Goal: Task Accomplishment & Management: Use online tool/utility

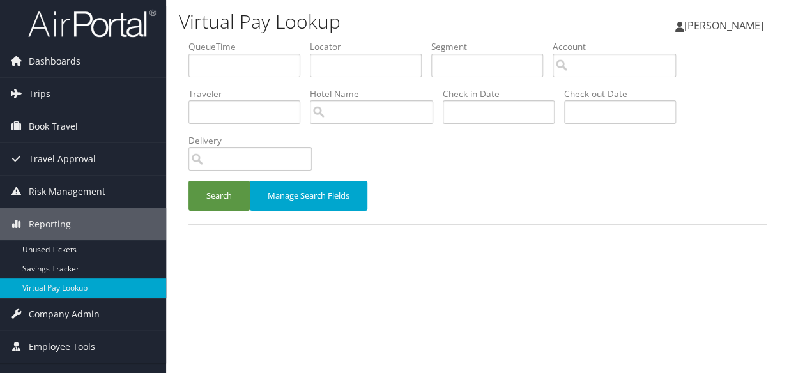
click at [777, 116] on div "Virtual Pay Lookup Luke Perry Luke Perry My Settings Travel Agency Contacts Vie…" at bounding box center [477, 186] width 623 height 373
click at [372, 56] on input "text" at bounding box center [366, 66] width 112 height 24
paste input "Z@0P$1HmxwAVmegp"
type input "Z@0P$1HmxwAVmegp"
paste input "LNISDC"
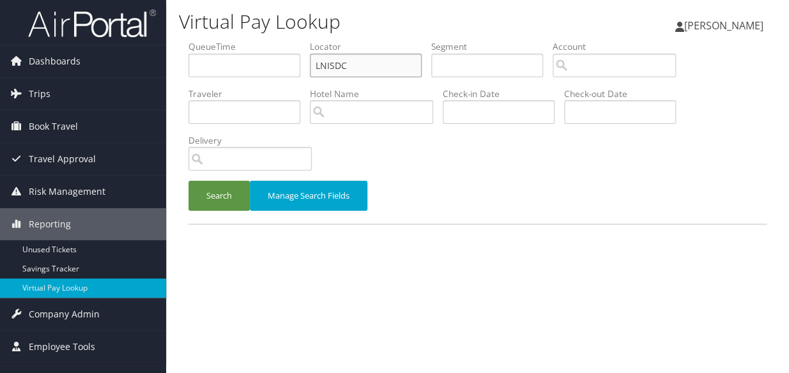
type input "LNISDC"
click at [203, 204] on button "Search" at bounding box center [218, 196] width 61 height 30
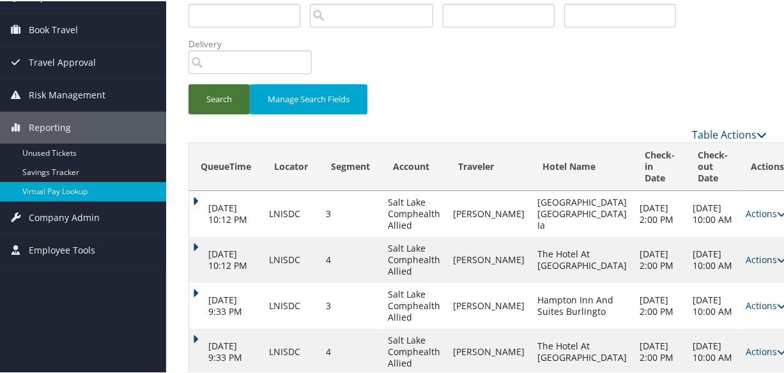
scroll to position [339, 0]
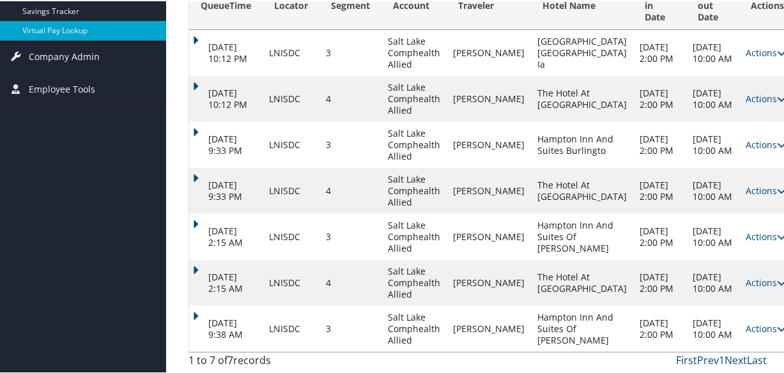
click at [192, 305] on td "Sep 1, 2025 9:38 AM" at bounding box center [225, 328] width 73 height 46
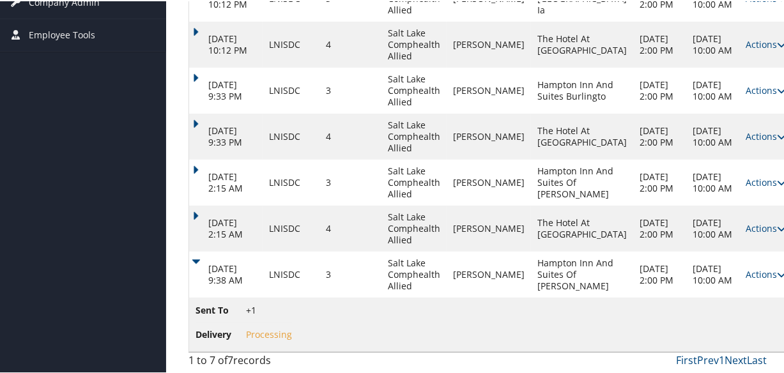
scroll to position [393, 0]
click at [746, 269] on link "Actions" at bounding box center [766, 273] width 40 height 12
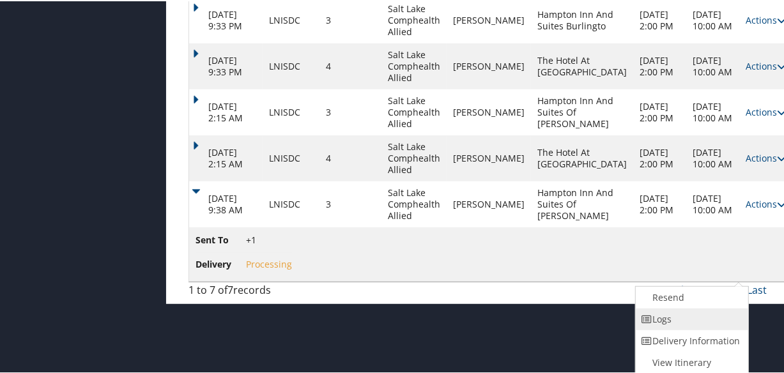
click at [682, 307] on link "Logs" at bounding box center [690, 318] width 109 height 22
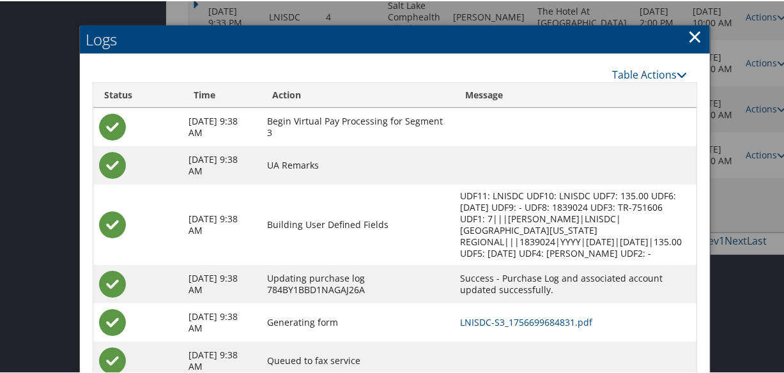
scroll to position [473, 0]
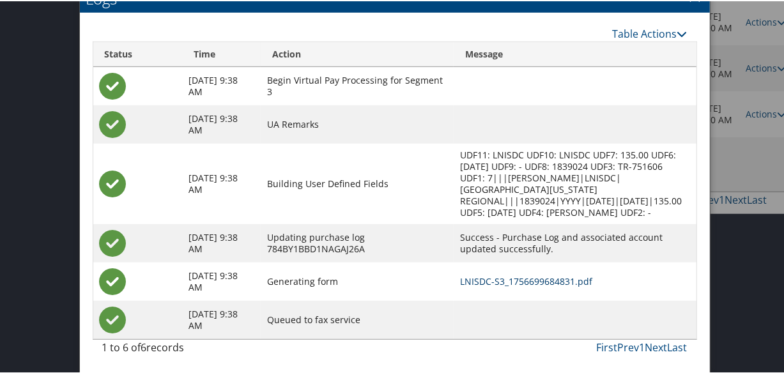
click at [535, 279] on link "LNISDC-S3_1756699684831.pdf" at bounding box center [526, 280] width 132 height 12
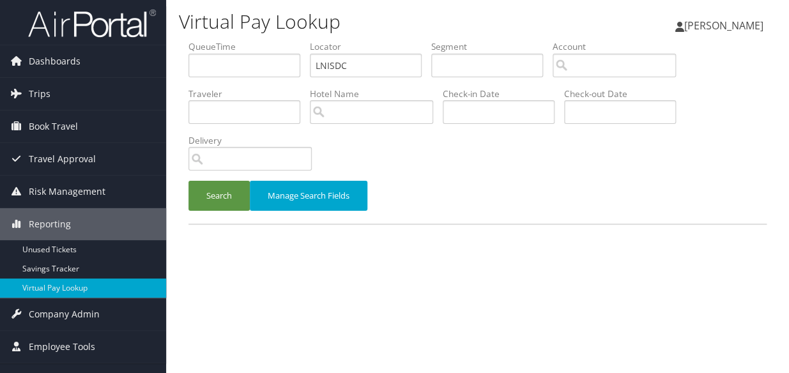
click at [245, 40] on ul "QueueTime Locator LNISDC Segment Account Traveler Hotel Name Check-in Date Chec…" at bounding box center [477, 40] width 578 height 0
type input "GGSZXX"
click at [188, 181] on button "Search" at bounding box center [218, 196] width 61 height 30
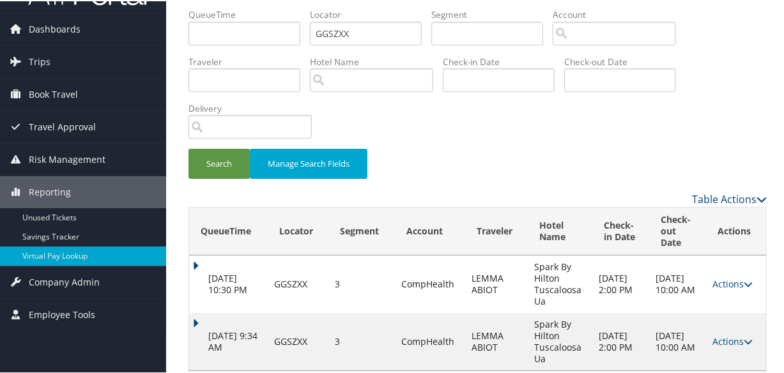
scroll to position [51, 0]
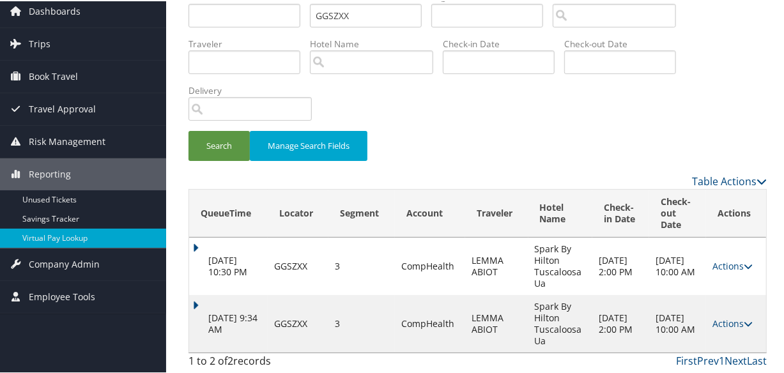
click at [198, 307] on td "[DATE] 9:34 AM" at bounding box center [228, 322] width 79 height 57
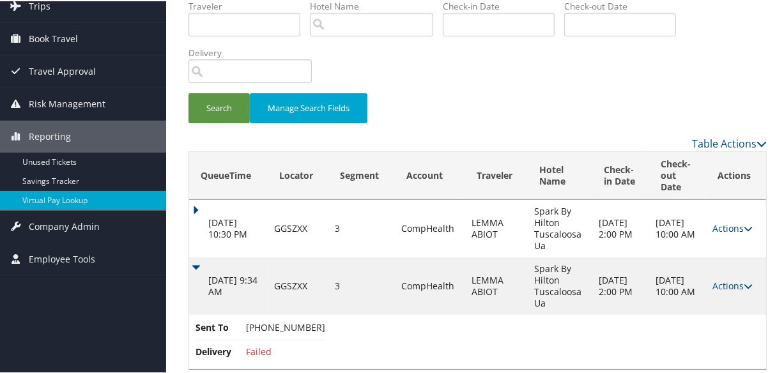
scroll to position [105, 0]
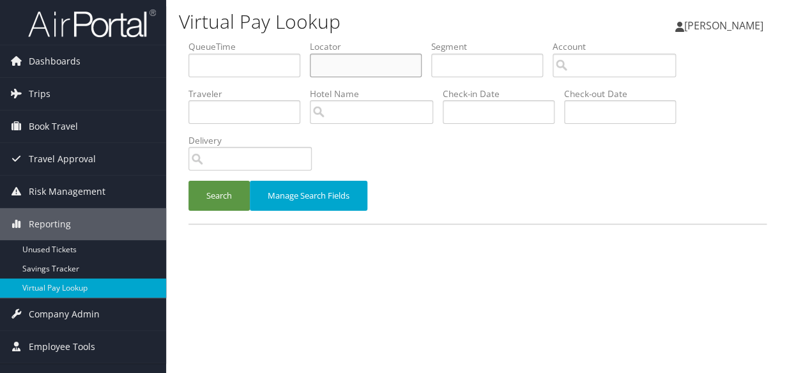
click at [329, 54] on input "text" at bounding box center [366, 66] width 112 height 24
paste input "KUUUFK"
type input "KUUUFK"
click at [210, 207] on button "Search" at bounding box center [218, 196] width 61 height 30
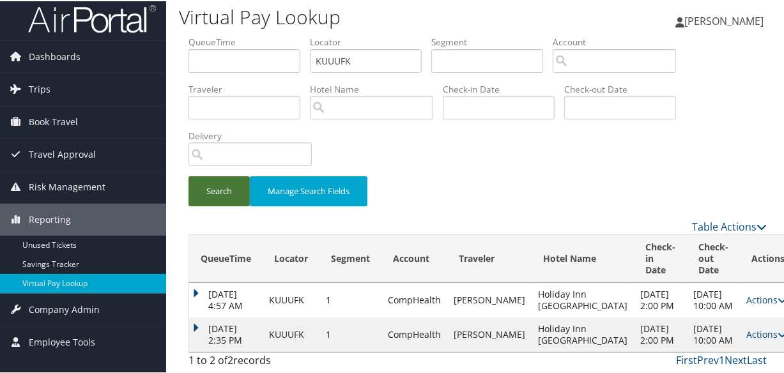
scroll to position [28, 0]
click at [197, 316] on td "Aug 29, 2025 2:35 PM" at bounding box center [225, 333] width 73 height 34
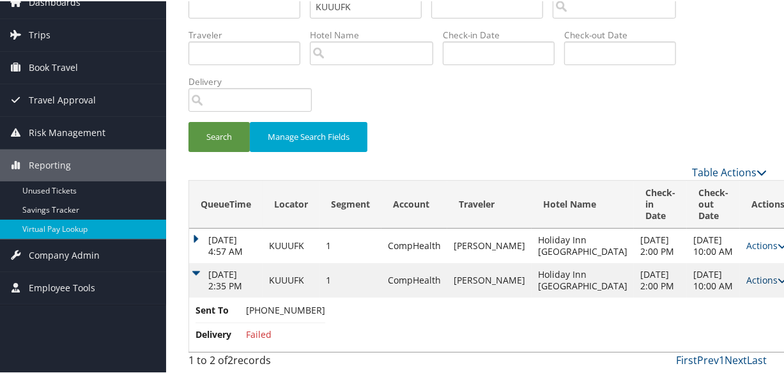
scroll to position [82, 0]
click at [746, 273] on link "Actions" at bounding box center [766, 279] width 40 height 12
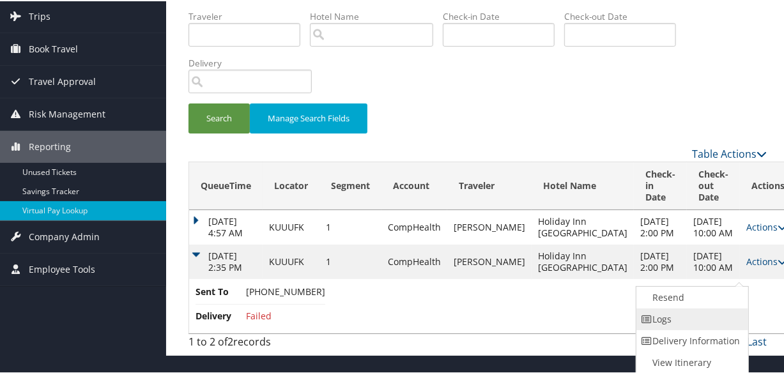
click at [685, 312] on link "Logs" at bounding box center [690, 318] width 109 height 22
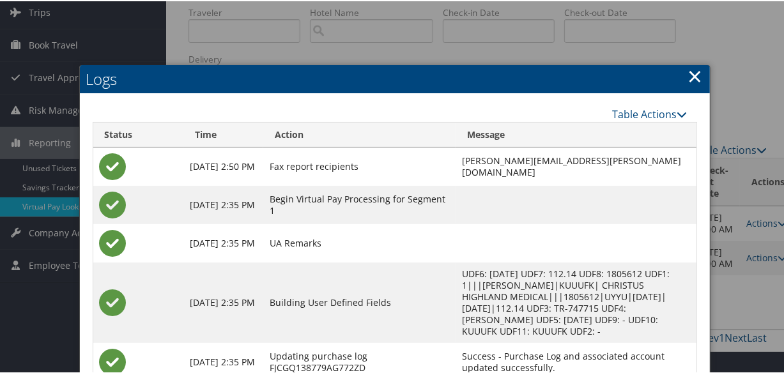
scroll to position [201, 0]
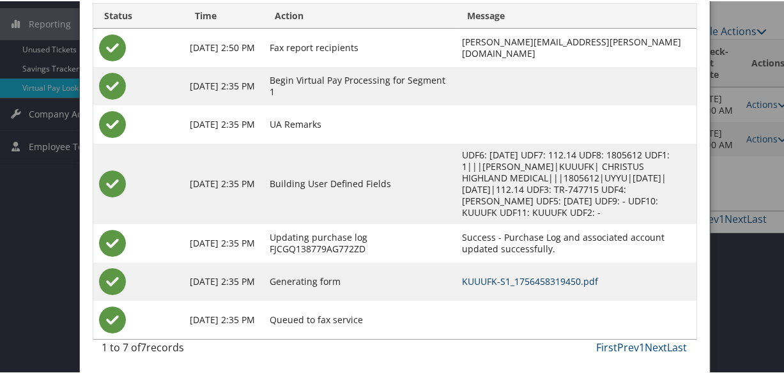
click at [497, 279] on link "KUUUFK-S1_1756458319450.pdf" at bounding box center [530, 280] width 136 height 12
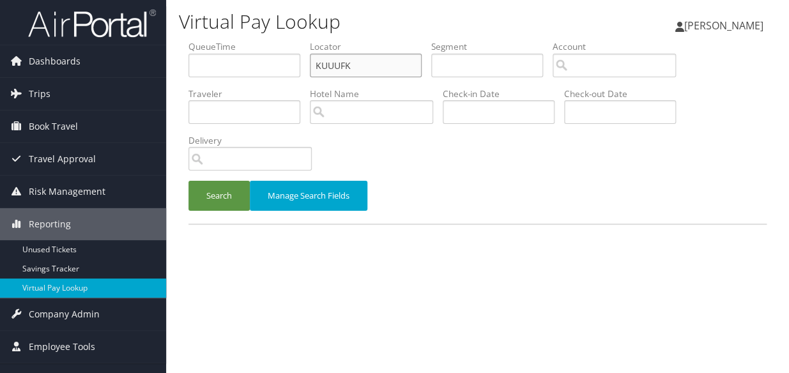
drag, startPoint x: 347, startPoint y: 67, endPoint x: 258, endPoint y: 67, distance: 88.8
click at [259, 40] on ul "QueueTime Locator KUUUFK Segment Account Traveler Hotel Name Check-in Date Chec…" at bounding box center [477, 40] width 578 height 0
drag, startPoint x: 383, startPoint y: 62, endPoint x: 207, endPoint y: 63, distance: 175.7
click at [207, 40] on ul "QueueTime Locator KUUUFK Segment Account Traveler Hotel Name Check-in Date Chec…" at bounding box center [477, 40] width 578 height 0
paste input "GGSZXX"
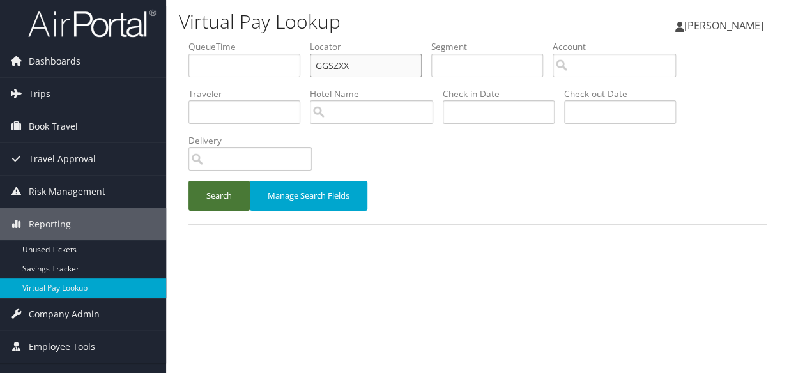
type input "GGSZXX"
click at [220, 198] on button "Search" at bounding box center [218, 196] width 61 height 30
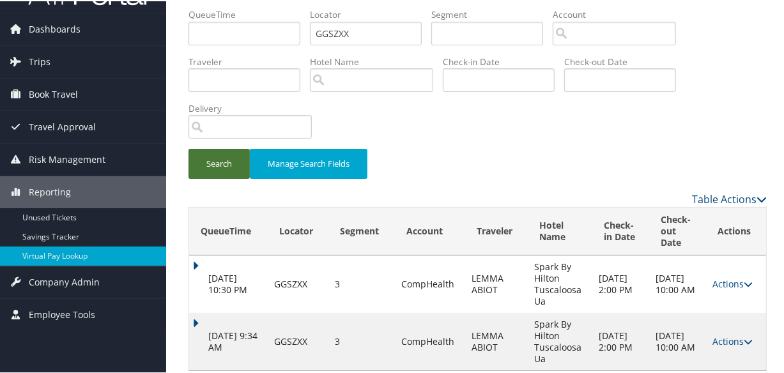
scroll to position [51, 0]
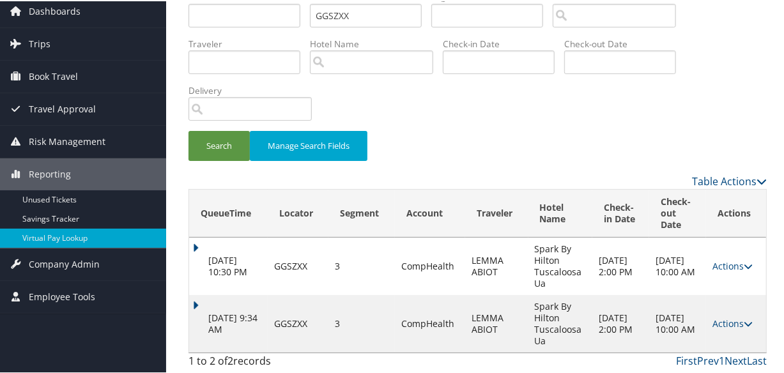
click at [194, 297] on td "Sep 1, 2025 9:34 AM" at bounding box center [228, 322] width 79 height 57
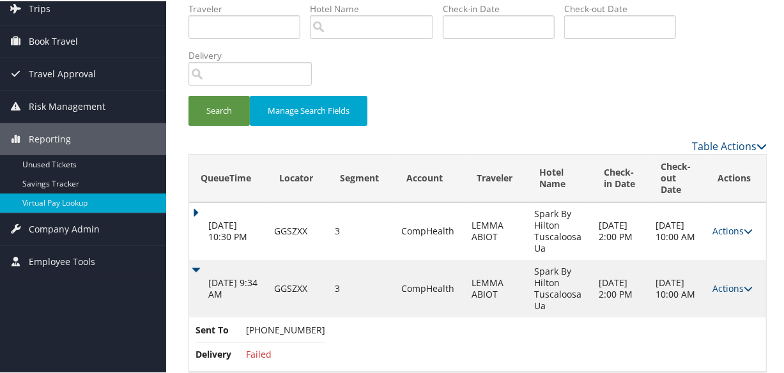
scroll to position [105, 0]
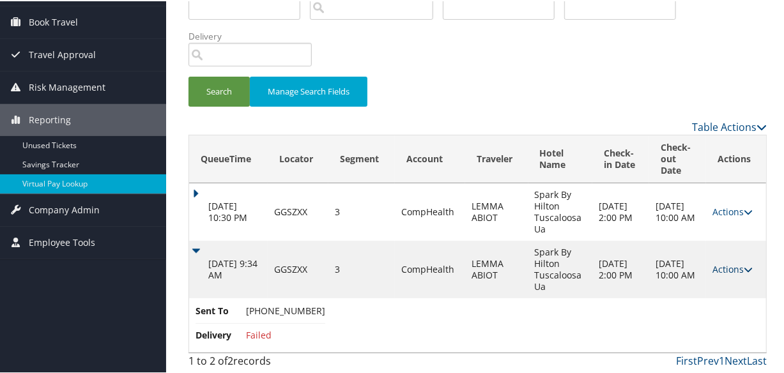
click at [726, 268] on link "Actions" at bounding box center [732, 268] width 40 height 12
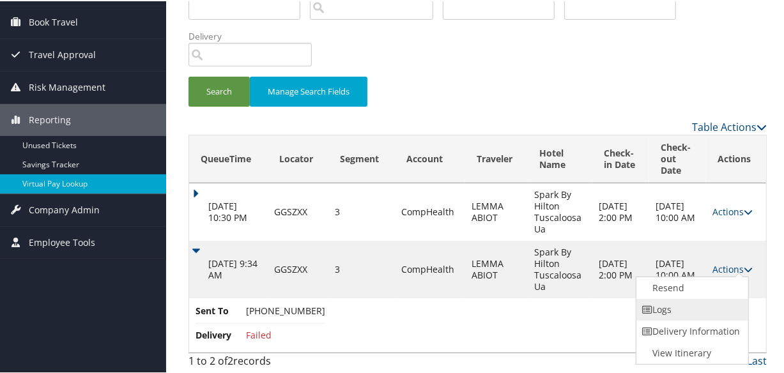
click at [695, 306] on link "Logs" at bounding box center [690, 309] width 109 height 22
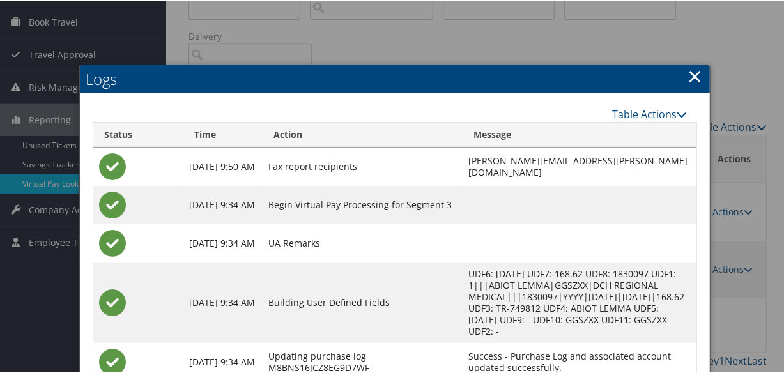
scroll to position [213, 0]
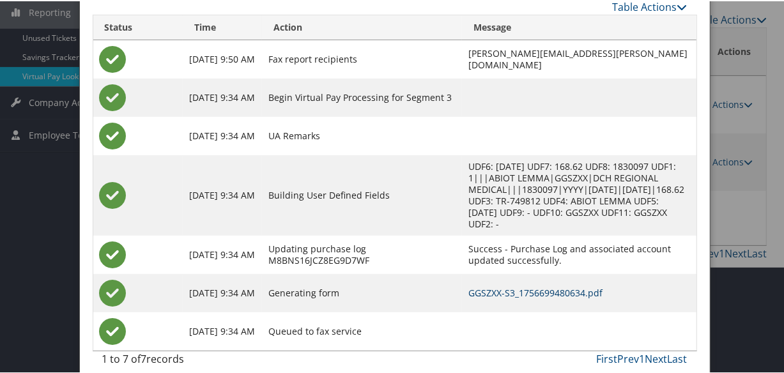
click at [527, 286] on link "GGSZXX-S3_1756699480634.pdf" at bounding box center [535, 292] width 134 height 12
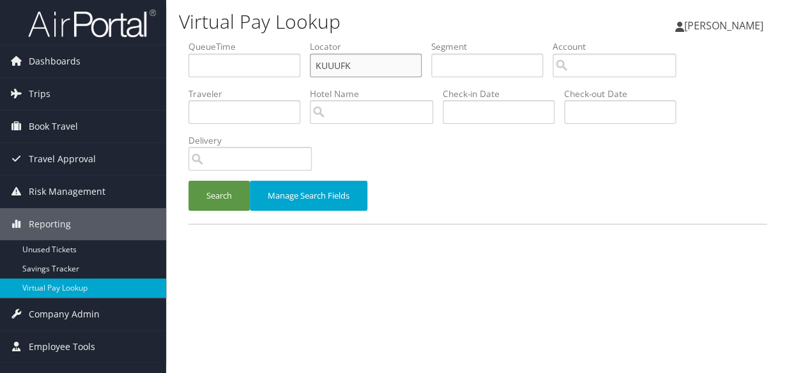
paste input "LNOZQY"
drag, startPoint x: 371, startPoint y: 70, endPoint x: 222, endPoint y: 111, distance: 155.1
click at [217, 40] on ul "QueueTime Locator KUUUFK Segment Account Traveler Hotel Name Check-in Date Chec…" at bounding box center [477, 40] width 578 height 0
type input "LNOZQY"
click at [188, 181] on button "Search" at bounding box center [218, 196] width 61 height 30
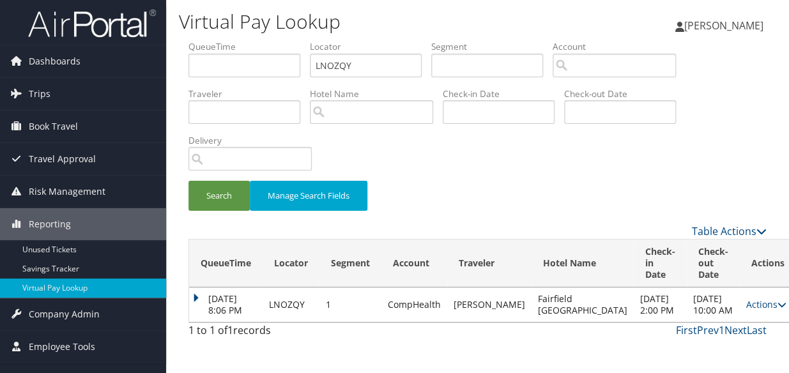
drag, startPoint x: 731, startPoint y: 310, endPoint x: 720, endPoint y: 312, distance: 11.0
click at [746, 310] on link "Actions" at bounding box center [766, 304] width 40 height 12
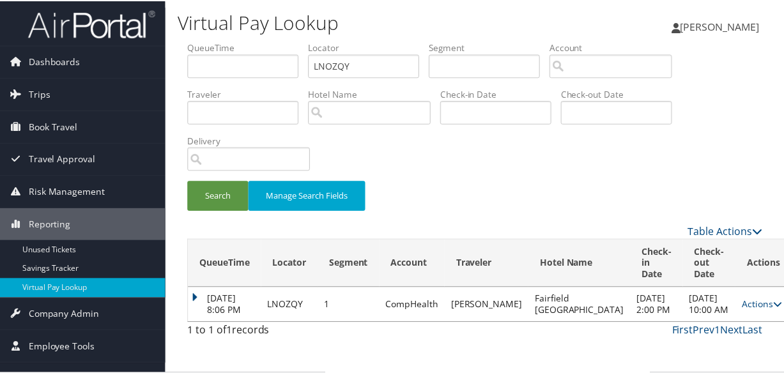
scroll to position [33, 0]
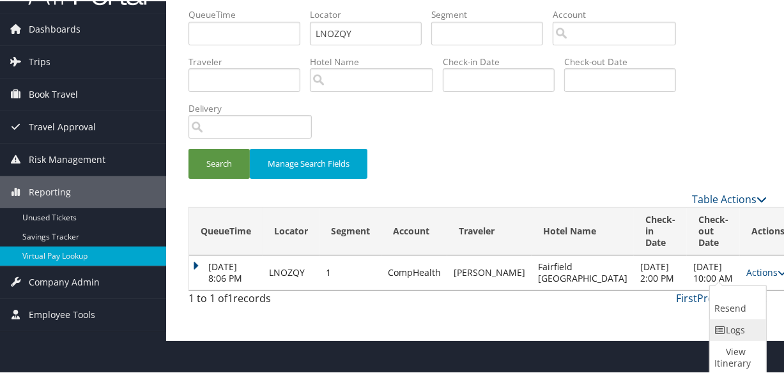
click at [733, 327] on link "Logs" at bounding box center [736, 329] width 53 height 22
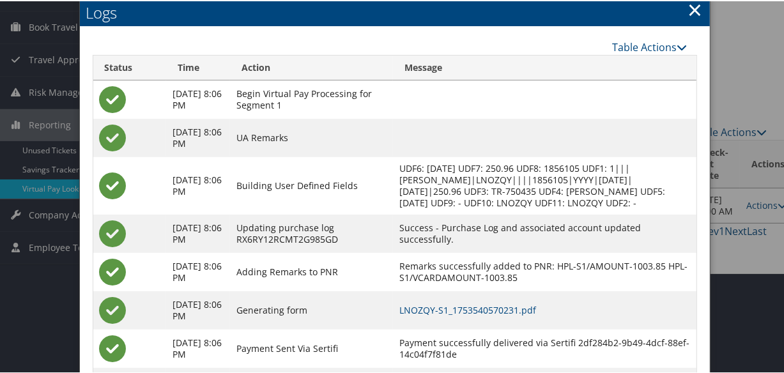
scroll to position [167, 0]
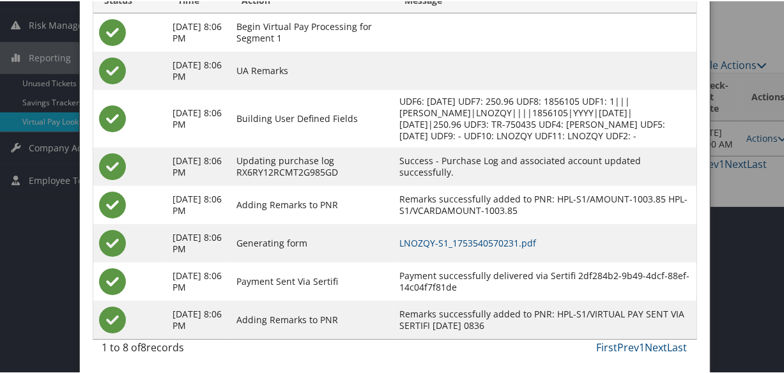
click at [537, 234] on td "LNOZQY-S1_1753540570231.pdf" at bounding box center [544, 242] width 303 height 38
click at [535, 236] on link "LNOZQY-S1_1753540570231.pdf" at bounding box center [467, 242] width 137 height 12
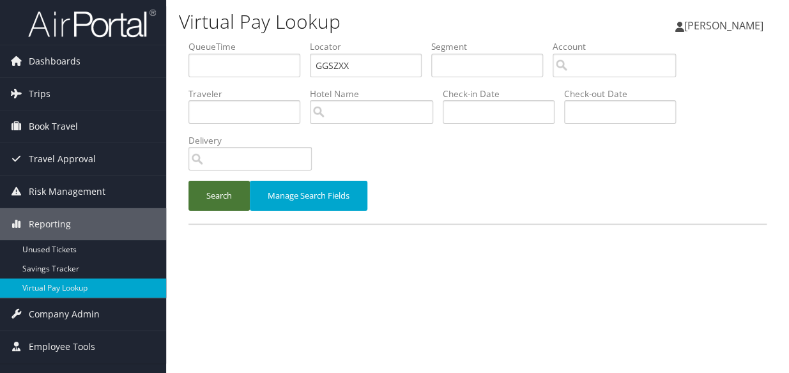
click at [200, 210] on button "Search" at bounding box center [218, 196] width 61 height 30
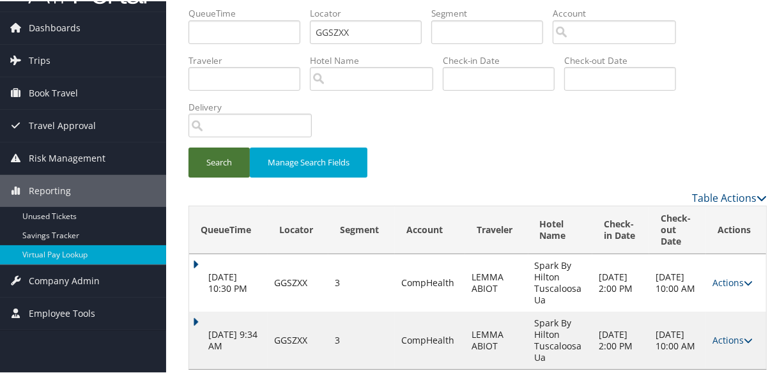
scroll to position [51, 0]
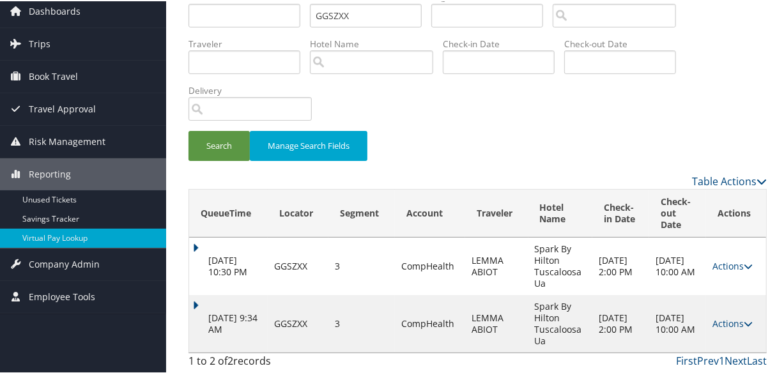
click at [198, 303] on td "Sep 1, 2025 9:34 AM" at bounding box center [228, 322] width 79 height 57
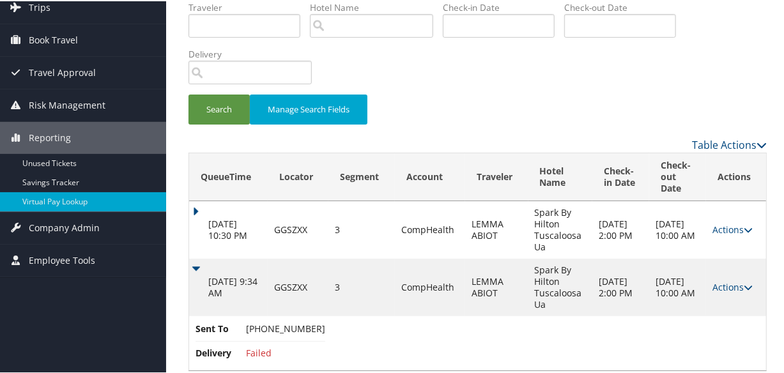
scroll to position [105, 0]
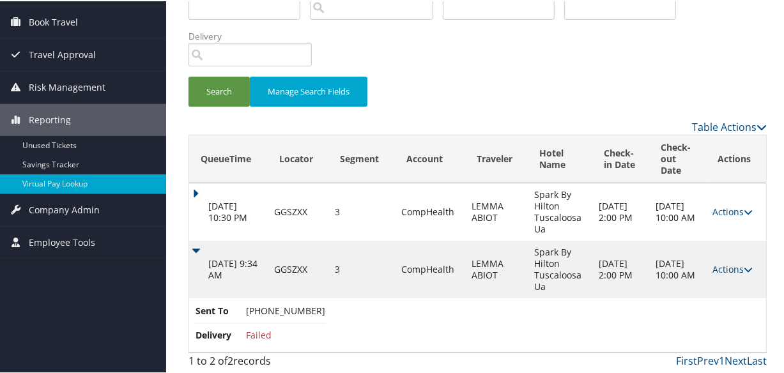
click at [727, 260] on td "Actions Resend Logs Delivery Information View Itinerary" at bounding box center [736, 268] width 60 height 57
click at [722, 270] on link "Actions" at bounding box center [732, 268] width 40 height 12
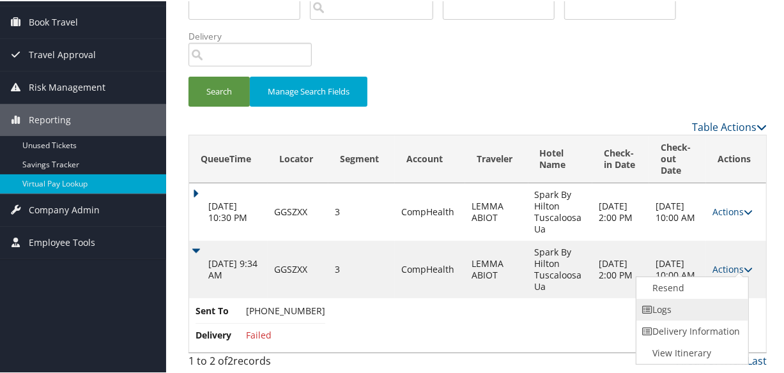
click at [698, 313] on link "Logs" at bounding box center [690, 309] width 109 height 22
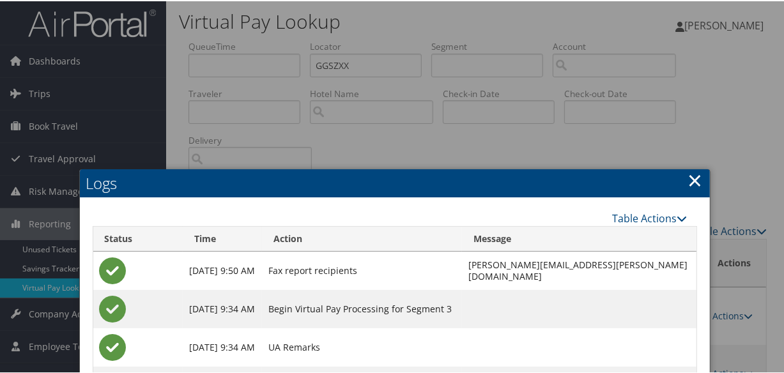
scroll to position [0, 0]
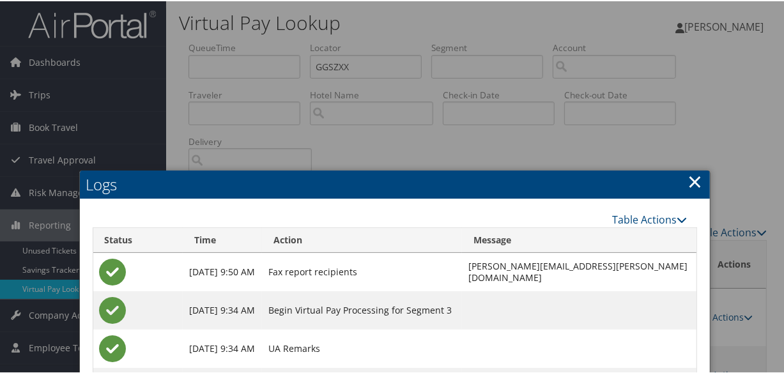
click at [688, 177] on link "×" at bounding box center [695, 180] width 15 height 26
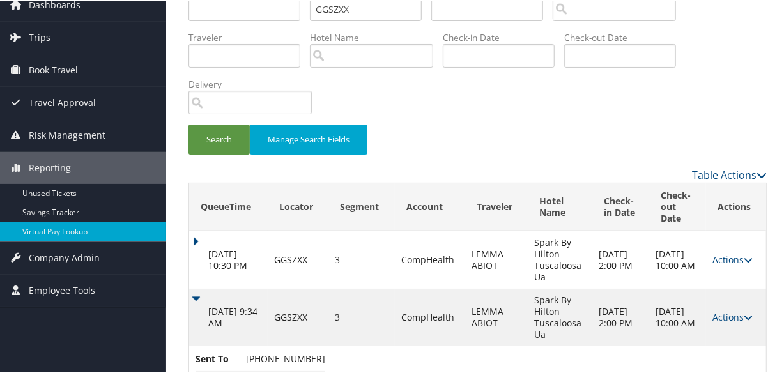
scroll to position [105, 0]
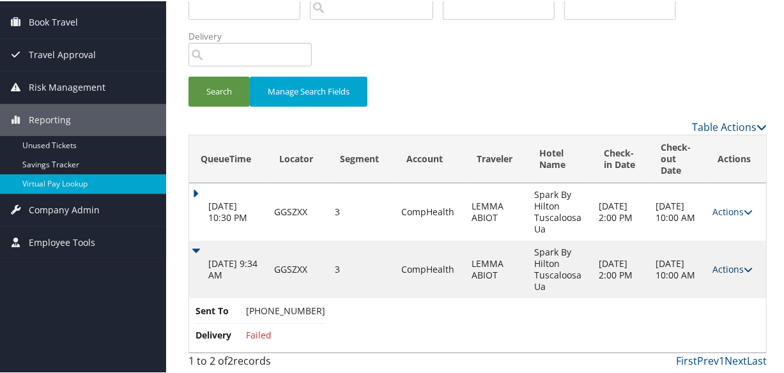
click at [716, 264] on link "Actions" at bounding box center [732, 268] width 40 height 12
click at [671, 286] on link "Resend" at bounding box center [690, 287] width 109 height 22
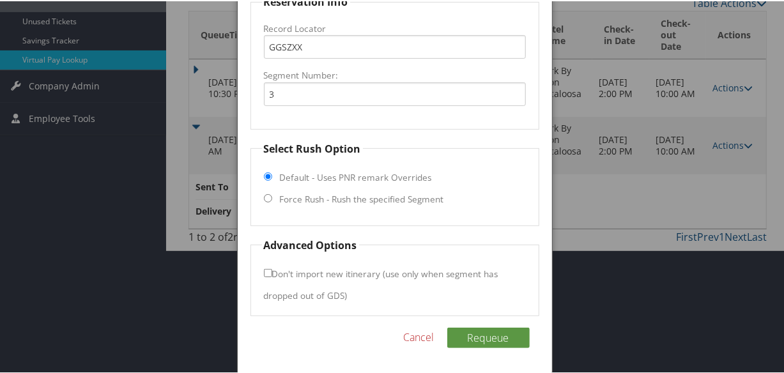
click at [339, 202] on label "Force Rush - Rush the specified Segment" at bounding box center [362, 198] width 164 height 13
click at [272, 201] on input "Force Rush - Rush the specified Segment" at bounding box center [268, 197] width 8 height 8
radio input "true"
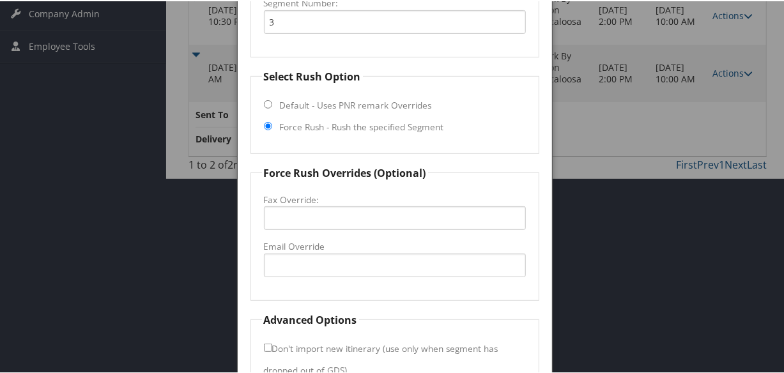
scroll to position [376, 0]
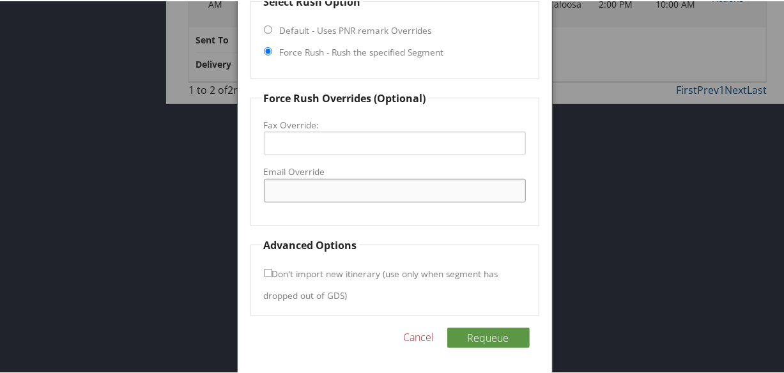
click at [306, 190] on input "Email Override" at bounding box center [395, 190] width 262 height 24
click at [310, 189] on input "sparkbyhiltonua@gmail.com" at bounding box center [395, 190] width 262 height 24
type input "sparkbyhiltonua@gmail.com"
click at [482, 337] on button "Requeue" at bounding box center [488, 336] width 82 height 20
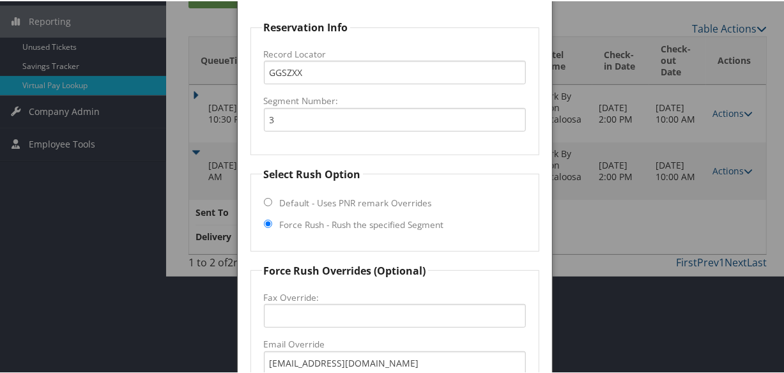
scroll to position [86, 0]
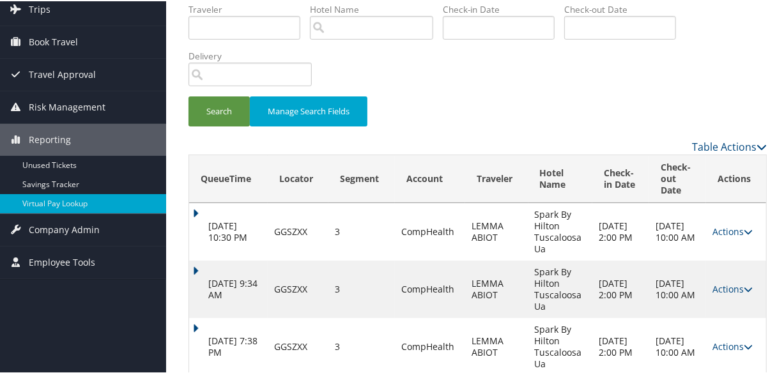
click at [728, 335] on td "Actions Resend Logs View Itinerary" at bounding box center [736, 345] width 60 height 57
click at [727, 341] on td "Actions Resend Logs View Itinerary" at bounding box center [736, 345] width 60 height 57
click at [727, 341] on link "Actions" at bounding box center [732, 345] width 40 height 12
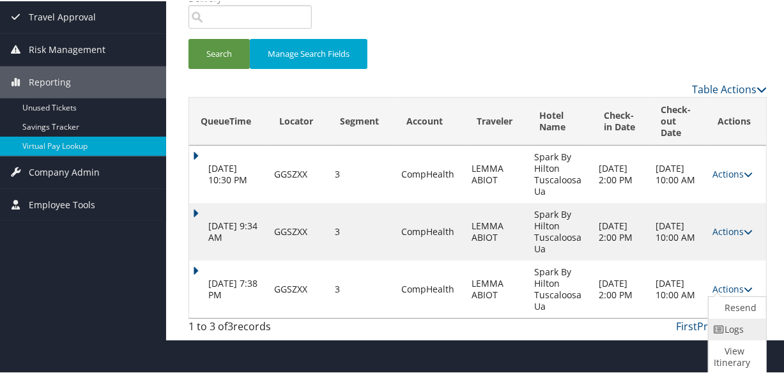
click at [715, 330] on icon at bounding box center [719, 328] width 11 height 9
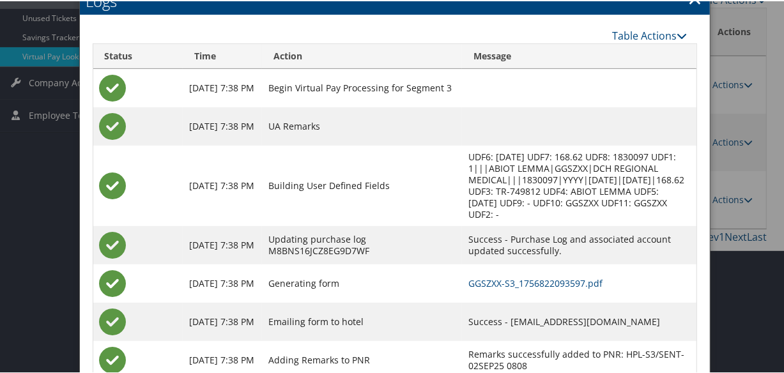
scroll to position [273, 0]
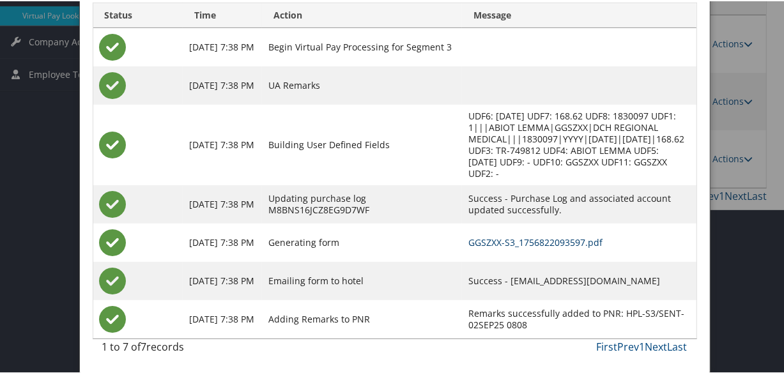
click at [524, 245] on link "GGSZXX-S3_1756822093597.pdf" at bounding box center [535, 241] width 134 height 12
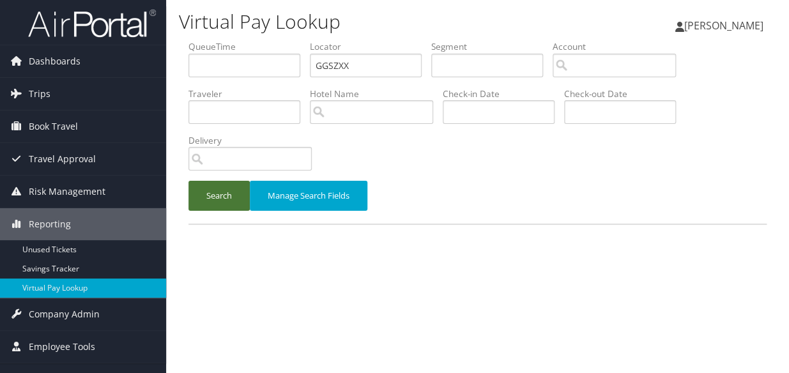
click at [221, 207] on button "Search" at bounding box center [218, 196] width 61 height 30
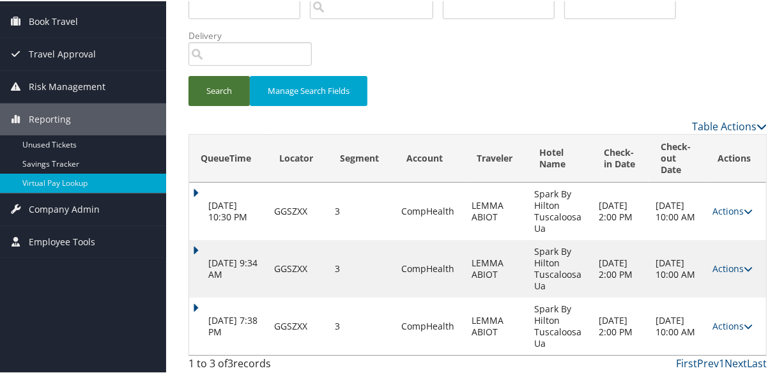
scroll to position [109, 0]
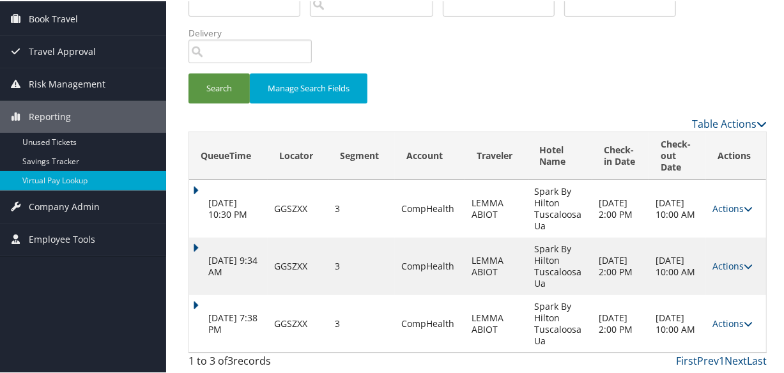
click at [178, 296] on div "Virtual Pay Lookup Luke Perry Luke Perry My Settings Travel Agency Contacts Vie…" at bounding box center [477, 132] width 623 height 482
click at [195, 302] on td "Sep 2, 2025 7:38 PM" at bounding box center [228, 322] width 79 height 57
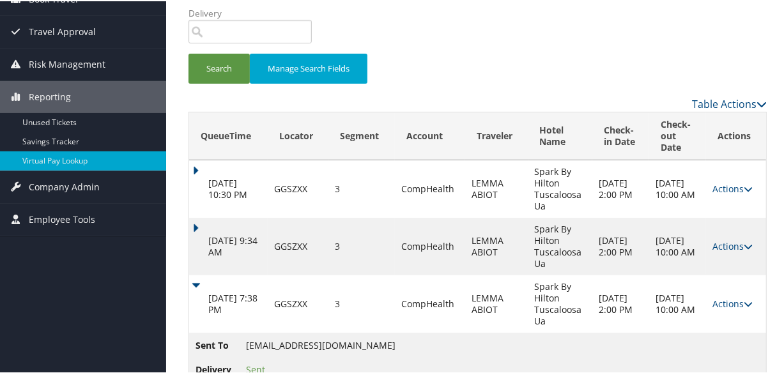
scroll to position [163, 0]
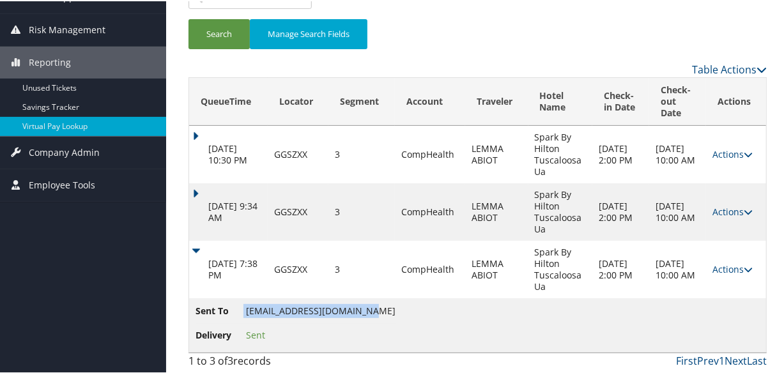
drag, startPoint x: 244, startPoint y: 310, endPoint x: 361, endPoint y: 306, distance: 117.0
click at [361, 306] on li "Sent To sparkbyhiltonua@gmail.com" at bounding box center [295, 312] width 200 height 19
copy li "sparkbyhiltonua@gmail.com"
click at [456, 320] on td "Sent To sparkbyhiltonua@gmail.com Delivery Sent" at bounding box center [477, 324] width 577 height 54
click at [729, 258] on td "Actions Resend Logs View Itinerary" at bounding box center [736, 268] width 60 height 57
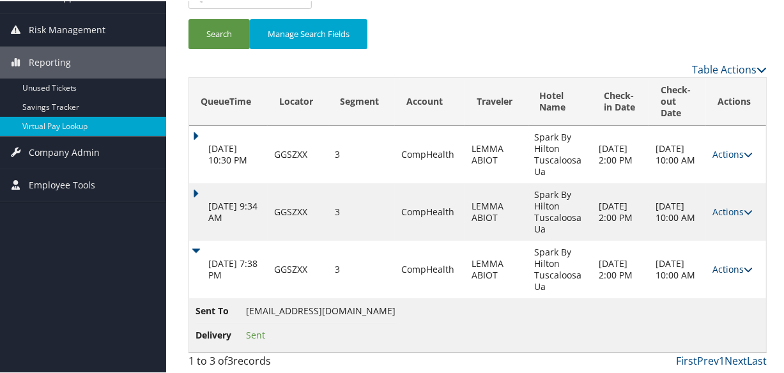
click at [724, 270] on link "Actions" at bounding box center [732, 268] width 40 height 12
click at [721, 313] on link "Logs" at bounding box center [735, 309] width 54 height 22
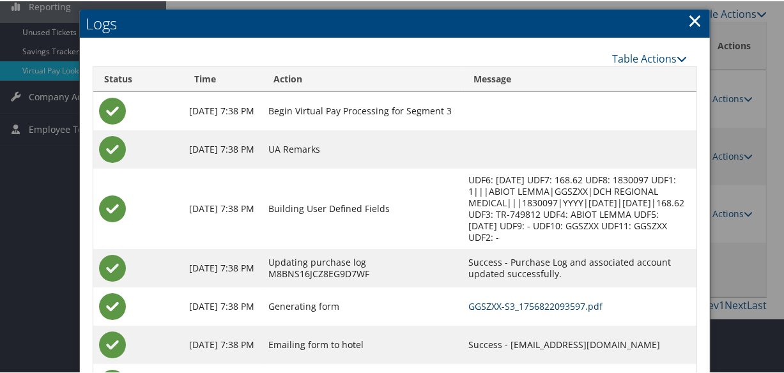
scroll to position [282, 0]
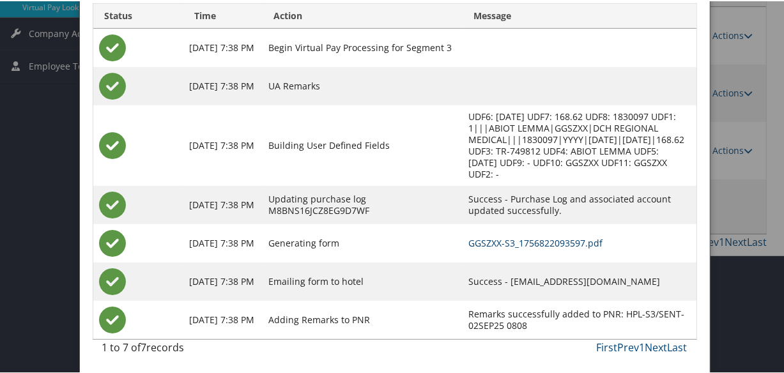
click at [510, 245] on link "GGSZXX-S3_1756822093597.pdf" at bounding box center [535, 242] width 134 height 12
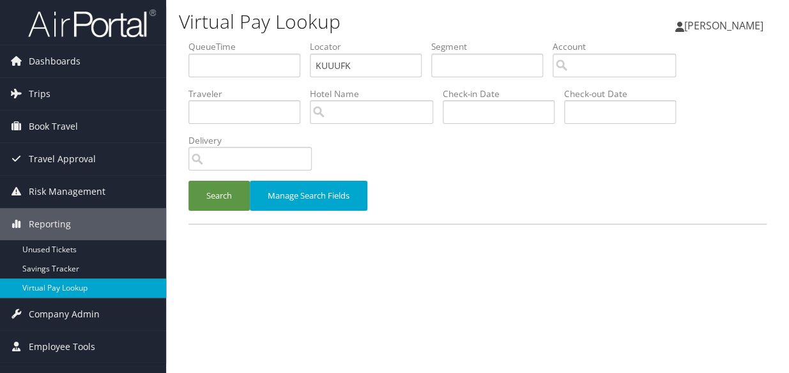
click at [249, 40] on ul "QueueTime Locator KUUUFK Segment Account Traveler Hotel Name Check-in Date Chec…" at bounding box center [477, 40] width 578 height 0
type input "KUUUFK"
click at [188, 181] on button "Search" at bounding box center [218, 196] width 61 height 30
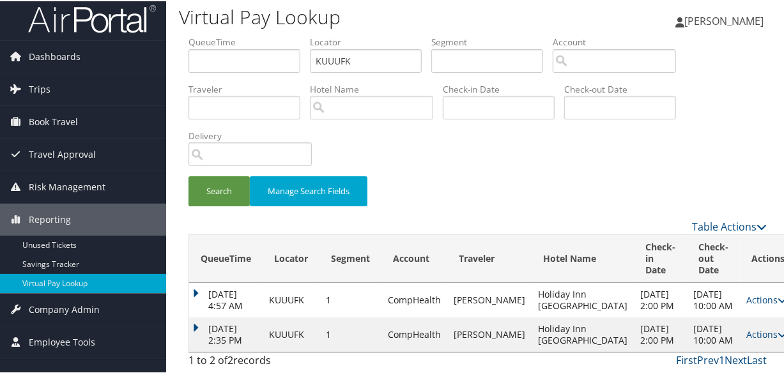
drag, startPoint x: 197, startPoint y: 318, endPoint x: 235, endPoint y: 306, distance: 39.6
click at [197, 318] on td "[DATE] 2:35 PM" at bounding box center [225, 333] width 73 height 34
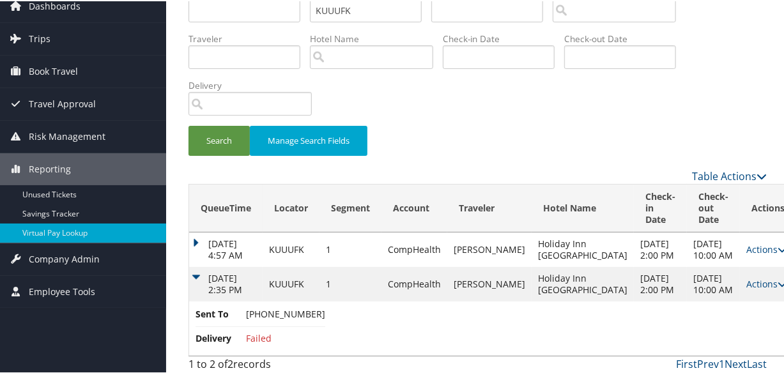
scroll to position [82, 0]
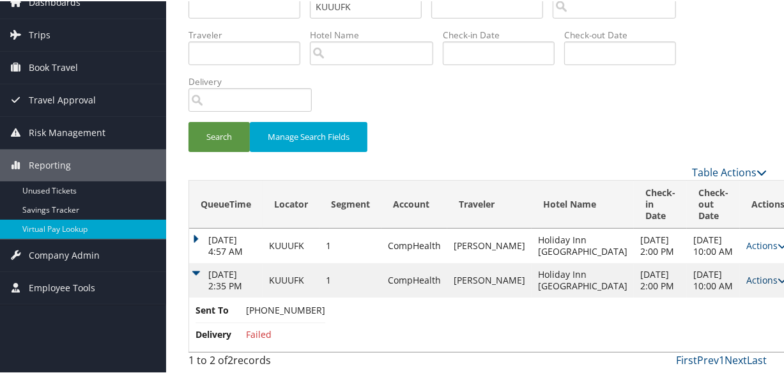
click at [746, 273] on link "Actions" at bounding box center [766, 279] width 40 height 12
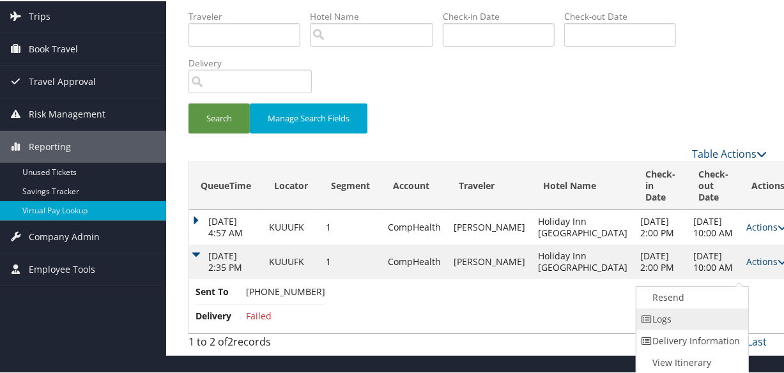
click at [708, 314] on link "Logs" at bounding box center [690, 318] width 109 height 22
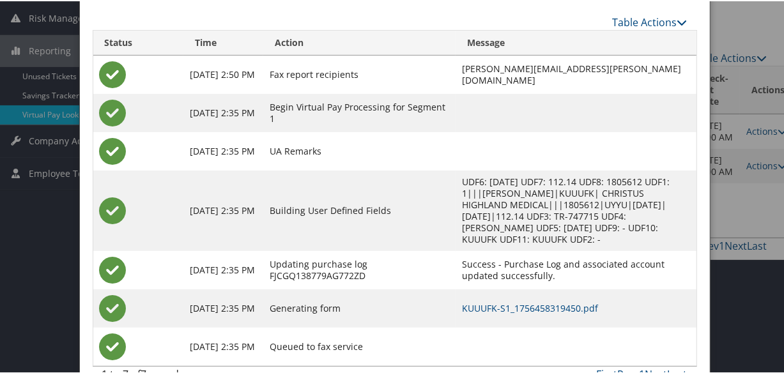
scroll to position [201, 0]
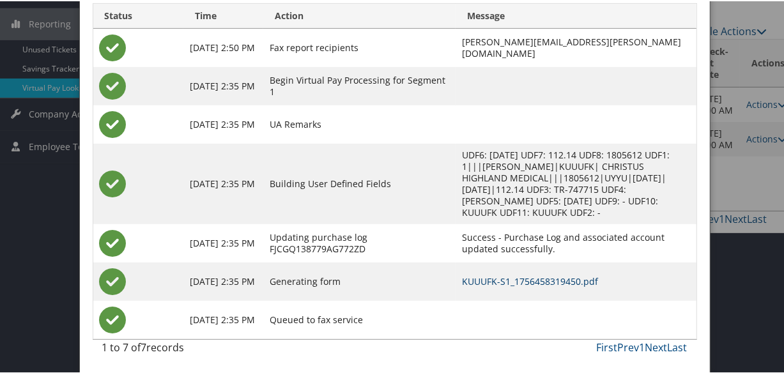
click at [526, 279] on link "KUUUFK-S1_1756458319450.pdf" at bounding box center [530, 280] width 136 height 12
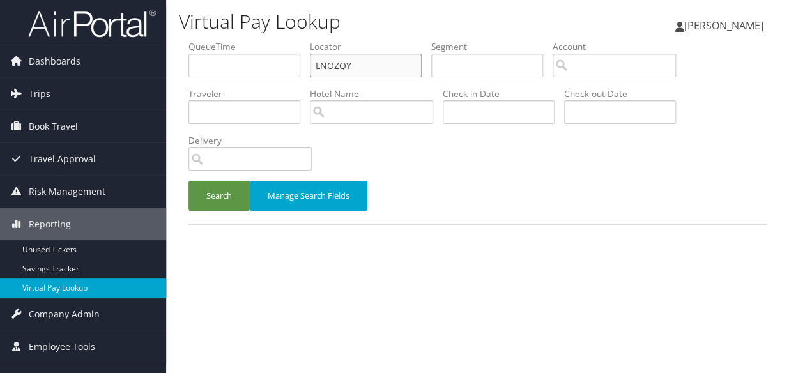
drag, startPoint x: 356, startPoint y: 73, endPoint x: 275, endPoint y: 77, distance: 81.2
click at [275, 40] on ul "QueueTime Locator LNOZQY Segment Account Traveler Hotel Name Check-in Date Chec…" at bounding box center [477, 40] width 578 height 0
paste input "FRIXAO"
type input "FRIXAO"
click at [188, 181] on button "Search" at bounding box center [218, 196] width 61 height 30
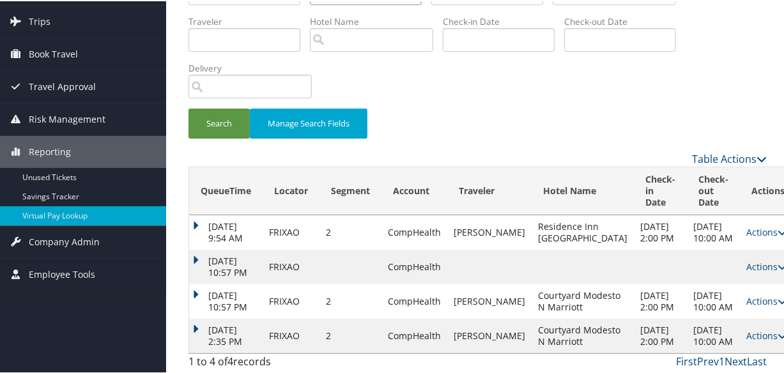
scroll to position [120, 0]
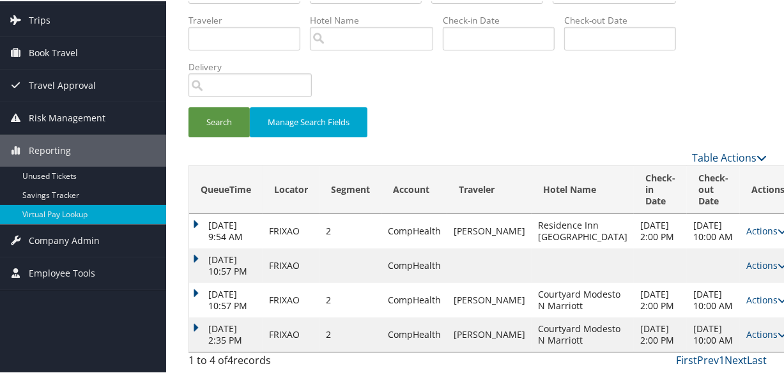
click at [201, 316] on td "[DATE] 2:35 PM" at bounding box center [225, 333] width 73 height 34
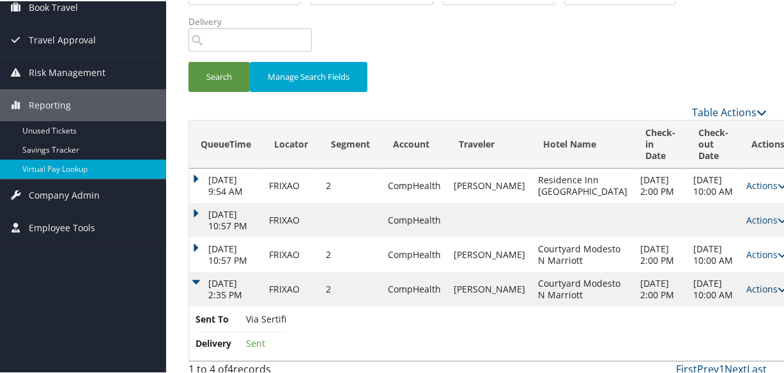
click at [746, 294] on link "Actions" at bounding box center [766, 288] width 40 height 12
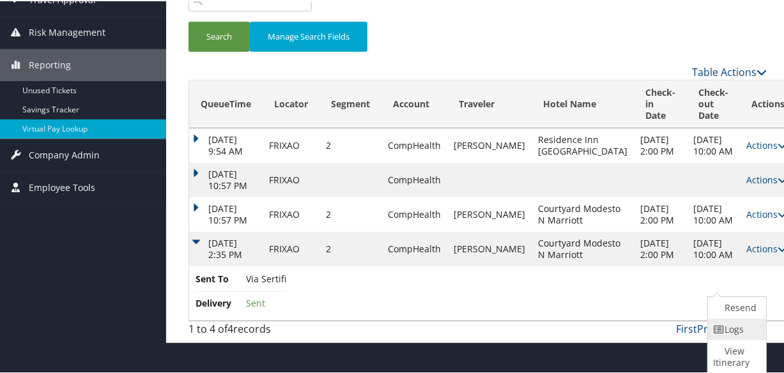
click at [722, 327] on link "Logs" at bounding box center [735, 328] width 55 height 22
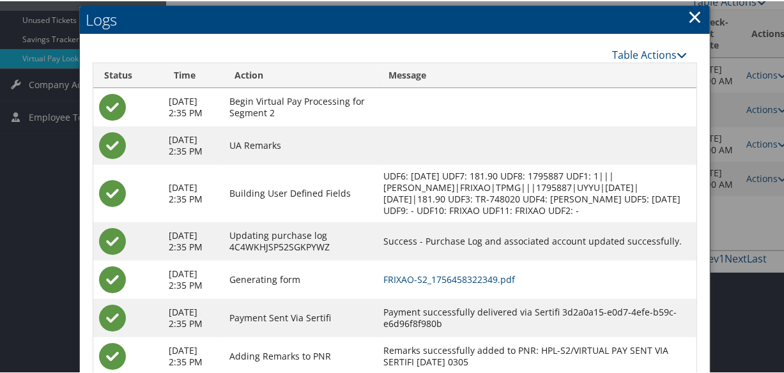
scroll to position [313, 0]
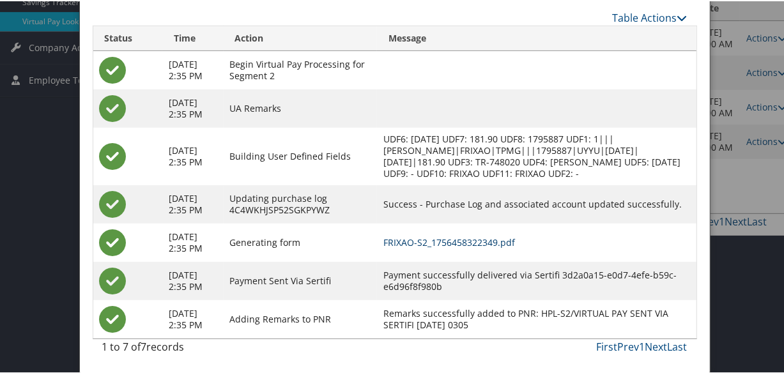
click at [410, 235] on link "FRIXAO-S2_1756458322349.pdf" at bounding box center [449, 241] width 132 height 12
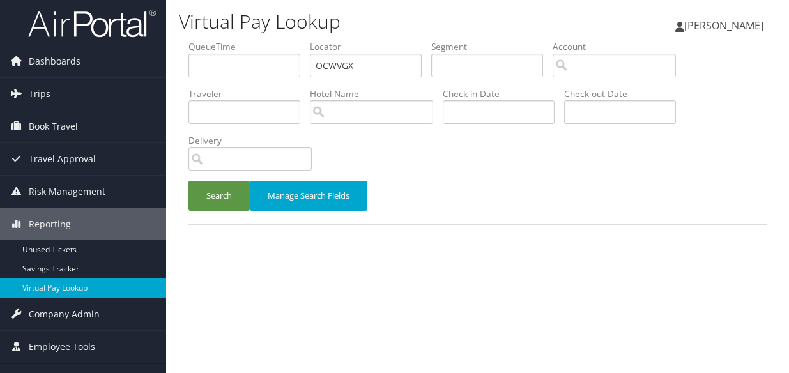
click at [203, 40] on ul "QueueTime Locator OCWVGX Segment Account Traveler Hotel Name Check-in Date Chec…" at bounding box center [477, 40] width 578 height 0
type input "OCWVGX"
click at [188, 181] on button "Search" at bounding box center [218, 196] width 61 height 30
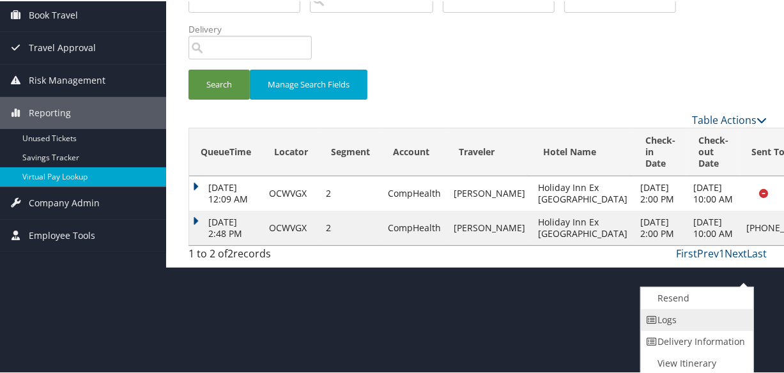
click at [680, 320] on link "Logs" at bounding box center [695, 319] width 109 height 22
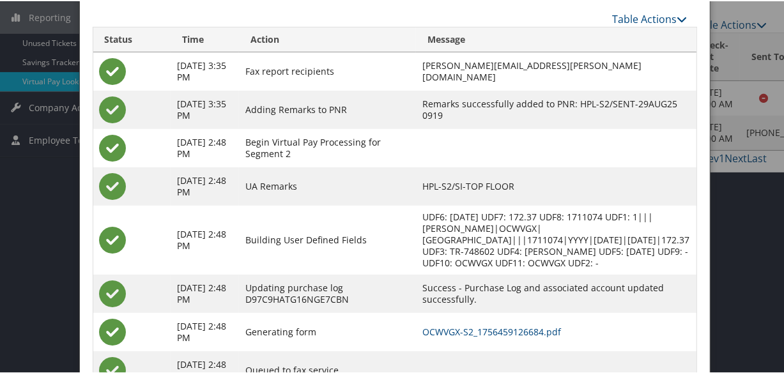
scroll to position [270, 0]
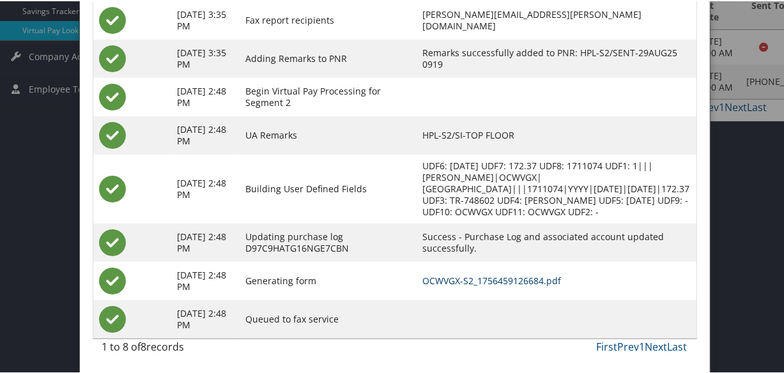
click at [484, 279] on link "OCWVGX-S2_1756459126684.pdf" at bounding box center [491, 279] width 139 height 12
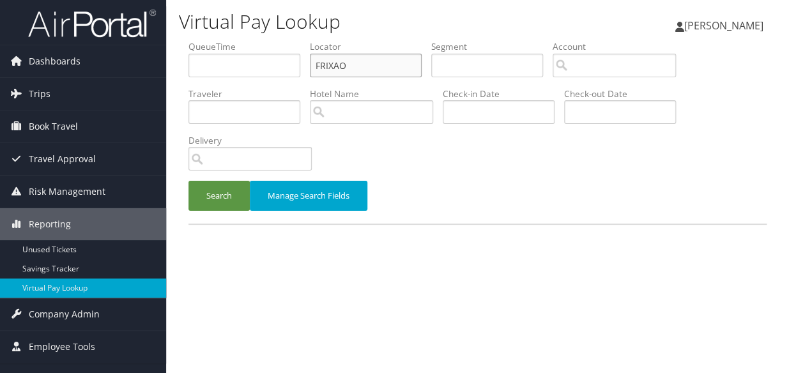
drag, startPoint x: 390, startPoint y: 68, endPoint x: 256, endPoint y: 93, distance: 135.8
click at [256, 40] on ul "QueueTime Locator FRIXAO Segment Account Traveler Hotel Name Check-in Date Chec…" at bounding box center [477, 40] width 578 height 0
paste input "SURVNB"
type input "SURVNB"
click at [222, 210] on button "Search" at bounding box center [218, 196] width 61 height 30
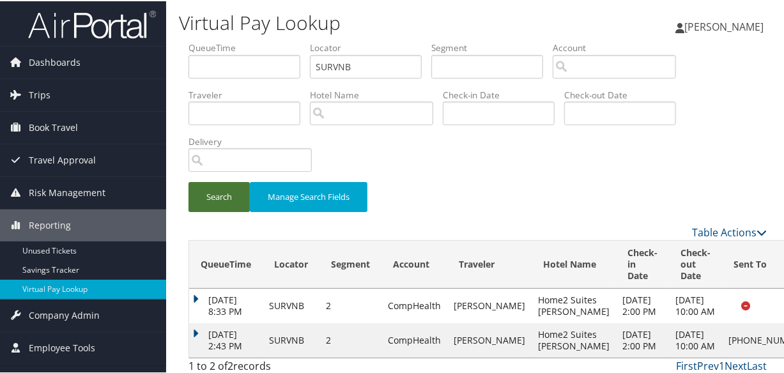
scroll to position [40, 0]
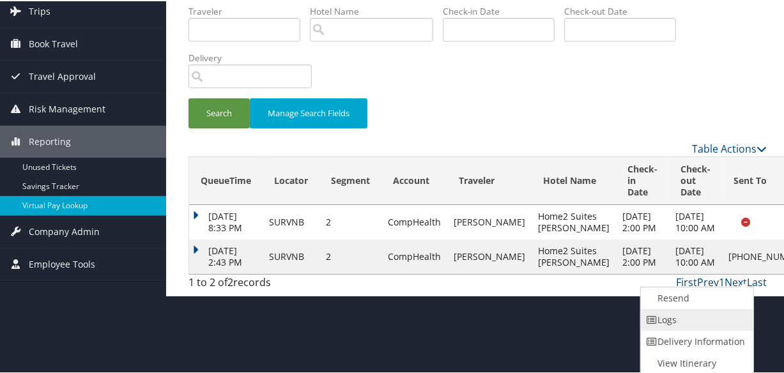
click at [691, 324] on link "Logs" at bounding box center [695, 319] width 109 height 22
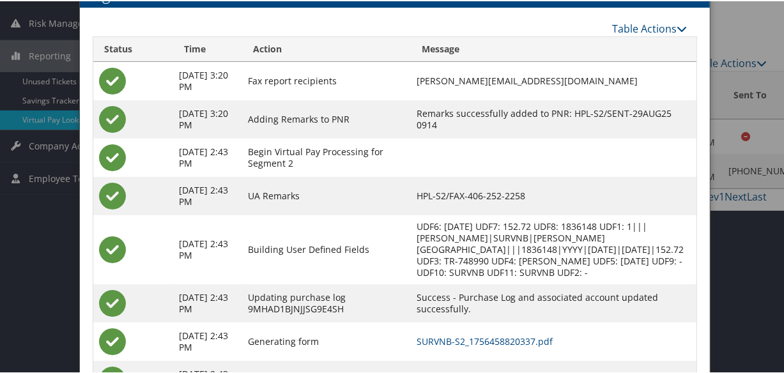
scroll to position [230, 0]
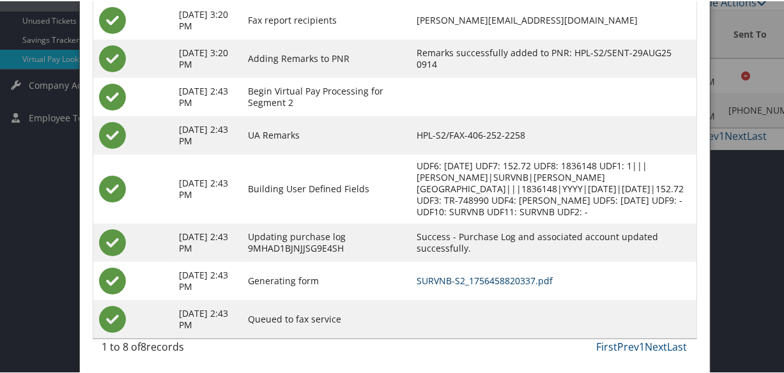
click at [485, 274] on link "SURVNB-S2_1756458820337.pdf" at bounding box center [485, 279] width 136 height 12
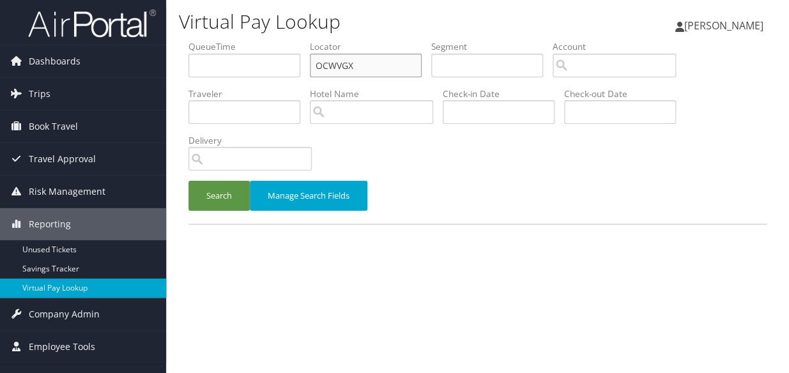
drag, startPoint x: 359, startPoint y: 71, endPoint x: 279, endPoint y: 124, distance: 96.4
click at [270, 40] on ul "QueueTime Locator OCWVGX Segment Account Traveler Hotel Name Check-in Date Chec…" at bounding box center [477, 40] width 578 height 0
paste input "WHIKLI"
type input "WHIKLI"
click at [188, 181] on button "Search" at bounding box center [218, 196] width 61 height 30
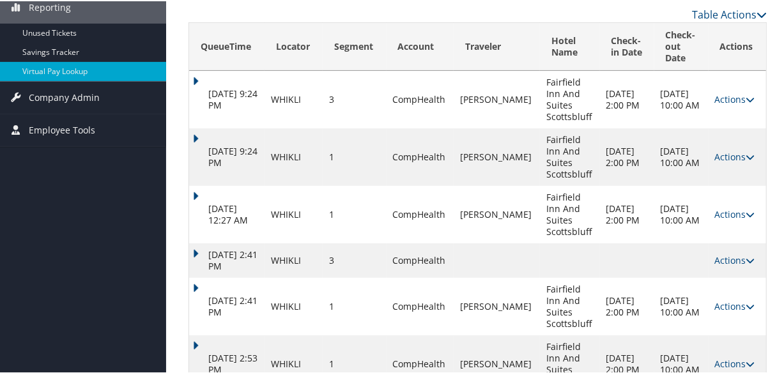
scroll to position [270, 0]
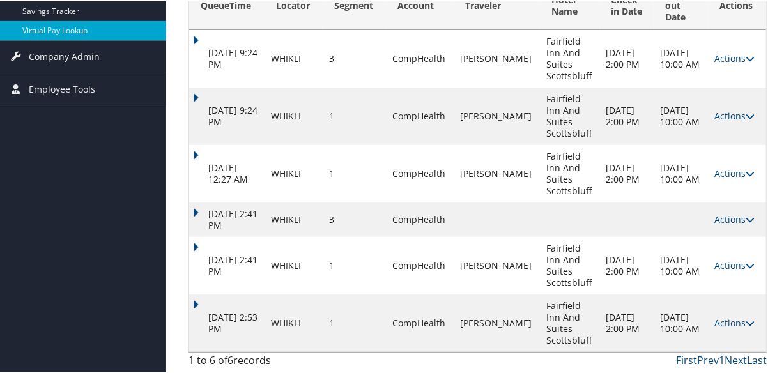
click at [192, 301] on td "[DATE] 2:53 PM" at bounding box center [226, 321] width 75 height 57
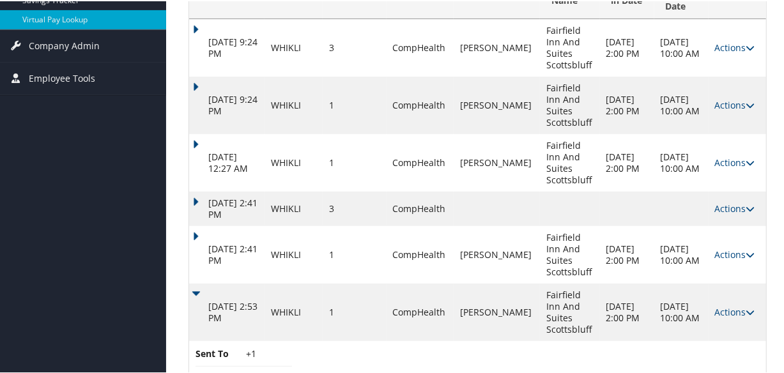
scroll to position [324, 0]
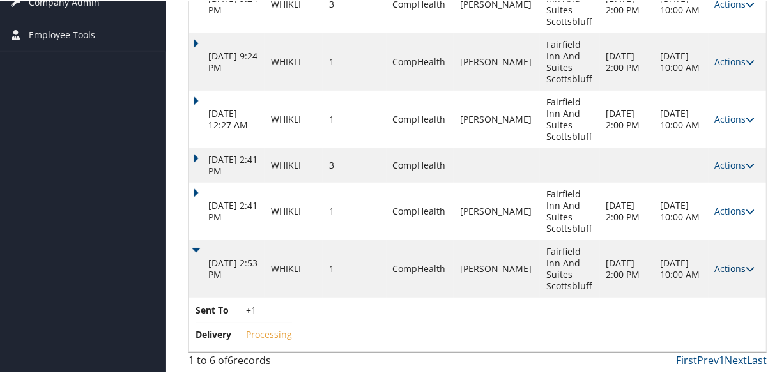
click at [739, 264] on link "Actions" at bounding box center [735, 267] width 40 height 12
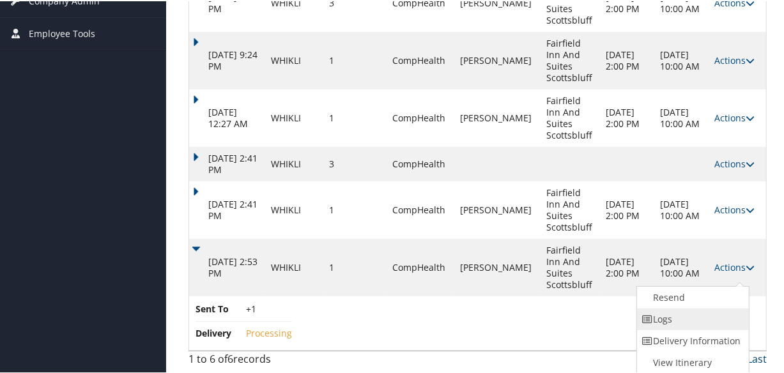
click at [687, 310] on link "Logs" at bounding box center [691, 318] width 109 height 22
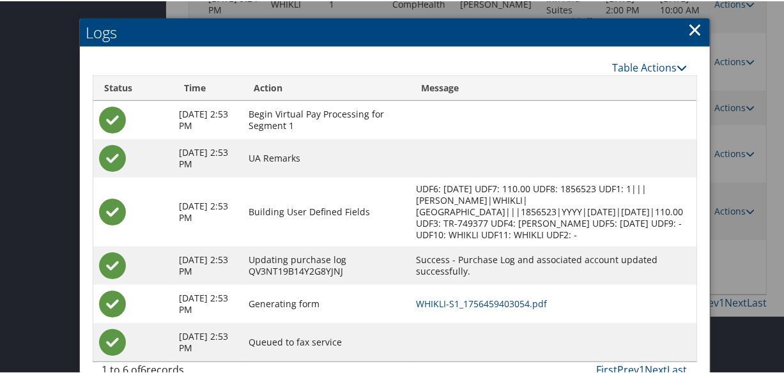
scroll to position [404, 0]
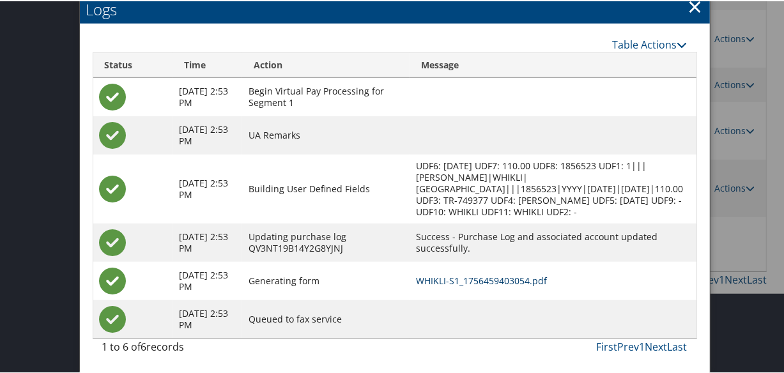
click at [477, 280] on link "WHIKLI-S1_1756459403054.pdf" at bounding box center [481, 279] width 131 height 12
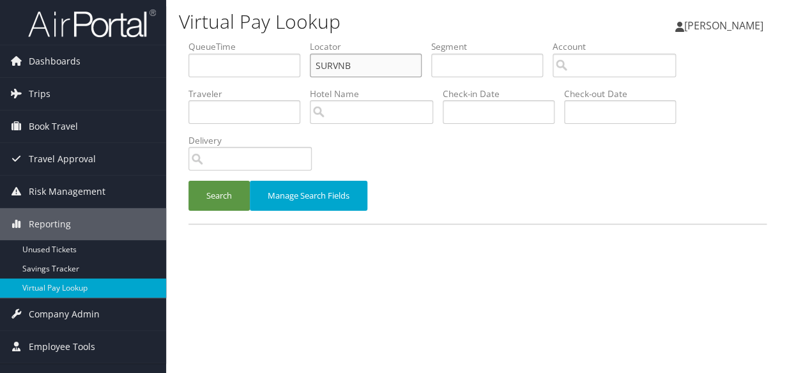
drag, startPoint x: 284, startPoint y: 73, endPoint x: 275, endPoint y: 76, distance: 9.3
click at [275, 40] on ul "QueueTime Locator SURVNB Segment Account Traveler Hotel Name Check-in Date Chec…" at bounding box center [477, 40] width 578 height 0
paste input "WHIKLI"
type input "WHIKLI"
click at [188, 181] on button "Search" at bounding box center [218, 196] width 61 height 30
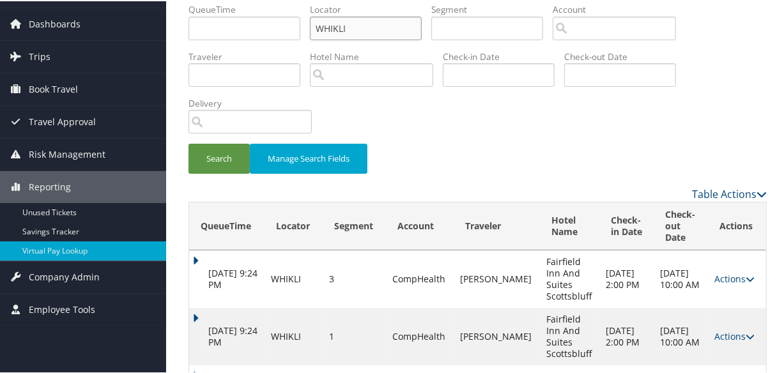
scroll to position [38, 0]
click at [192, 256] on td "[DATE] 9:24 PM" at bounding box center [226, 278] width 75 height 57
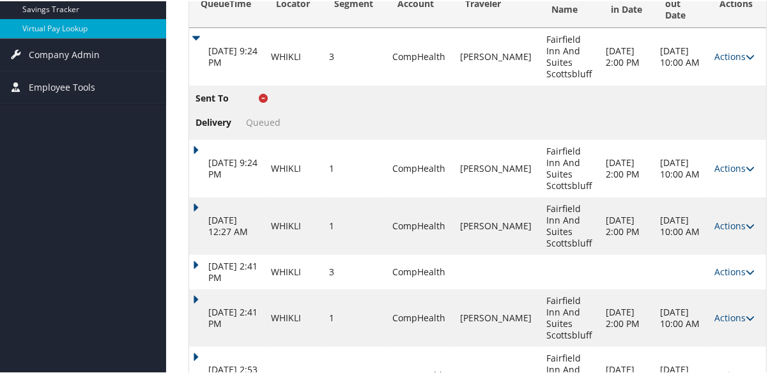
scroll to position [270, 0]
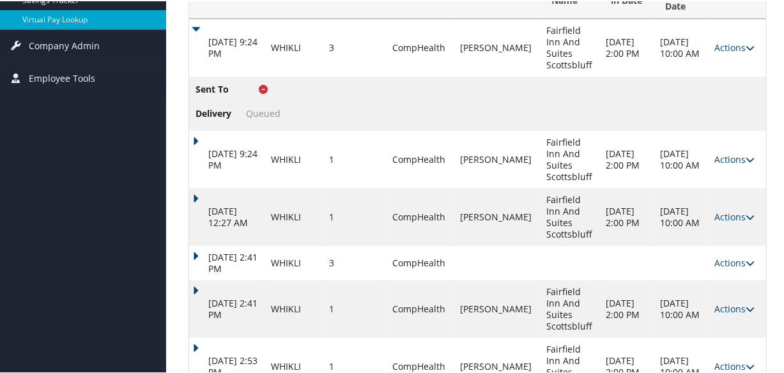
click at [208, 135] on td "[DATE] 9:24 PM" at bounding box center [226, 158] width 75 height 57
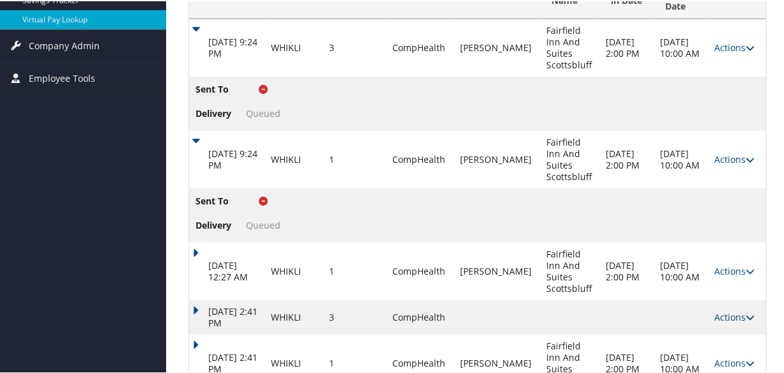
click at [194, 246] on td "[DATE] 12:27 AM" at bounding box center [226, 269] width 75 height 57
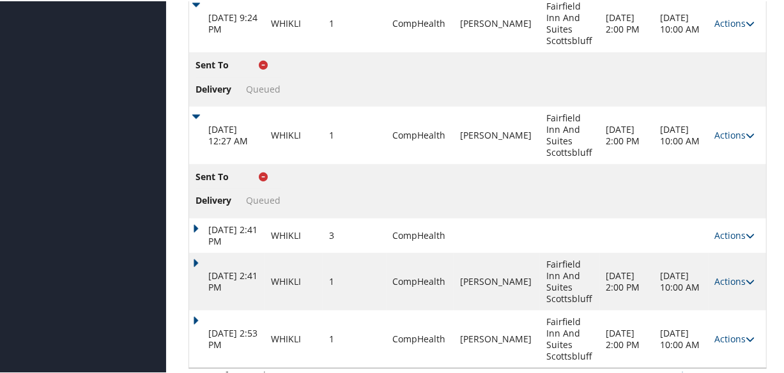
scroll to position [432, 0]
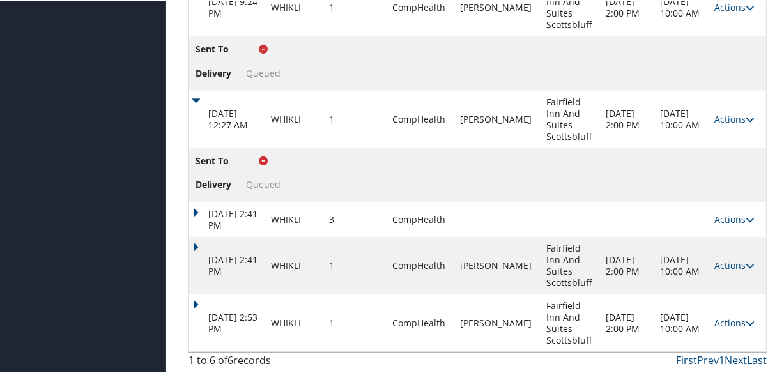
click at [198, 201] on td "[DATE] 2:41 PM" at bounding box center [226, 218] width 75 height 34
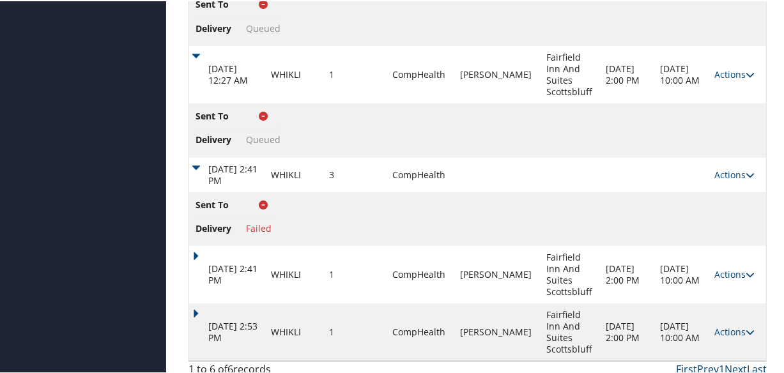
scroll to position [486, 0]
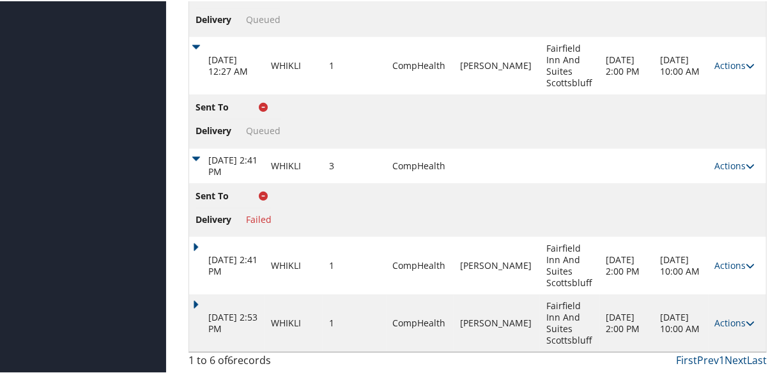
click at [201, 238] on td "[DATE] 2:41 PM" at bounding box center [226, 264] width 75 height 57
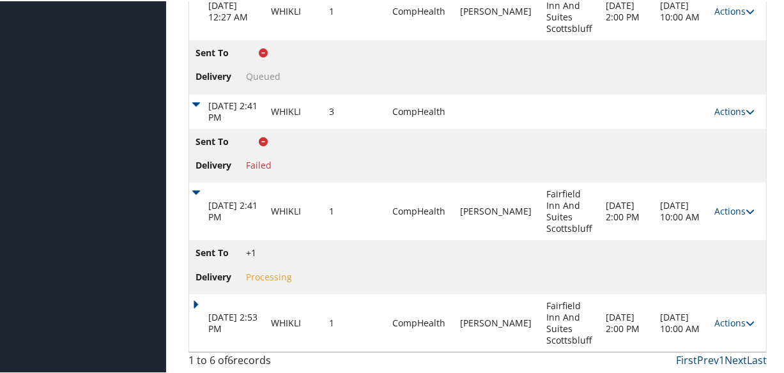
scroll to position [540, 0]
click at [723, 204] on link "Actions" at bounding box center [735, 210] width 40 height 12
click at [665, 252] on link "Logs" at bounding box center [691, 262] width 109 height 22
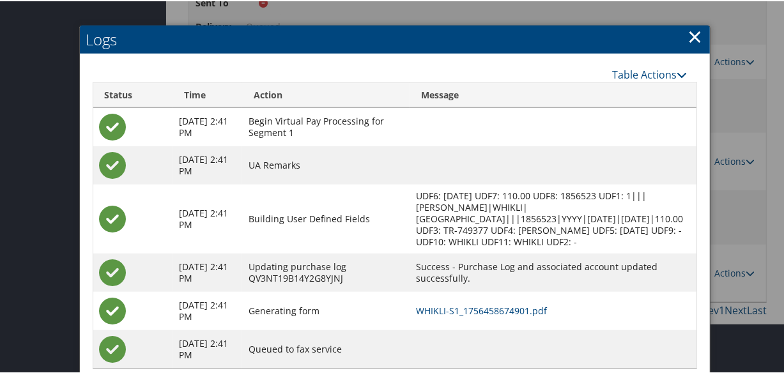
scroll to position [620, 0]
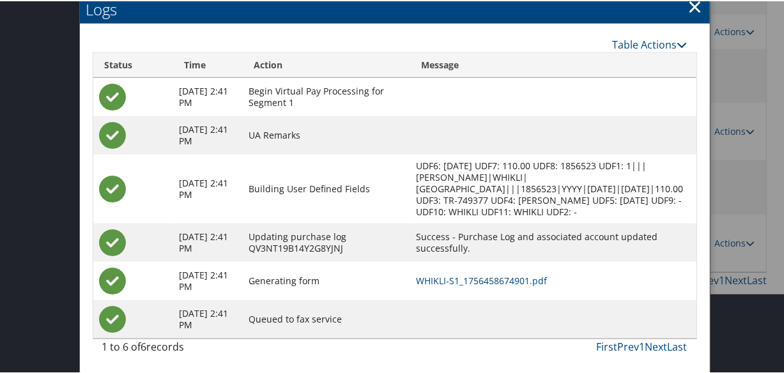
click at [508, 290] on td "WHIKLI-S1_1756458674901.pdf" at bounding box center [552, 280] width 287 height 38
click at [517, 280] on link "WHIKLI-S1_1756458674901.pdf" at bounding box center [481, 279] width 131 height 12
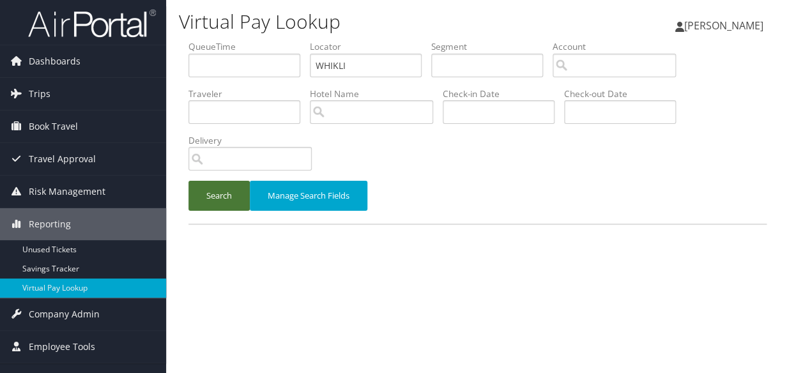
click at [213, 203] on button "Search" at bounding box center [218, 196] width 61 height 30
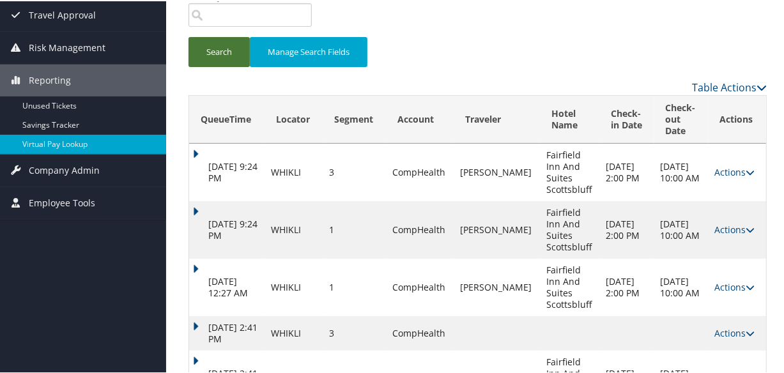
scroll to position [270, 0]
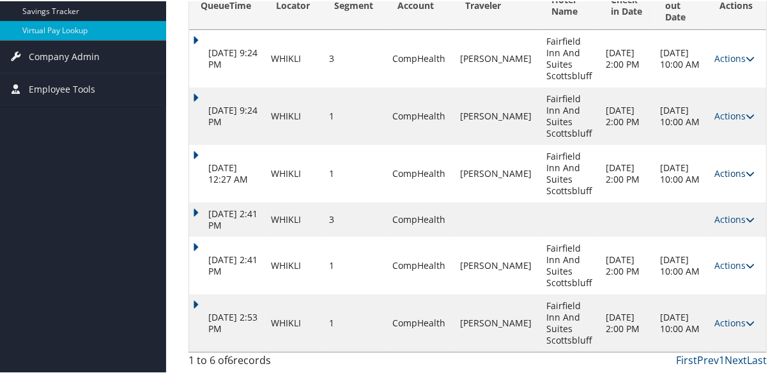
click at [725, 166] on link "Actions" at bounding box center [735, 172] width 40 height 12
click at [737, 216] on link "Logs" at bounding box center [736, 213] width 54 height 22
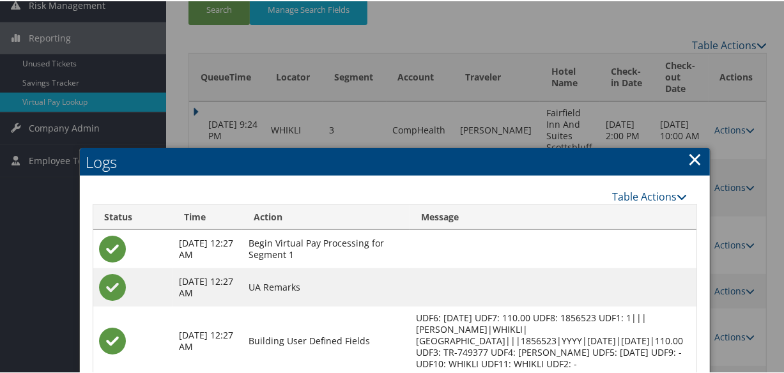
scroll to position [0, 0]
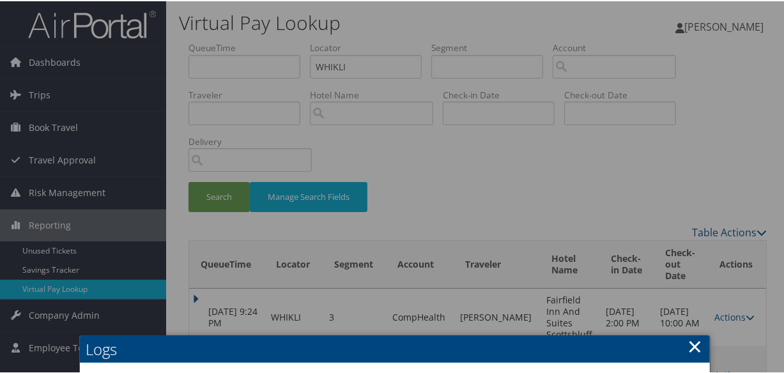
click at [691, 340] on link "×" at bounding box center [695, 345] width 15 height 26
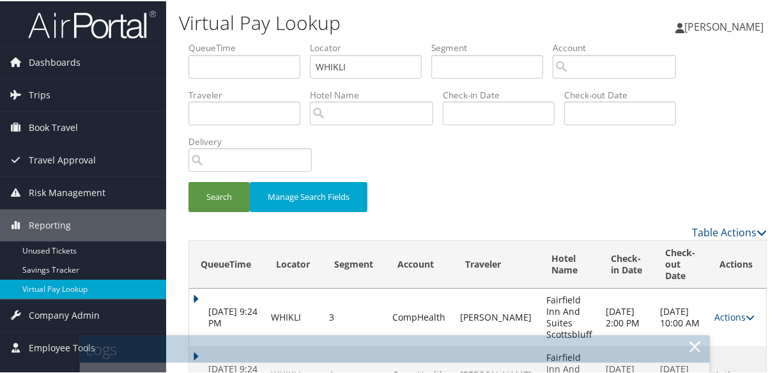
scroll to position [270, 0]
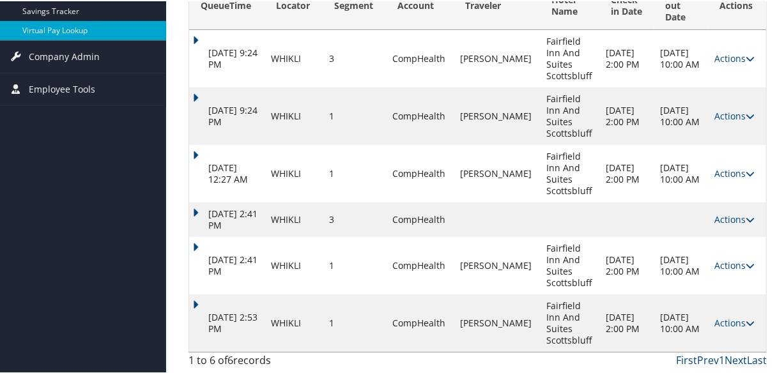
click at [723, 109] on td "Actions Resend Logs View Itinerary" at bounding box center [736, 114] width 57 height 57
click at [715, 109] on link "Actions" at bounding box center [735, 115] width 40 height 12
click at [723, 151] on icon at bounding box center [719, 155] width 11 height 9
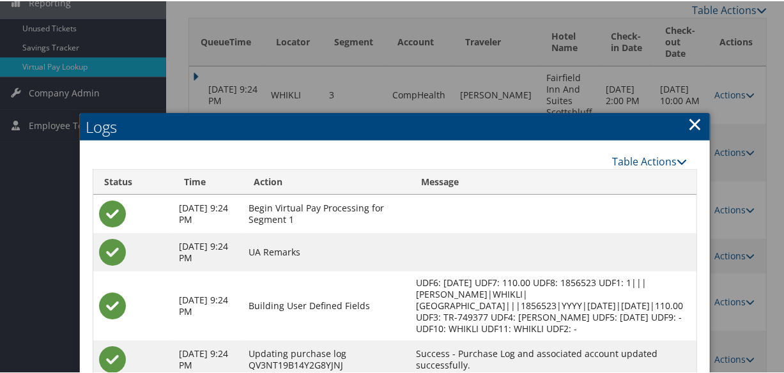
scroll to position [138, 0]
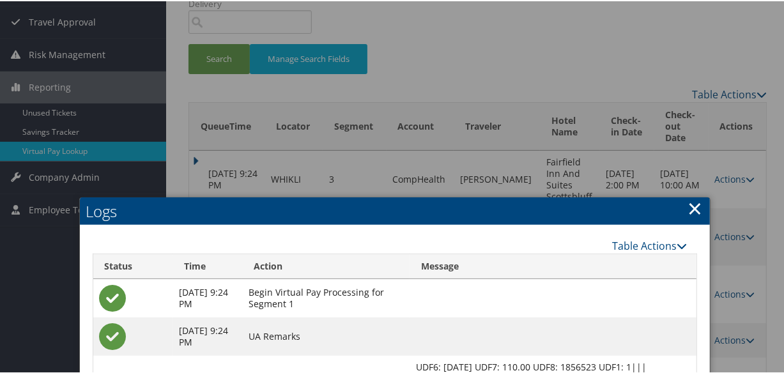
click at [696, 203] on link "×" at bounding box center [695, 207] width 15 height 26
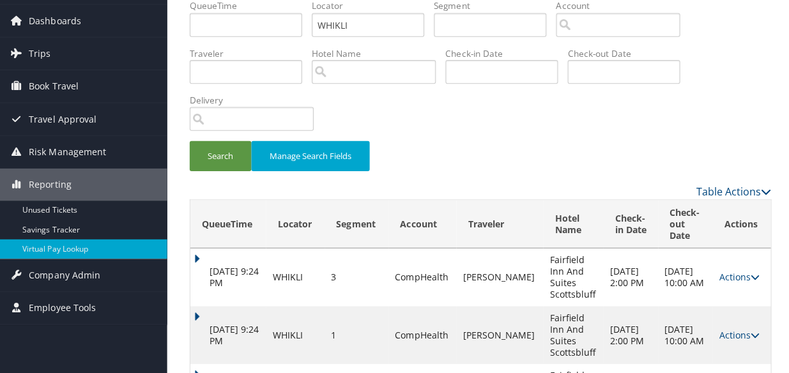
scroll to position [0, 0]
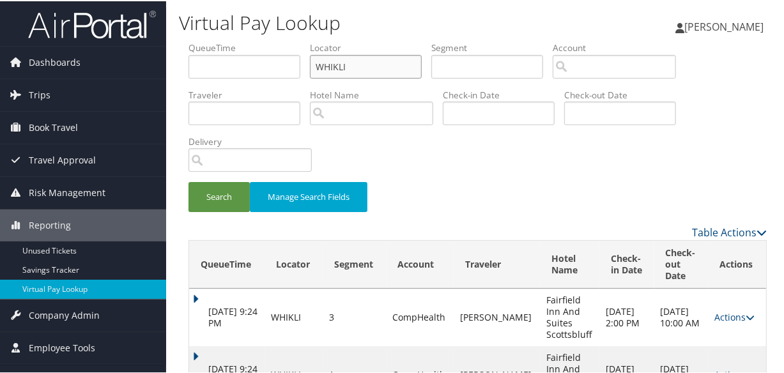
drag, startPoint x: 365, startPoint y: 63, endPoint x: 279, endPoint y: 103, distance: 95.4
click at [275, 40] on ul "QueueTime Locator WHIKLI Segment Account Traveler Hotel Name Check-in Date Chec…" at bounding box center [477, 40] width 578 height 0
paste input "UCQHFP"
type input "UCQHFP"
drag, startPoint x: 219, startPoint y: 211, endPoint x: 224, endPoint y: 206, distance: 7.3
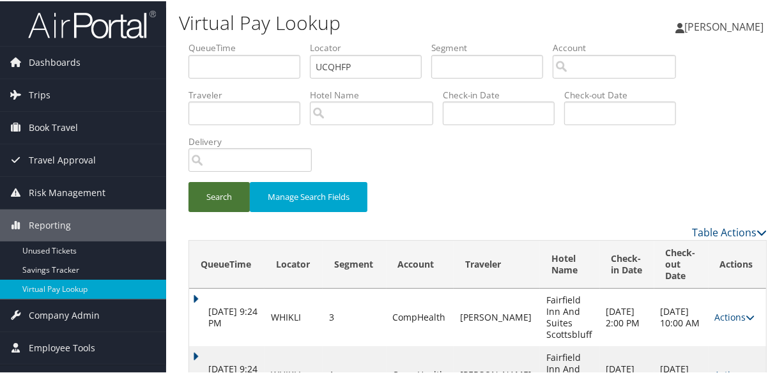
click at [218, 211] on div "Search Manage Search Fields" at bounding box center [477, 202] width 597 height 43
click at [224, 203] on button "Search" at bounding box center [218, 196] width 61 height 30
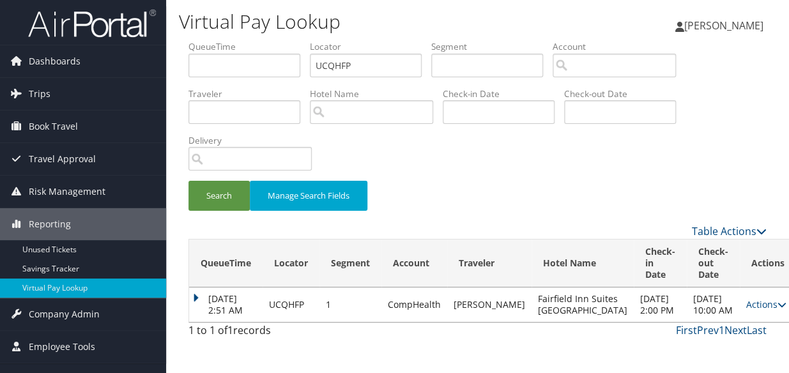
click at [200, 285] on th "QueueTime" at bounding box center [225, 264] width 73 height 48
click at [746, 307] on link "Actions" at bounding box center [766, 304] width 40 height 12
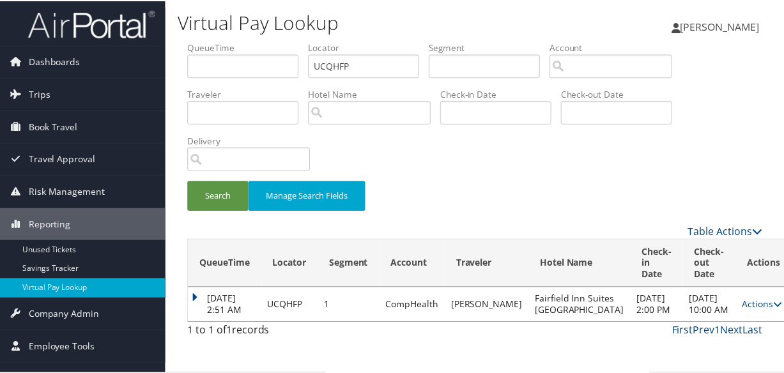
scroll to position [33, 0]
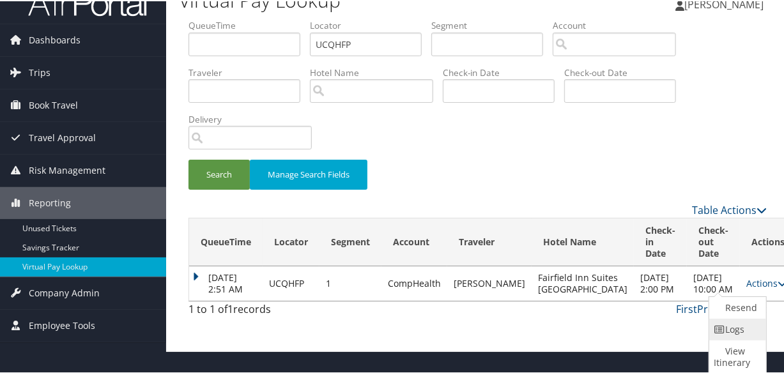
click at [713, 323] on link "Logs" at bounding box center [736, 328] width 54 height 22
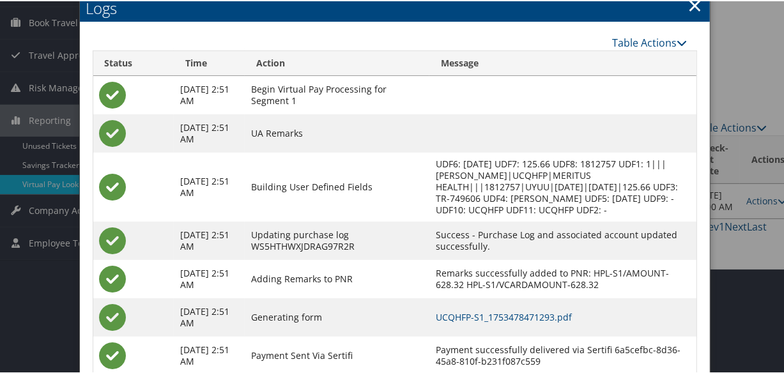
scroll to position [191, 0]
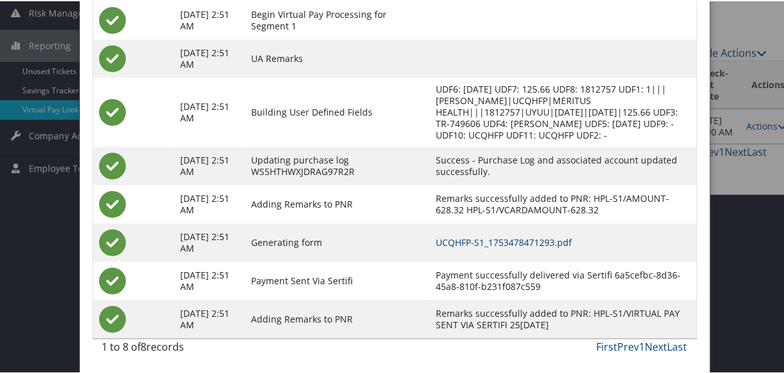
click at [537, 243] on link "UCQHFP-S1_1753478471293.pdf" at bounding box center [504, 241] width 136 height 12
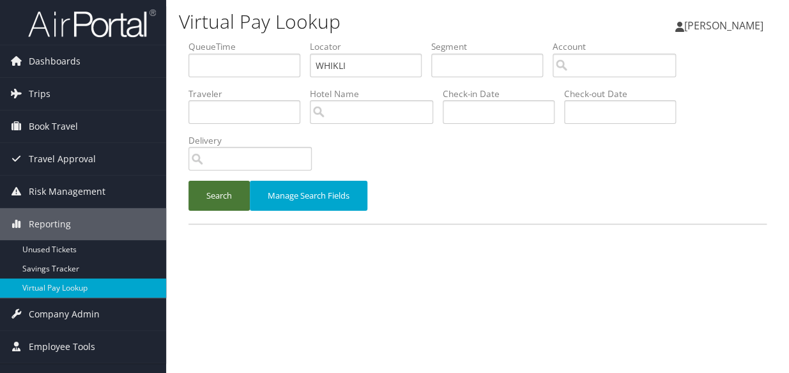
click at [219, 187] on button "Search" at bounding box center [218, 196] width 61 height 30
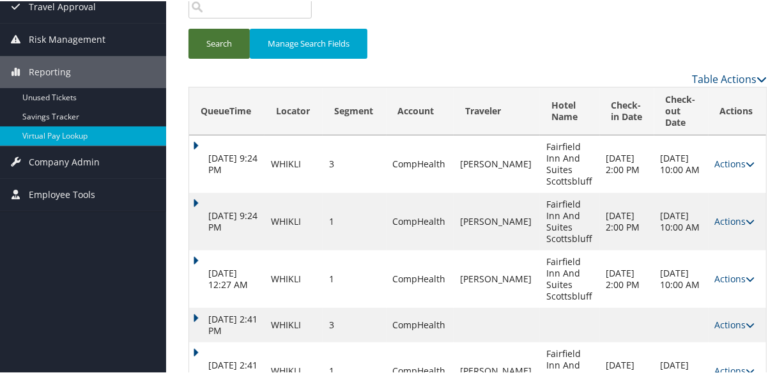
scroll to position [270, 0]
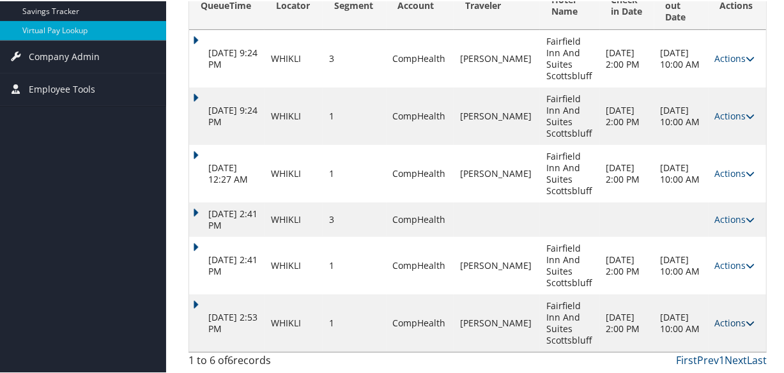
click at [724, 318] on link "Actions" at bounding box center [735, 322] width 40 height 12
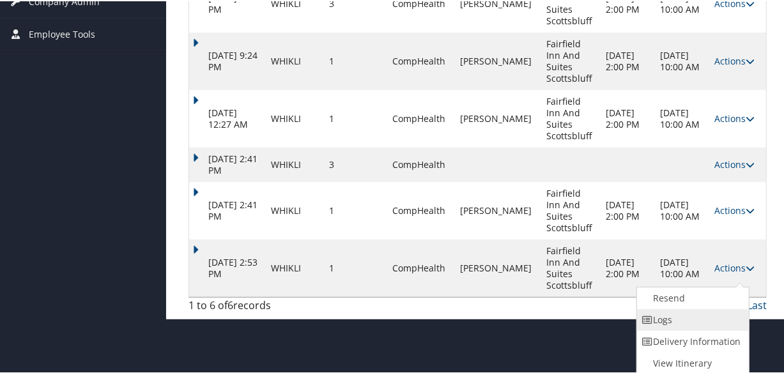
click at [705, 319] on link "Logs" at bounding box center [691, 319] width 109 height 22
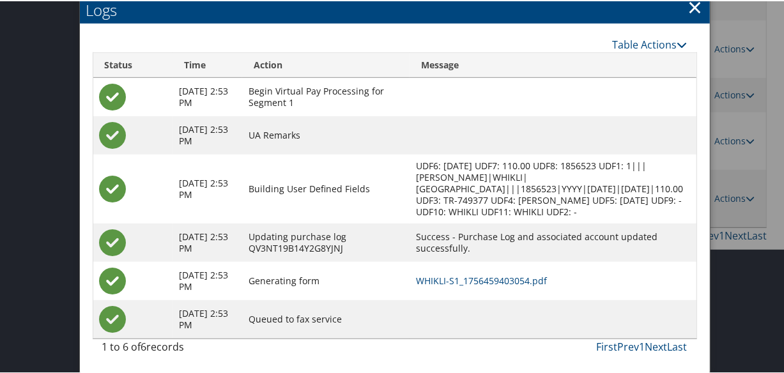
scroll to position [395, 0]
click at [498, 281] on link "WHIKLI-S1_1756459403054.pdf" at bounding box center [481, 279] width 131 height 12
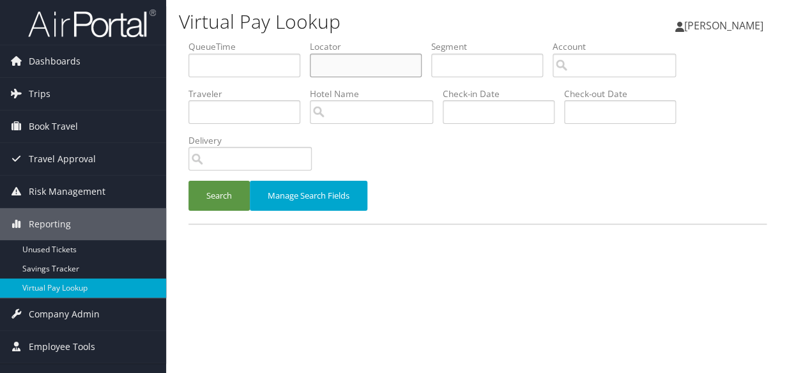
click at [335, 70] on input "text" at bounding box center [366, 66] width 112 height 24
paste input "GHLCYS"
type input "GHLCYS"
click at [217, 195] on button "Search" at bounding box center [218, 196] width 61 height 30
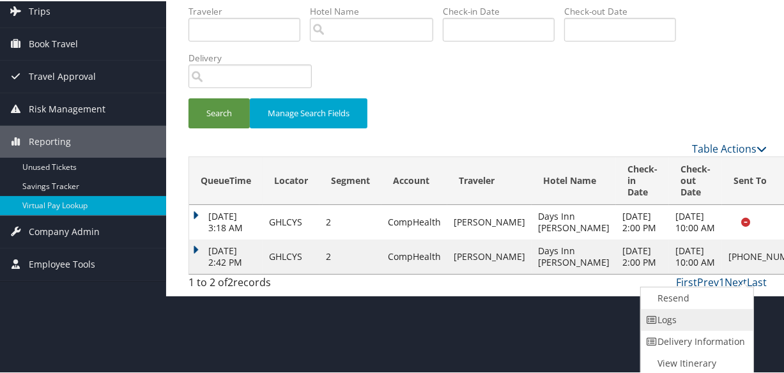
click at [694, 319] on link "Logs" at bounding box center [695, 319] width 109 height 22
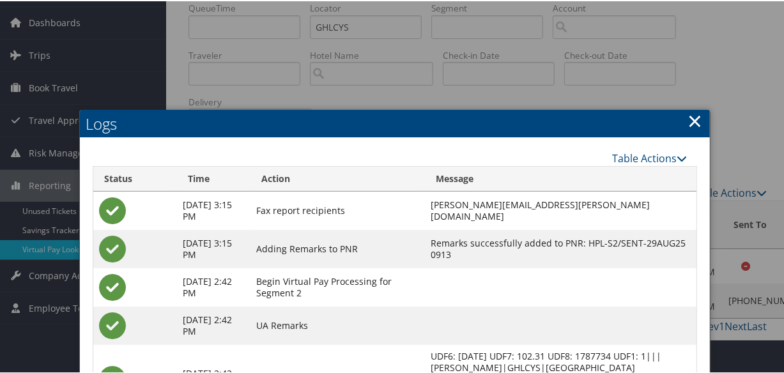
scroll to position [230, 0]
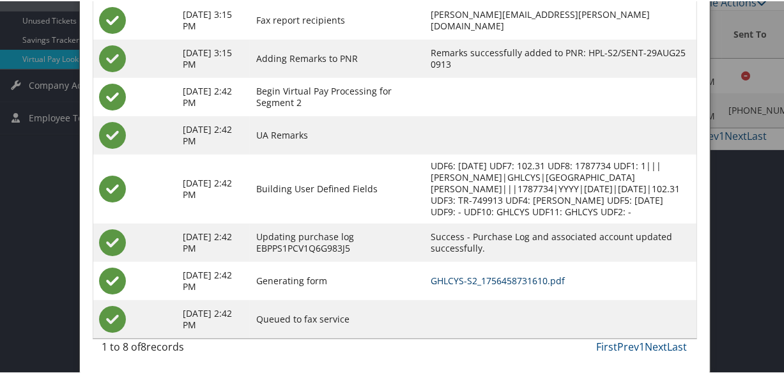
click at [496, 277] on link "GHLCYS-S2_1756458731610.pdf" at bounding box center [498, 279] width 134 height 12
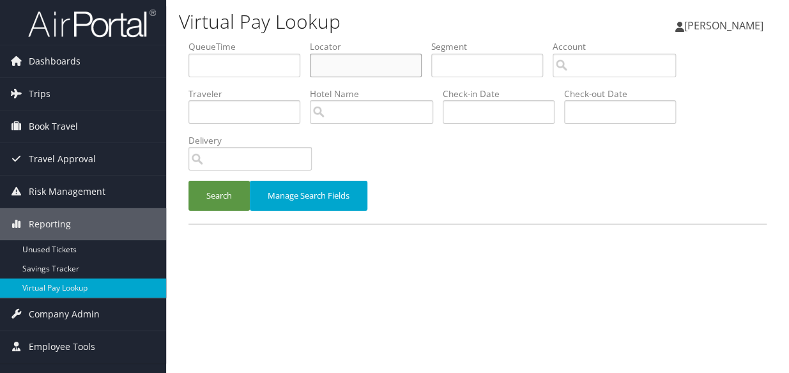
click at [321, 62] on input "text" at bounding box center [366, 66] width 112 height 24
paste input "LOENBA"
type input "LOENBA"
click at [188, 181] on button "Search" at bounding box center [218, 196] width 61 height 30
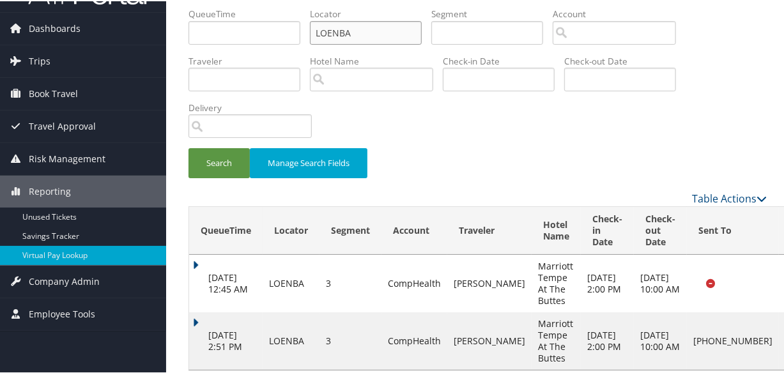
scroll to position [51, 0]
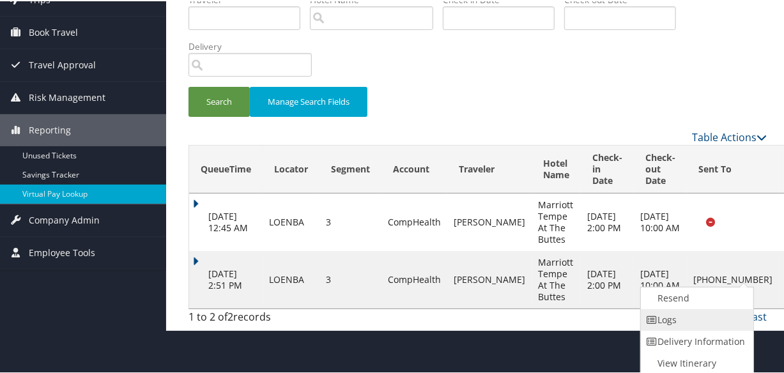
click at [690, 328] on link "Logs" at bounding box center [695, 319] width 109 height 22
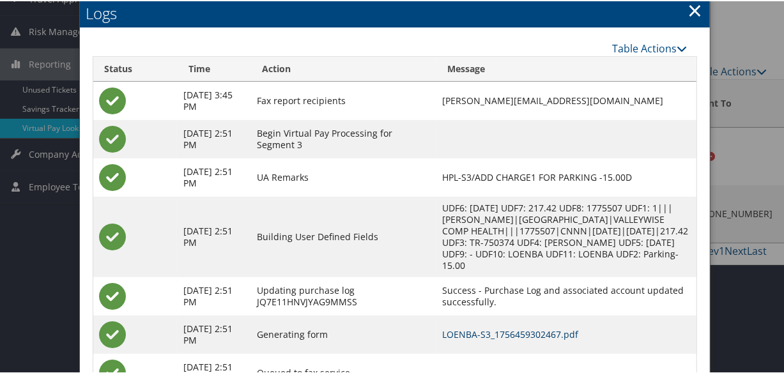
scroll to position [203, 0]
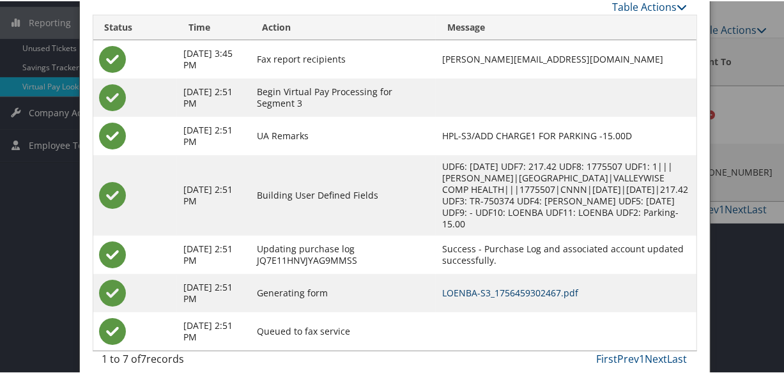
click at [511, 286] on link "LOENBA-S3_1756459302467.pdf" at bounding box center [510, 292] width 136 height 12
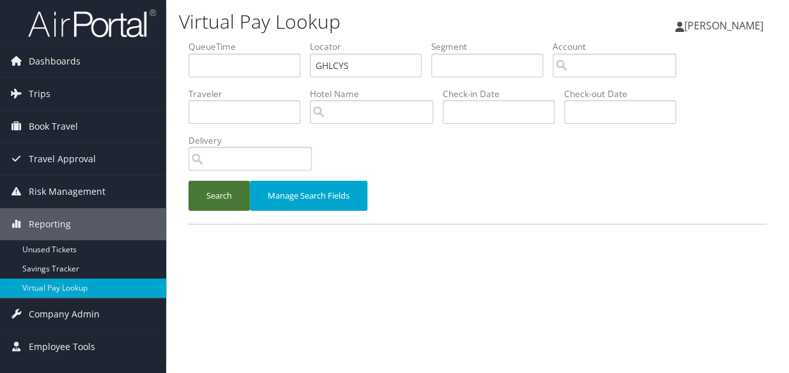
click at [209, 188] on button "Search" at bounding box center [218, 196] width 61 height 30
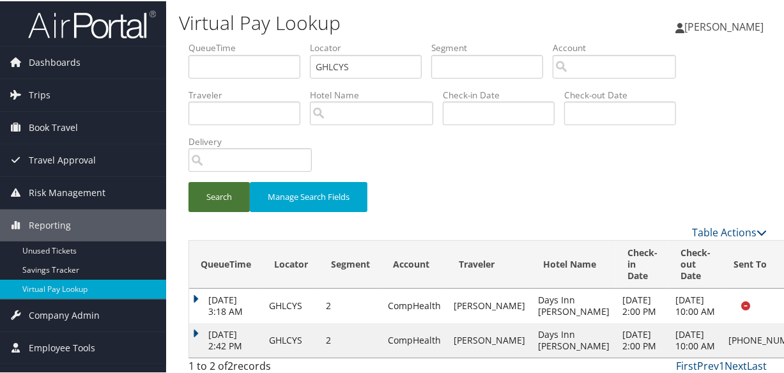
scroll to position [40, 0]
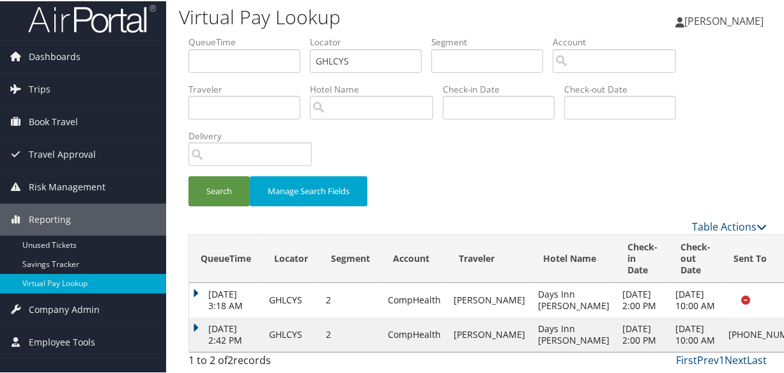
drag, startPoint x: 195, startPoint y: 302, endPoint x: 204, endPoint y: 300, distance: 9.8
click at [195, 316] on td "[DATE] 2:42 PM" at bounding box center [225, 333] width 73 height 34
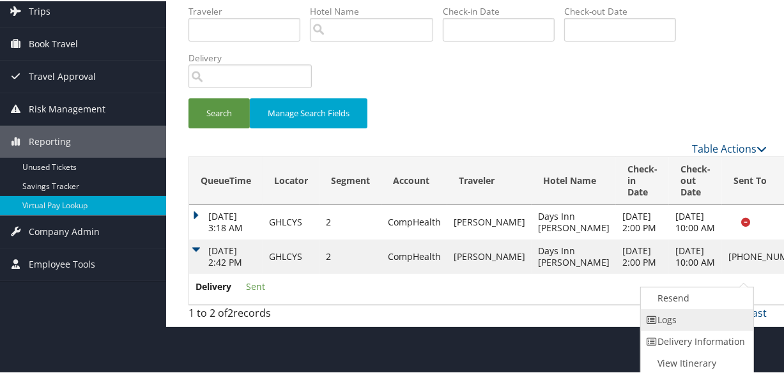
click at [668, 321] on link "Logs" at bounding box center [695, 319] width 109 height 22
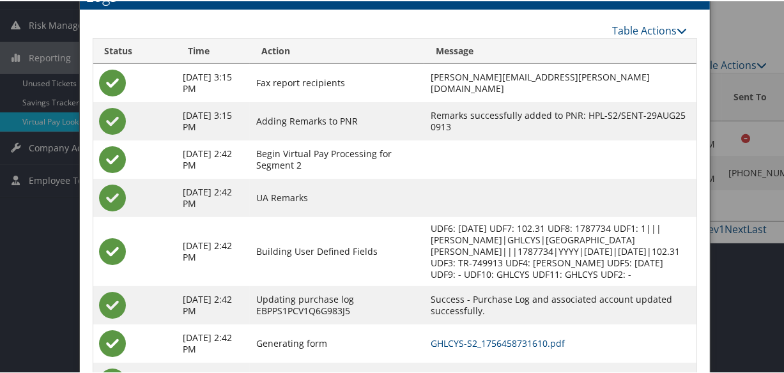
scroll to position [230, 0]
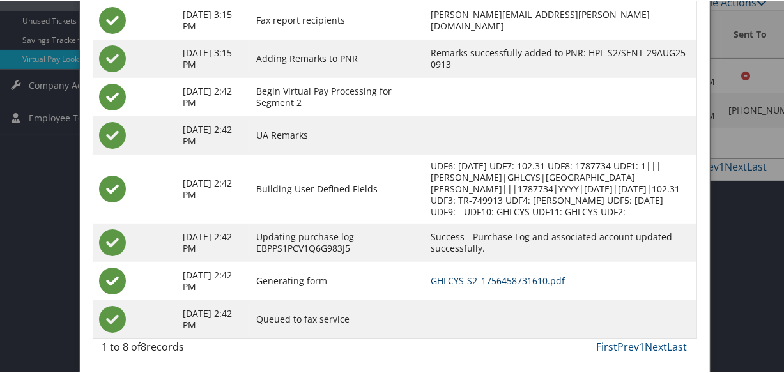
click at [480, 278] on link "GHLCYS-S2_1756458731610.pdf" at bounding box center [498, 279] width 134 height 12
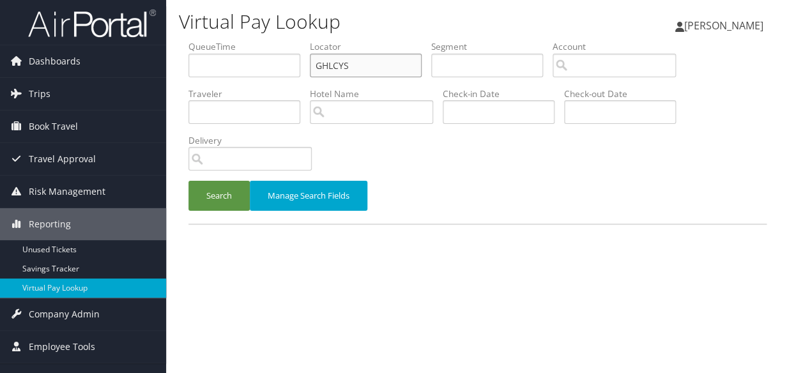
paste input "NVXJZG"
drag, startPoint x: 362, startPoint y: 64, endPoint x: 230, endPoint y: 81, distance: 132.7
click at [230, 40] on ul "QueueTime Locator GHLCYS Segment Account Traveler Hotel Name Check-in Date Chec…" at bounding box center [477, 40] width 578 height 0
type input "NVXJZG"
click at [207, 181] on button "Search" at bounding box center [218, 196] width 61 height 30
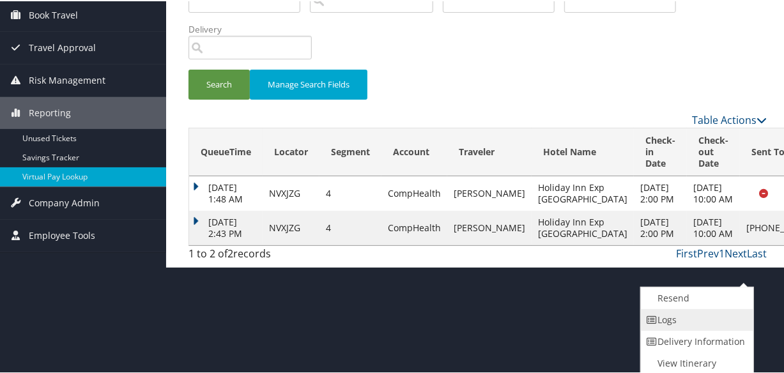
click at [694, 314] on link "Logs" at bounding box center [695, 319] width 109 height 22
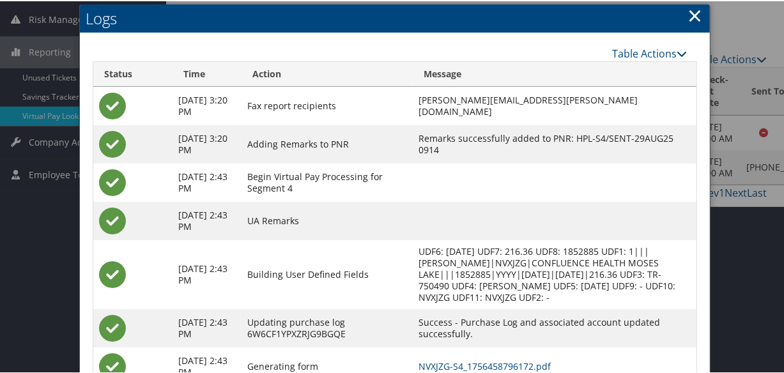
scroll to position [258, 0]
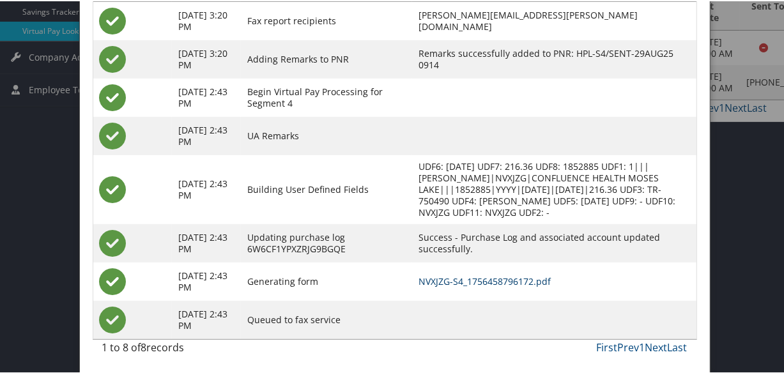
click at [500, 276] on link "NVXJZG-S4_1756458796172.pdf" at bounding box center [484, 280] width 132 height 12
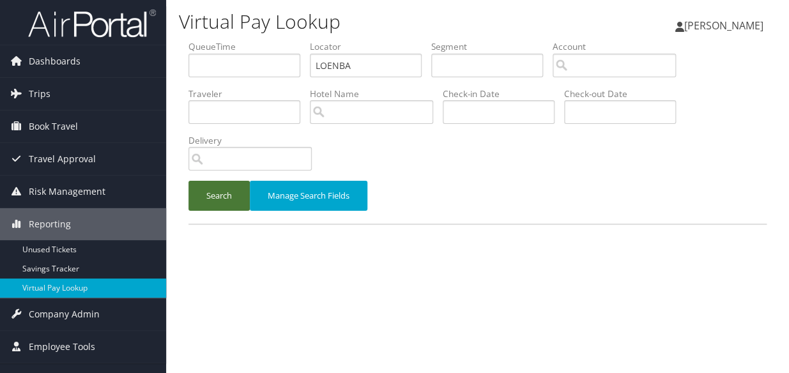
click at [223, 197] on button "Search" at bounding box center [218, 196] width 61 height 30
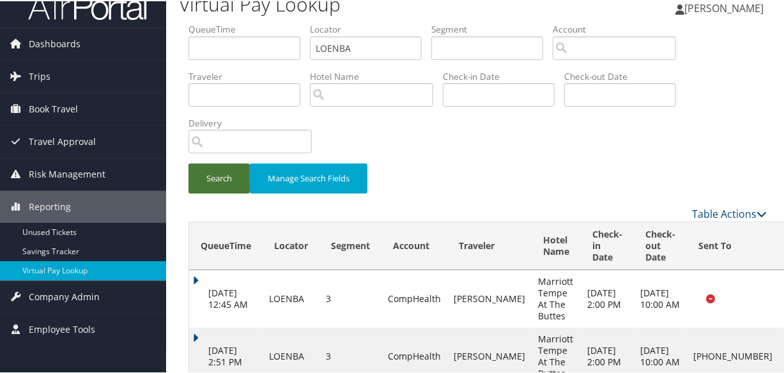
scroll to position [51, 0]
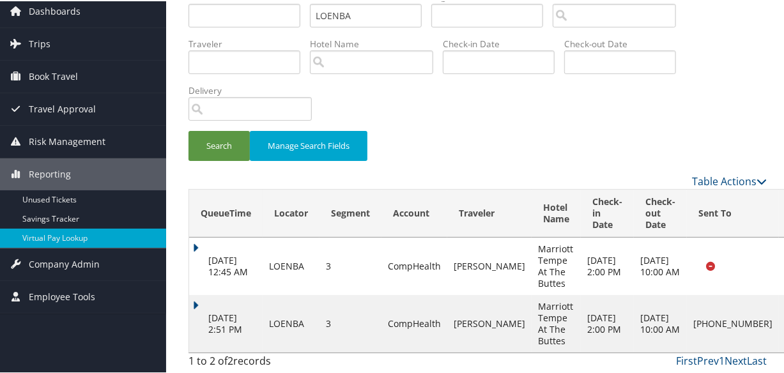
click at [199, 300] on td "[DATE] 2:51 PM" at bounding box center [225, 322] width 73 height 57
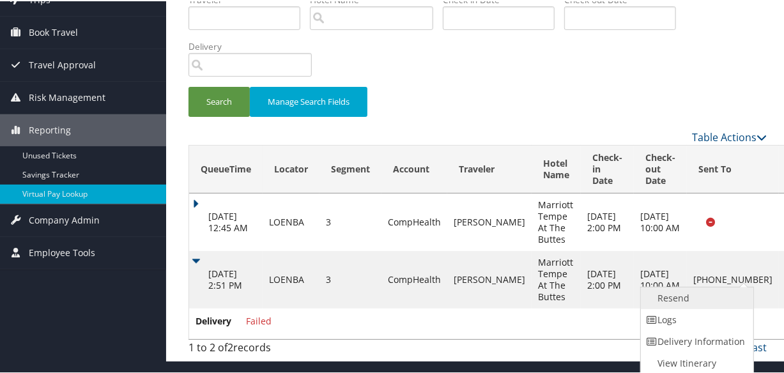
click at [674, 300] on link "Resend" at bounding box center [695, 297] width 109 height 22
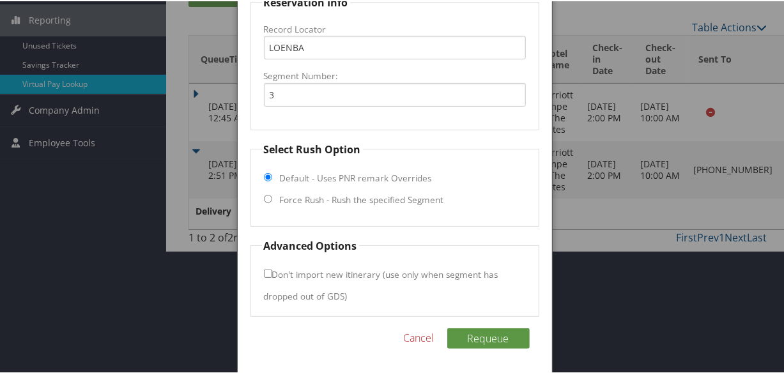
click at [353, 199] on label "Force Rush - Rush the specified Segment" at bounding box center [362, 198] width 164 height 13
click at [272, 199] on input "Force Rush - Rush the specified Segment" at bounding box center [268, 198] width 8 height 8
radio input "true"
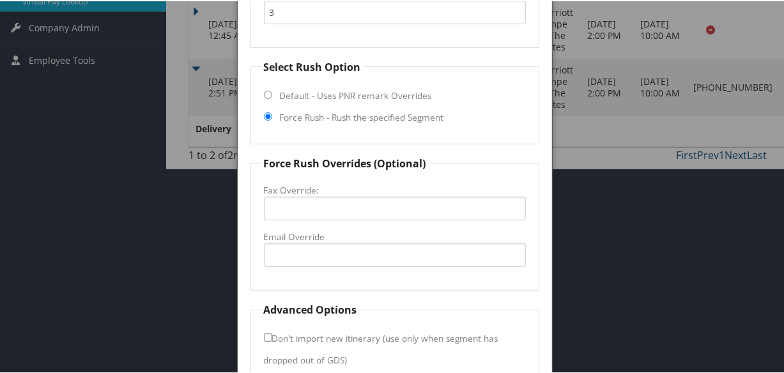
scroll to position [352, 0]
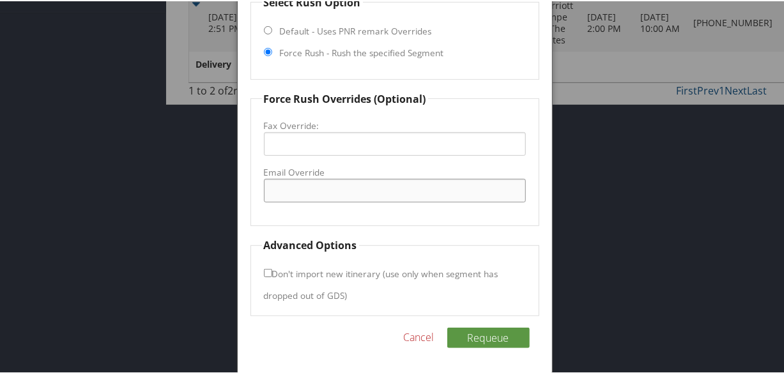
click at [332, 195] on input "Email Override" at bounding box center [395, 190] width 262 height 24
type input "emik.riyantini@buttesmarriott.com"
click at [325, 182] on input "emik.riyantini@buttesmarriott.com" at bounding box center [395, 190] width 262 height 24
click at [498, 340] on button "Requeue" at bounding box center [488, 336] width 82 height 20
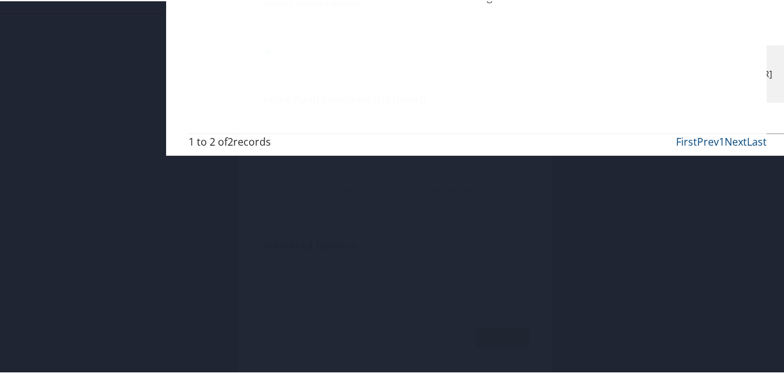
scroll to position [133, 0]
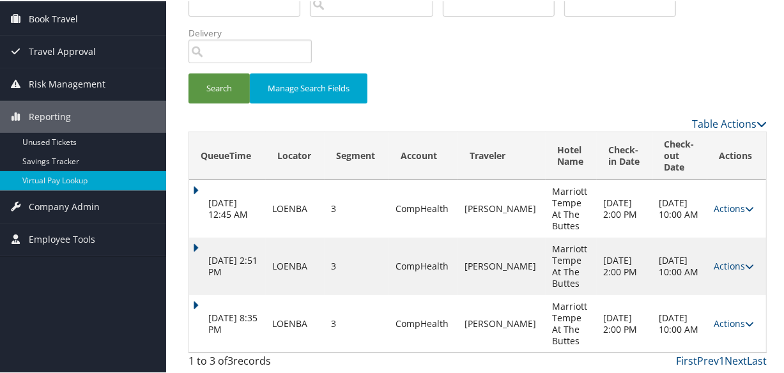
click at [190, 312] on td "Sep 2, 2025 8:35 PM" at bounding box center [227, 322] width 77 height 57
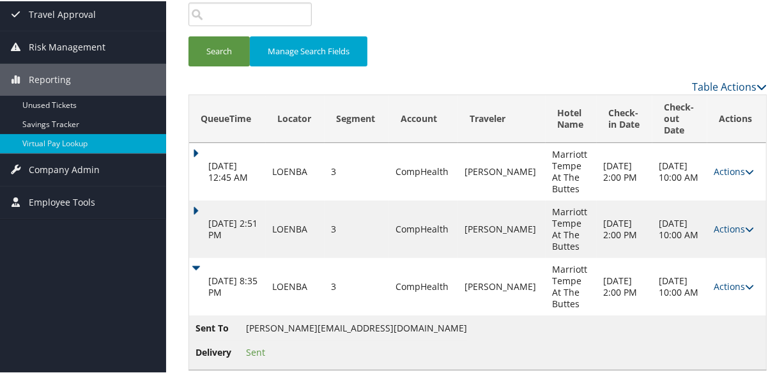
scroll to position [163, 0]
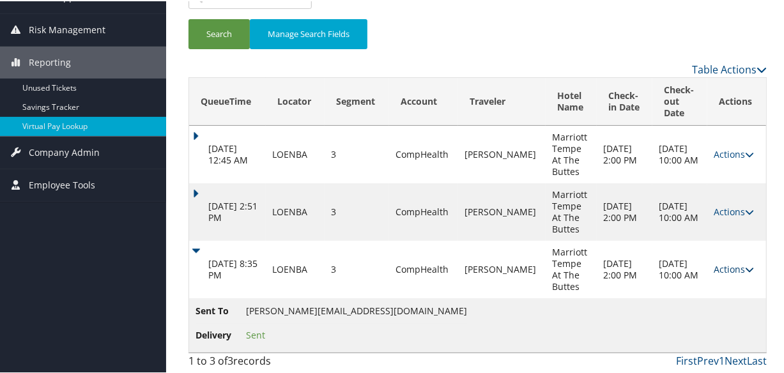
click at [715, 266] on link "Actions" at bounding box center [734, 268] width 40 height 12
click at [714, 312] on link "Logs" at bounding box center [735, 309] width 56 height 22
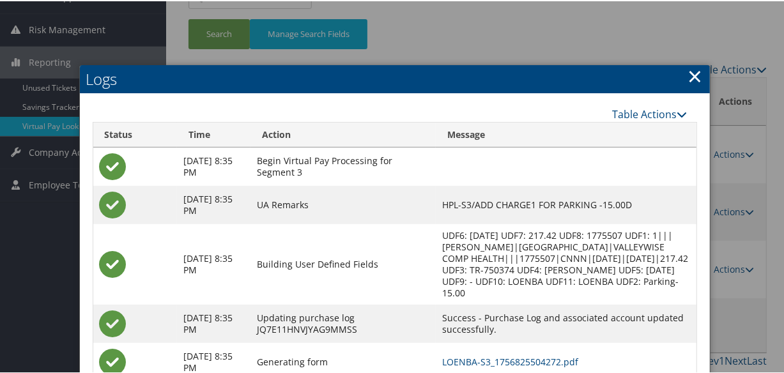
scroll to position [282, 0]
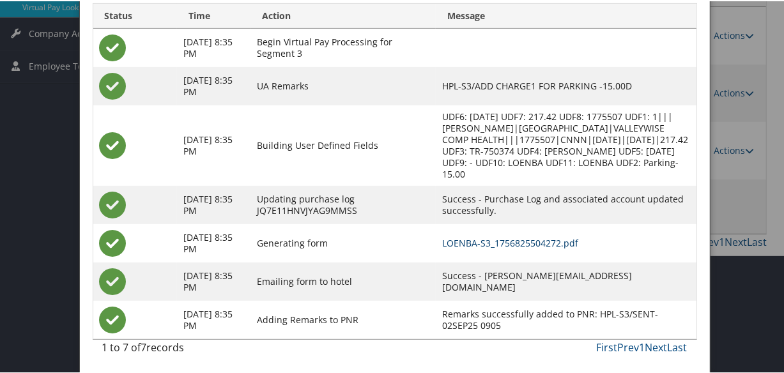
click at [512, 242] on link "LOENBA-S3_1756825504272.pdf" at bounding box center [510, 242] width 136 height 12
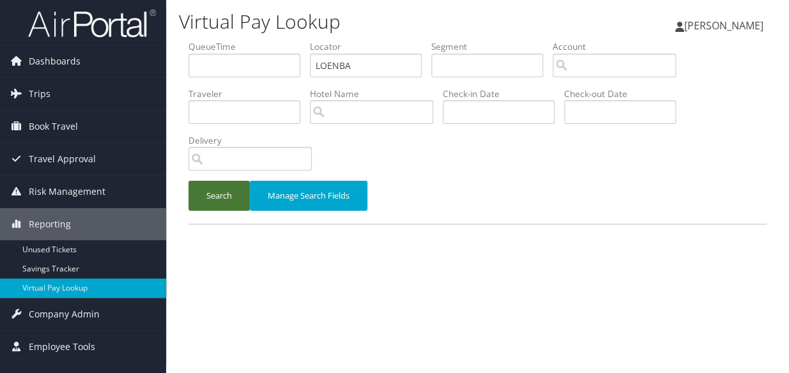
click at [210, 195] on button "Search" at bounding box center [218, 196] width 61 height 30
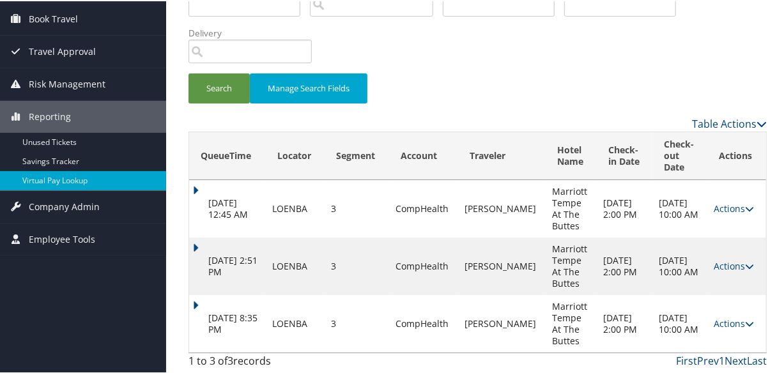
click at [201, 300] on td "Sep 2, 2025 8:35 PM" at bounding box center [227, 322] width 77 height 57
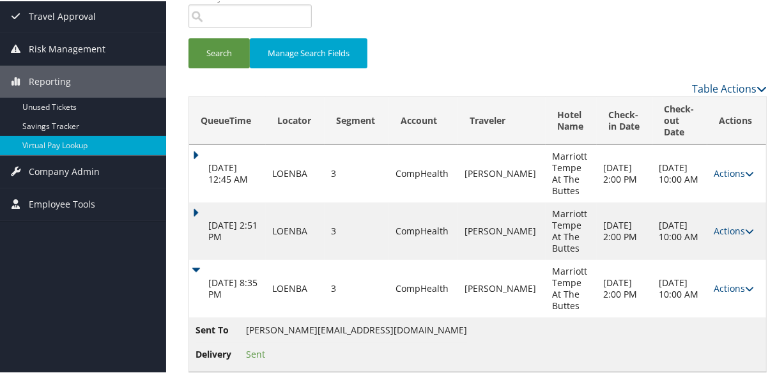
scroll to position [163, 0]
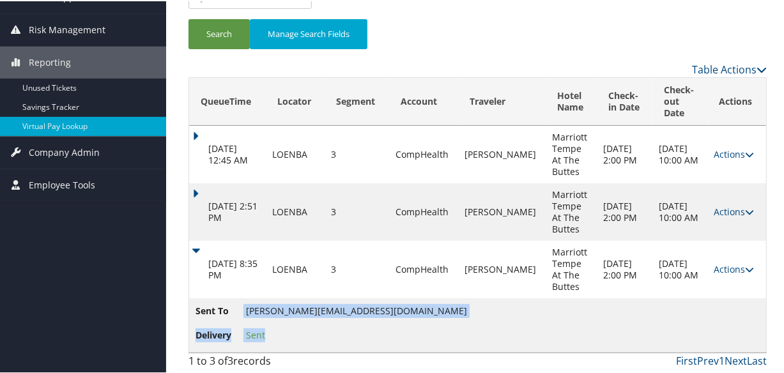
drag, startPoint x: 244, startPoint y: 307, endPoint x: 392, endPoint y: 308, distance: 147.6
click at [392, 308] on td "Sent To emik.riyantini@buttesmarriott.com Delivery Sent" at bounding box center [477, 324] width 577 height 54
copy ul "emik.riyantini@buttesmarriott.com Delivery Sent"
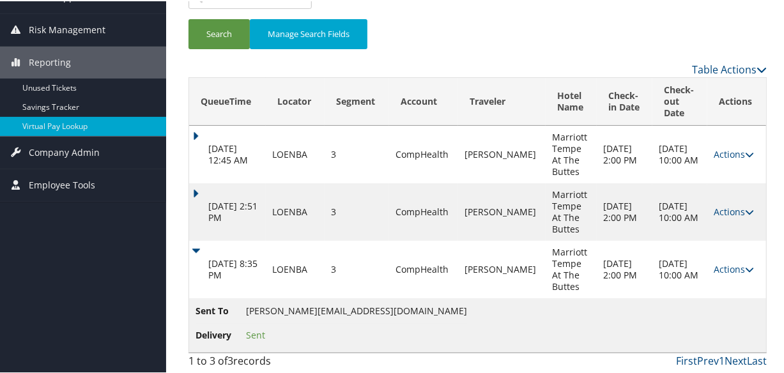
click at [332, 349] on td "Sent To emik.riyantini@buttesmarriott.com Delivery Sent" at bounding box center [477, 324] width 577 height 54
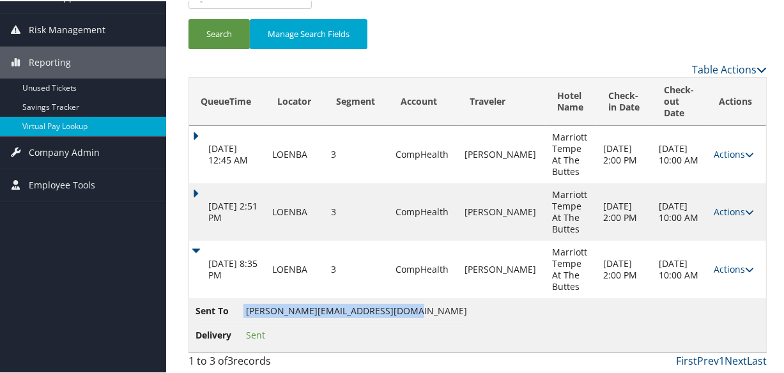
drag, startPoint x: 244, startPoint y: 310, endPoint x: 388, endPoint y: 308, distance: 144.4
click at [388, 308] on li "Sent To emik.riyantini@buttesmarriott.com" at bounding box center [331, 312] width 272 height 19
copy li "emik.riyantini@buttesmarriott.com"
click at [717, 266] on link "Actions" at bounding box center [734, 268] width 40 height 12
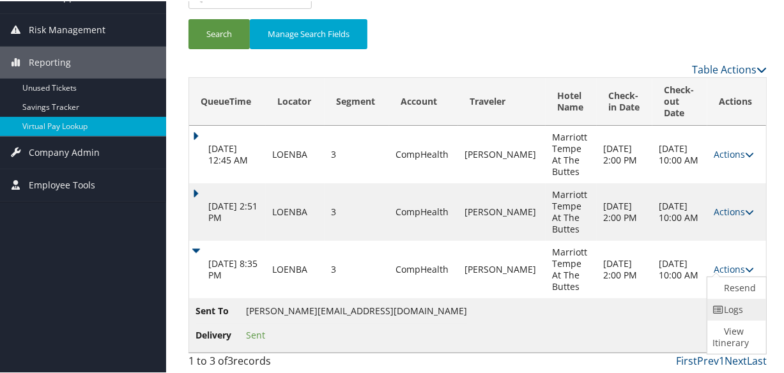
click at [718, 313] on icon at bounding box center [717, 308] width 11 height 9
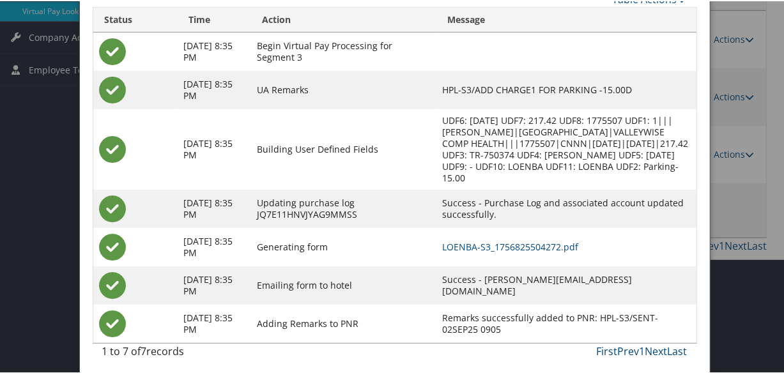
scroll to position [282, 0]
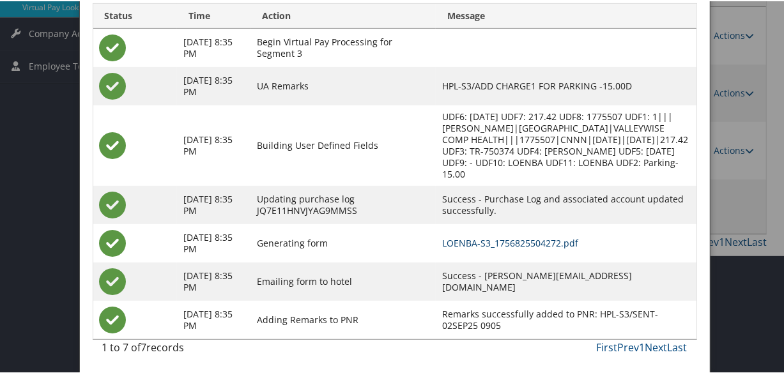
click at [489, 236] on link "LOENBA-S3_1756825504272.pdf" at bounding box center [510, 242] width 136 height 12
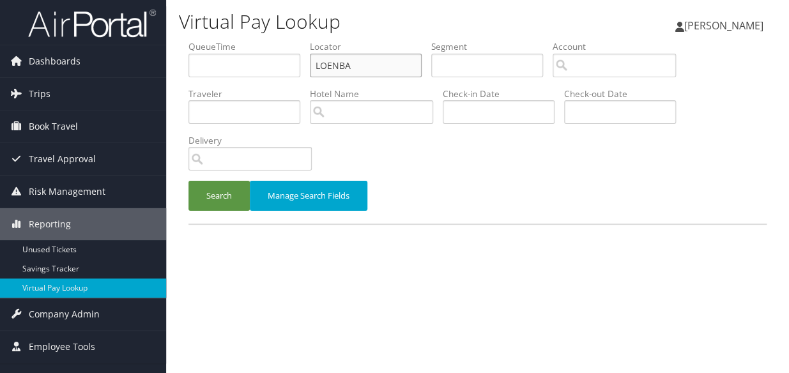
drag, startPoint x: 348, startPoint y: 57, endPoint x: 376, endPoint y: 80, distance: 35.8
click at [222, 40] on ul "QueueTime Locator LOENBA Segment Account Traveler Hotel Name Check-in Date Chec…" at bounding box center [477, 40] width 578 height 0
click at [188, 70] on form "QueueTime Locator LOENBA Segment Account Traveler Hotel Name Check-in Date Chec…" at bounding box center [477, 131] width 578 height 183
paste input "SOADVR"
type input "SOADVR"
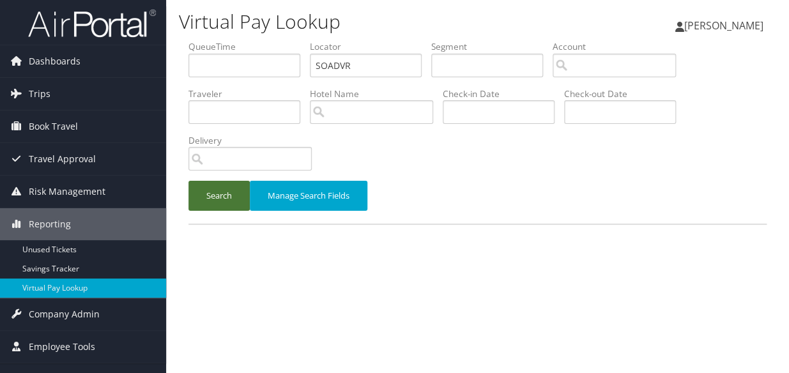
click at [207, 195] on button "Search" at bounding box center [218, 196] width 61 height 30
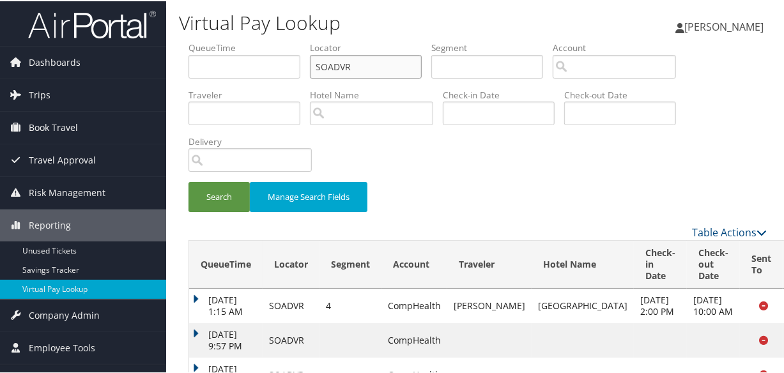
drag, startPoint x: 374, startPoint y: 60, endPoint x: 279, endPoint y: 77, distance: 96.0
click at [279, 40] on ul "QueueTime Locator SOADVR Segment Account Traveler Hotel Name Check-in Date Chec…" at bounding box center [477, 40] width 578 height 0
paste input "LICVKD"
type input "LICVKD"
click at [223, 200] on button "Search" at bounding box center [218, 196] width 61 height 30
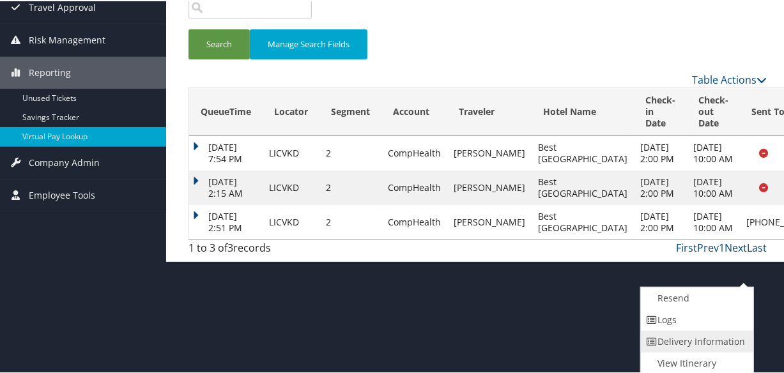
click at [698, 330] on link "Delivery Information" at bounding box center [695, 341] width 109 height 22
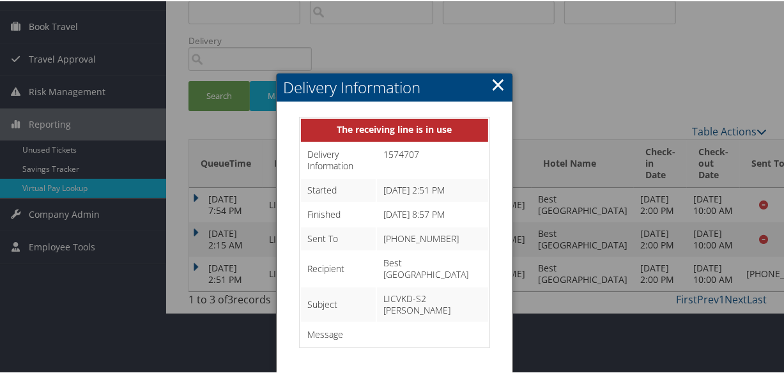
drag, startPoint x: 498, startPoint y: 77, endPoint x: 532, endPoint y: 94, distance: 38.0
click at [498, 77] on link "×" at bounding box center [498, 83] width 15 height 26
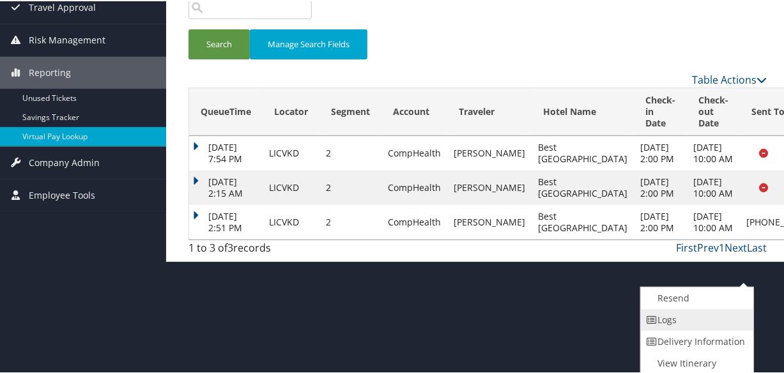
click at [647, 314] on icon at bounding box center [651, 318] width 11 height 9
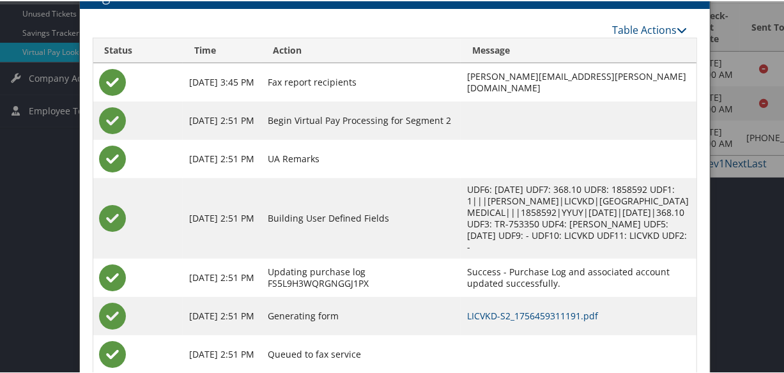
scroll to position [260, 0]
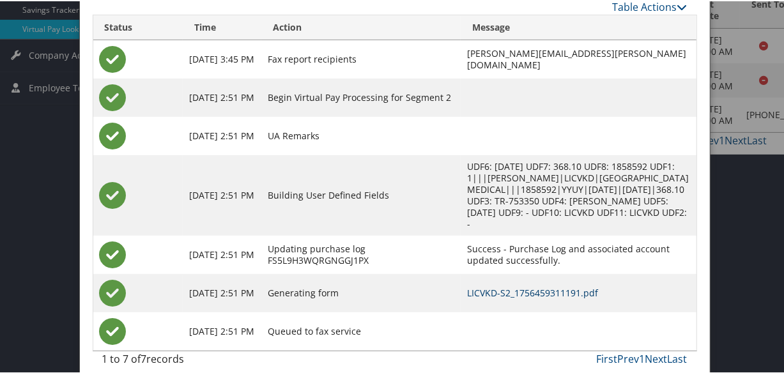
click at [517, 286] on link "LICVKD-S2_1756459311191.pdf" at bounding box center [532, 292] width 131 height 12
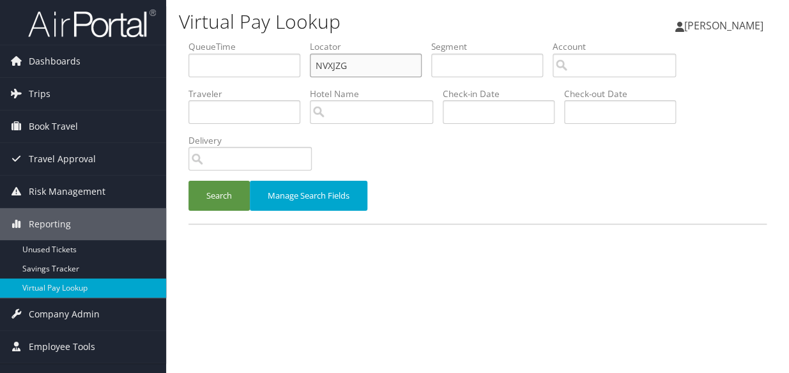
paste input "QQQJQS"
drag, startPoint x: 361, startPoint y: 59, endPoint x: 256, endPoint y: 110, distance: 116.9
click at [247, 40] on ul "QueueTime Locator QQQJQS Segment Account Traveler Hotel Name Check-in Date Chec…" at bounding box center [477, 40] width 578 height 0
type input "QQQJQS"
click at [203, 195] on button "Search" at bounding box center [218, 196] width 61 height 30
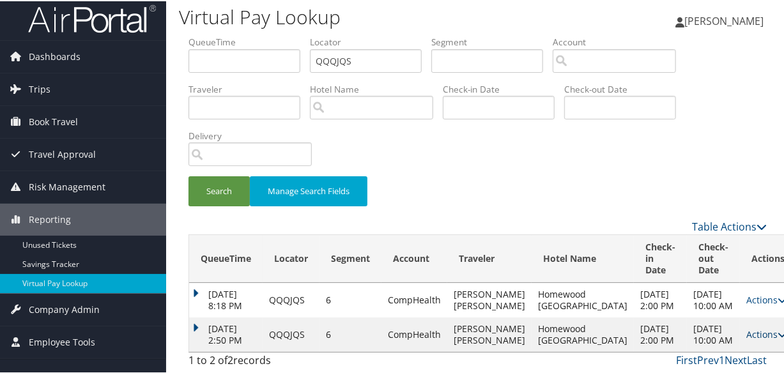
click at [746, 327] on link "Actions" at bounding box center [766, 333] width 40 height 12
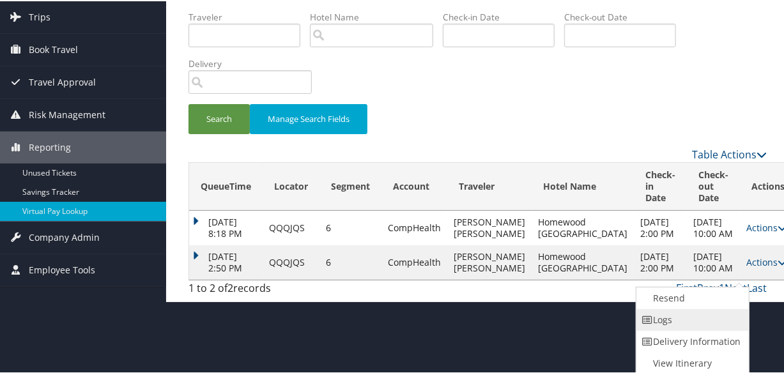
click at [691, 317] on link "Logs" at bounding box center [690, 319] width 109 height 22
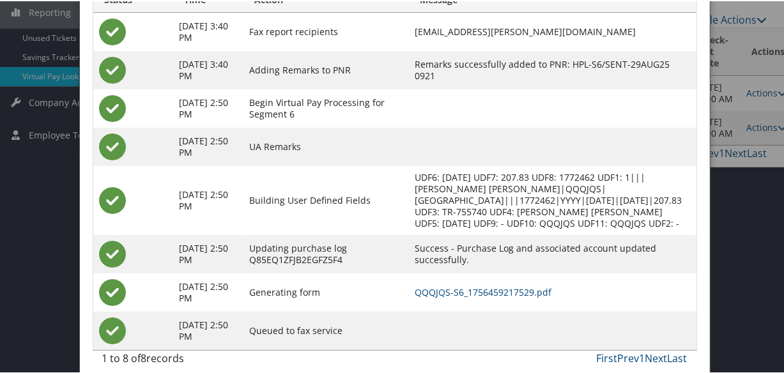
scroll to position [224, 0]
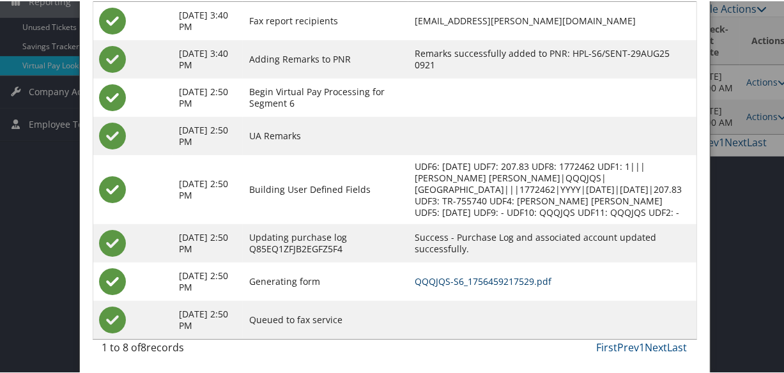
click at [496, 276] on link "QQQJQS-S6_1756459217529.pdf" at bounding box center [483, 280] width 137 height 12
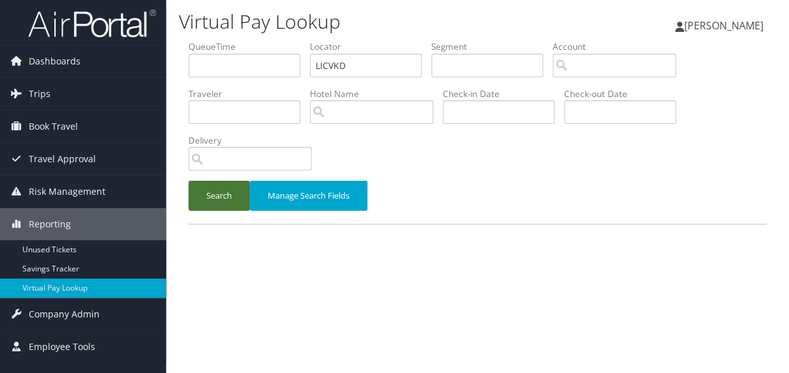
click at [217, 187] on button "Search" at bounding box center [218, 196] width 61 height 30
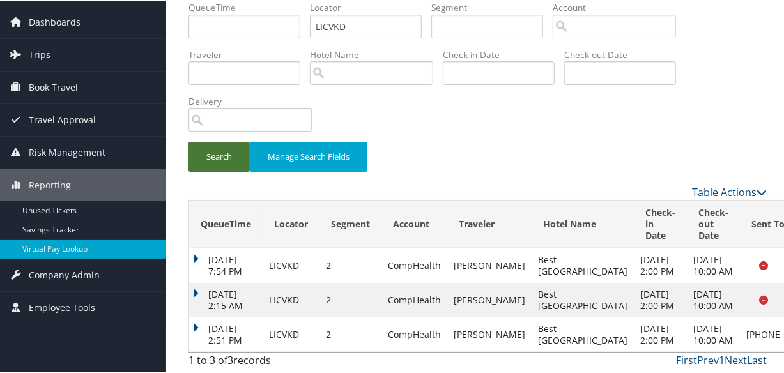
scroll to position [109, 0]
drag, startPoint x: 187, startPoint y: 303, endPoint x: 194, endPoint y: 301, distance: 7.3
click at [187, 303] on div "QueueTime Locator LICVKD Segment Account Traveler Hotel Name Check-in Date Chec…" at bounding box center [477, 186] width 597 height 373
click at [193, 316] on td "Aug 29, 2025 2:51 PM" at bounding box center [225, 333] width 73 height 34
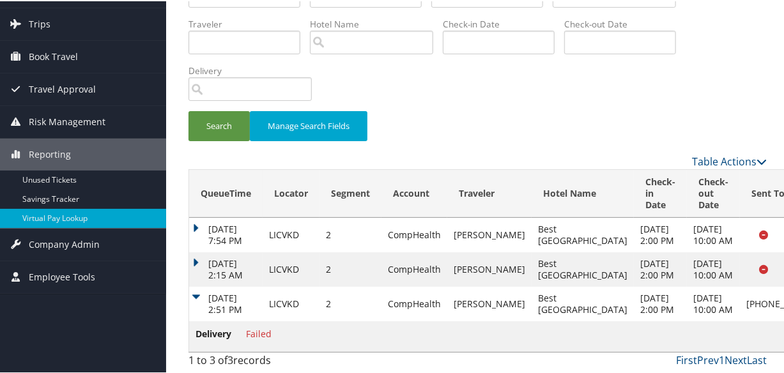
scroll to position [139, 0]
click at [195, 286] on td "Aug 29, 2025 2:51 PM" at bounding box center [225, 303] width 73 height 34
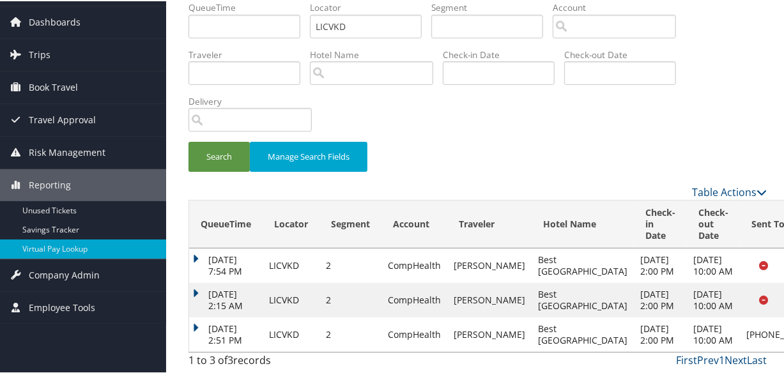
scroll to position [109, 0]
click at [179, 302] on div "Virtual Pay Lookup Luke Perry Luke Perry My Settings Travel Agency Contacts Vie…" at bounding box center [477, 166] width 623 height 413
click at [190, 316] on td "Aug 29, 2025 2:51 PM" at bounding box center [225, 333] width 73 height 34
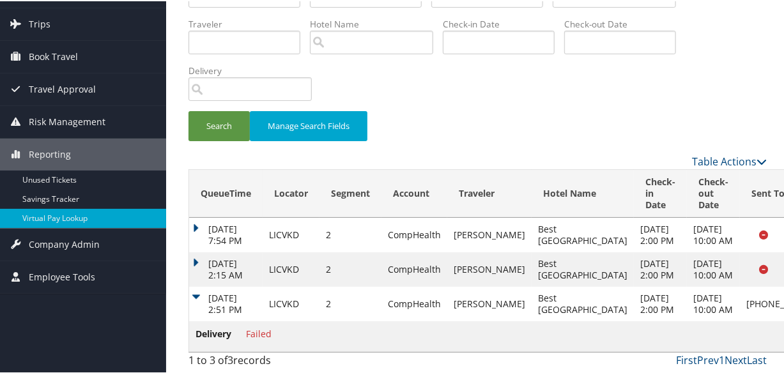
click at [195, 305] on td "Aug 29, 2025 2:51 PM" at bounding box center [225, 303] width 73 height 34
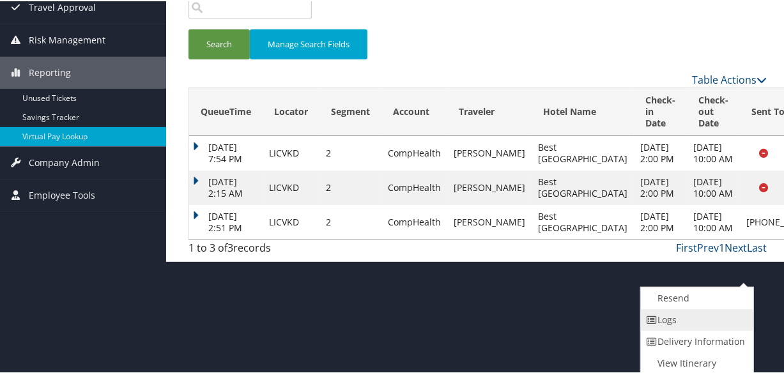
click at [664, 320] on link "Logs" at bounding box center [695, 319] width 109 height 22
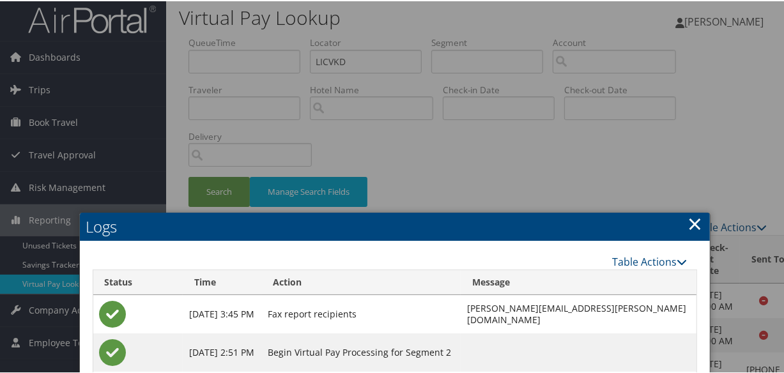
scroll to position [0, 0]
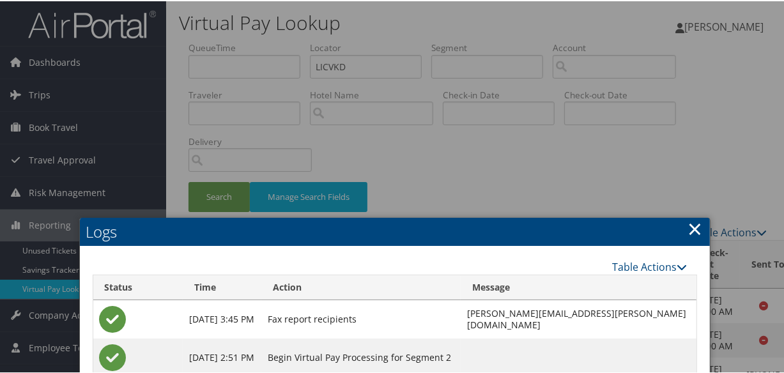
click at [697, 234] on link "×" at bounding box center [695, 228] width 15 height 26
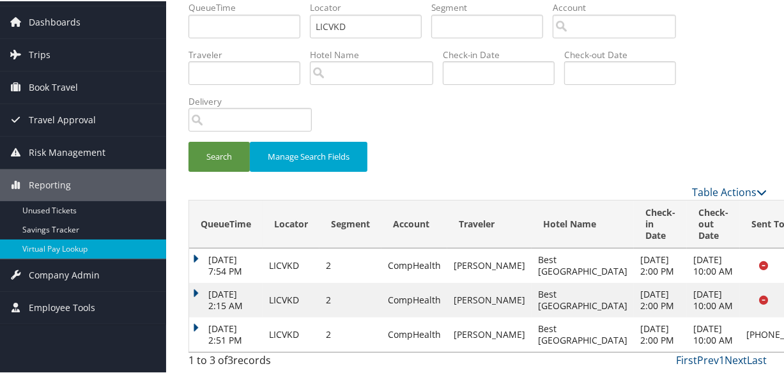
scroll to position [109, 0]
drag, startPoint x: 211, startPoint y: 300, endPoint x: 328, endPoint y: 34, distance: 290.9
click at [212, 316] on td "Aug 29, 2025 2:51 PM" at bounding box center [225, 333] width 73 height 34
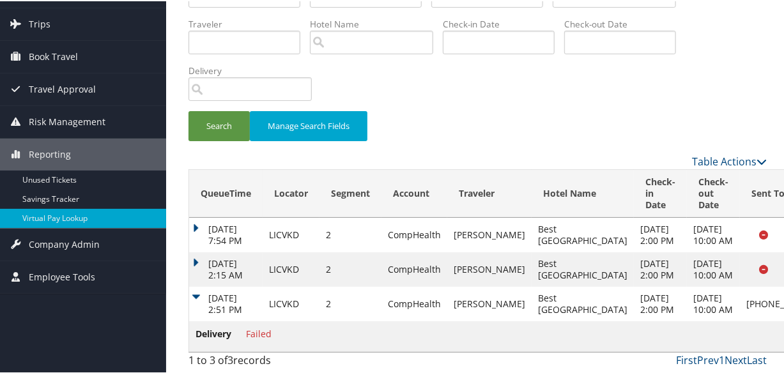
click at [190, 299] on td "Aug 29, 2025 2:51 PM" at bounding box center [225, 303] width 73 height 34
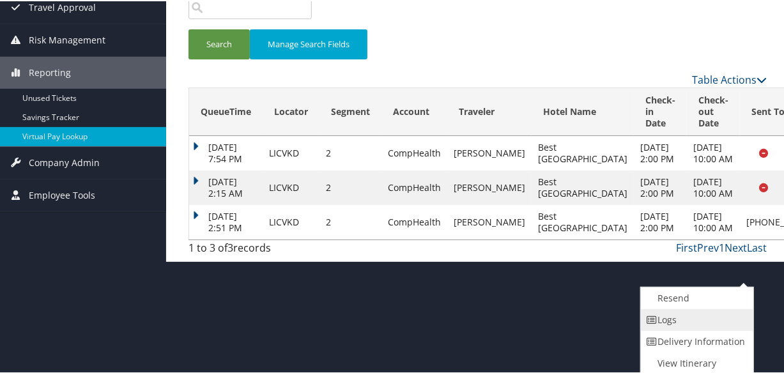
click at [669, 308] on link "Logs" at bounding box center [695, 319] width 109 height 22
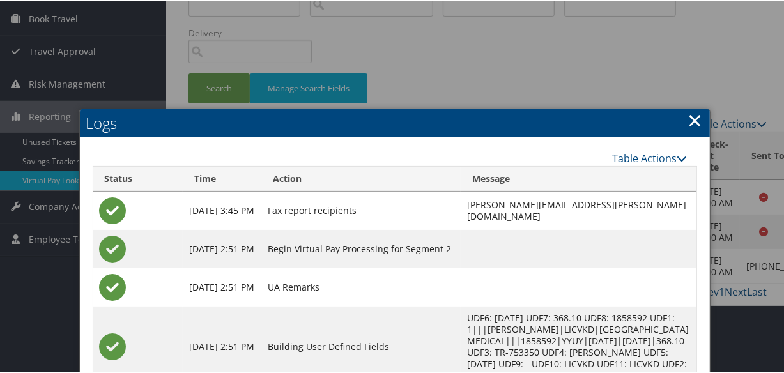
click at [692, 114] on link "×" at bounding box center [695, 119] width 15 height 26
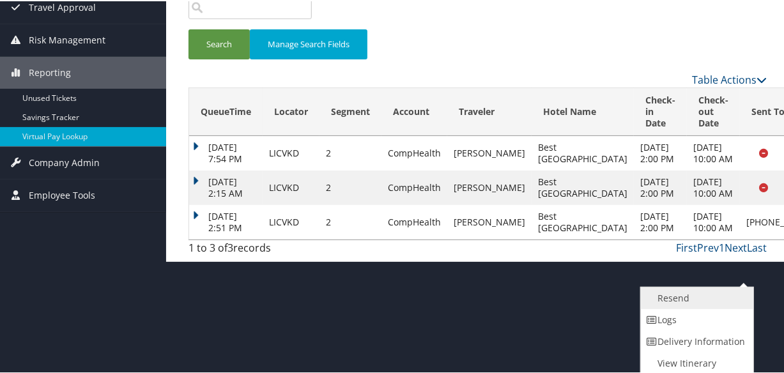
click at [649, 303] on link "Resend" at bounding box center [695, 297] width 109 height 22
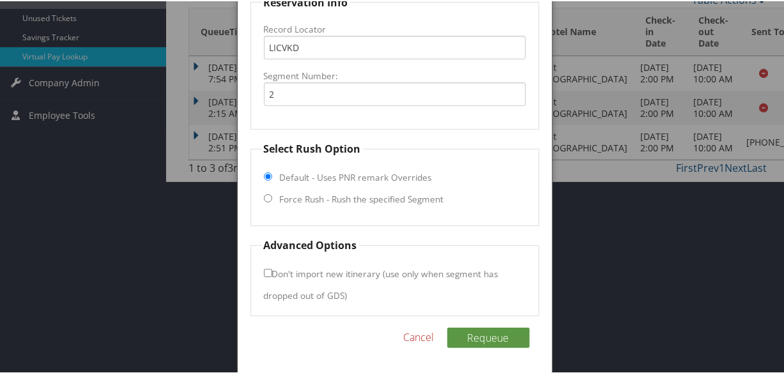
click at [364, 195] on label "Force Rush - Rush the specified Segment" at bounding box center [362, 198] width 164 height 13
click at [272, 195] on input "Force Rush - Rush the specified Segment" at bounding box center [268, 197] width 8 height 8
radio input "true"
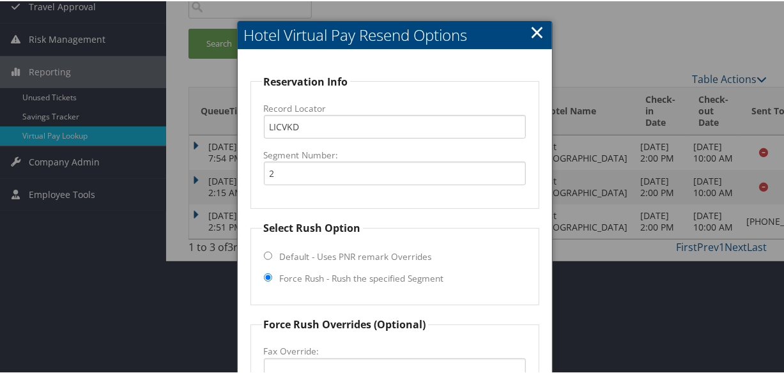
scroll to position [0, 0]
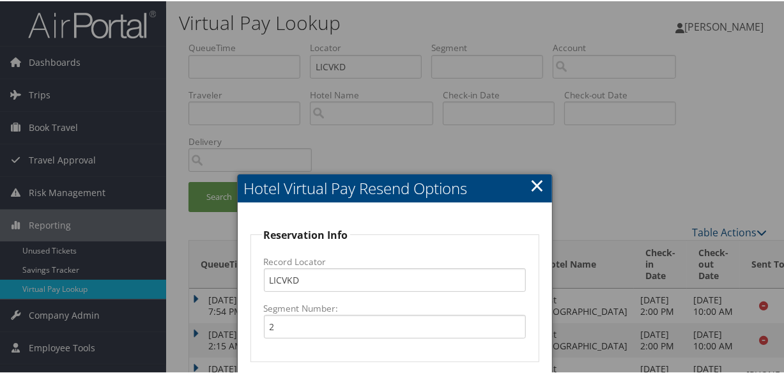
click at [541, 192] on h2 "Hotel Virtual Pay Resend Options" at bounding box center [395, 187] width 314 height 28
click at [535, 181] on link "×" at bounding box center [537, 184] width 15 height 26
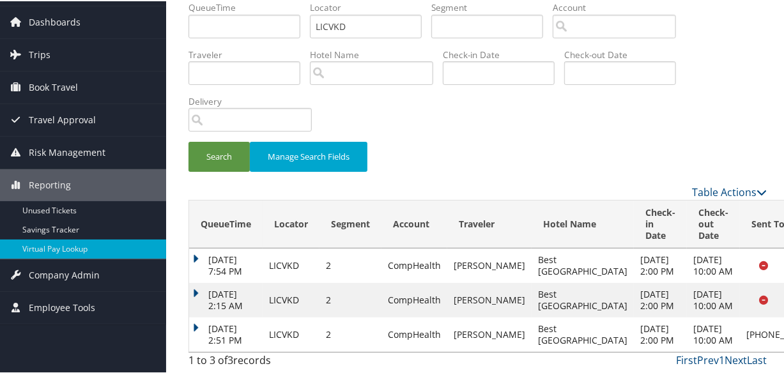
scroll to position [109, 0]
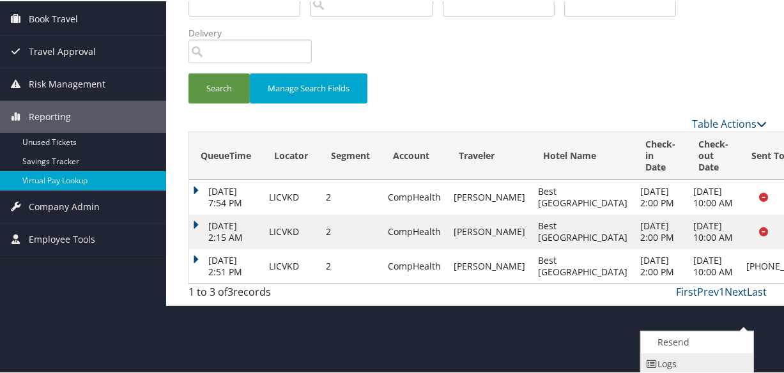
scroll to position [153, 0]
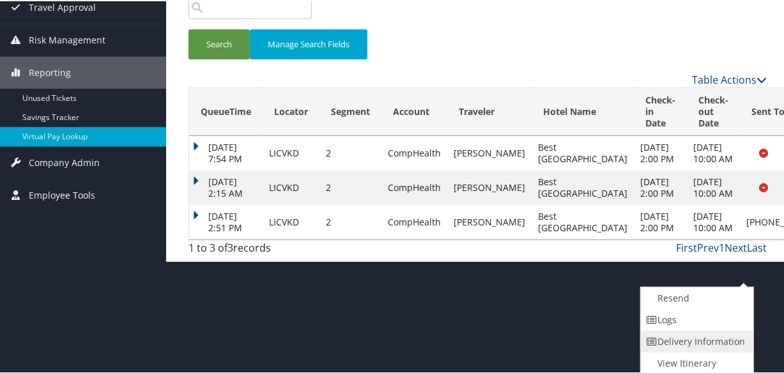
click at [708, 330] on link "Delivery Information" at bounding box center [695, 341] width 109 height 22
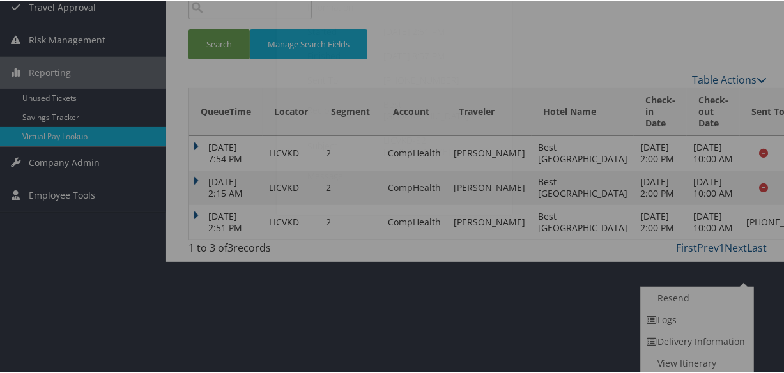
click at [697, 320] on div at bounding box center [394, 186] width 789 height 373
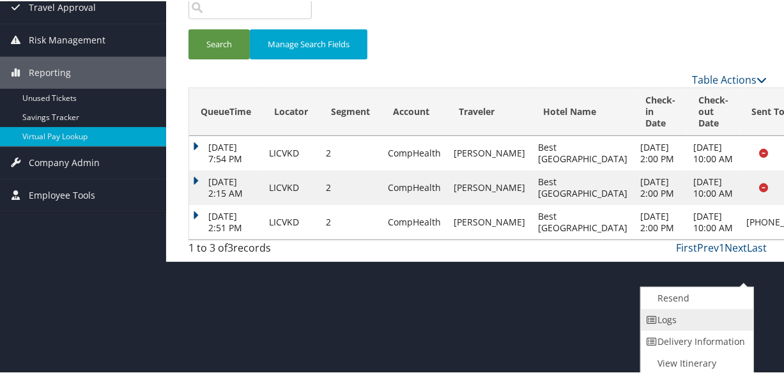
click at [680, 317] on link "Logs" at bounding box center [695, 319] width 109 height 22
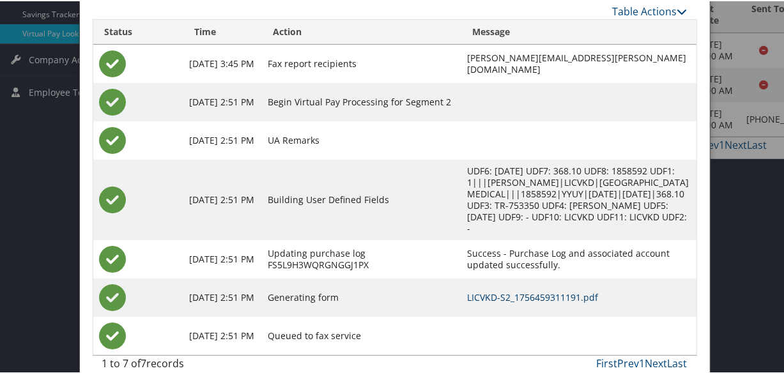
scroll to position [260, 0]
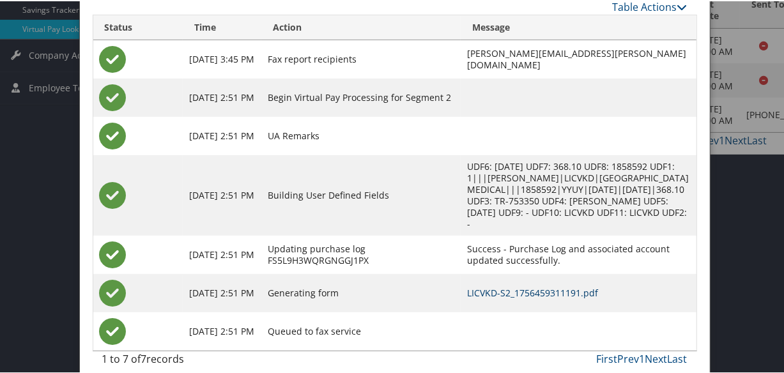
click at [526, 286] on link "LICVKD-S2_1756459311191.pdf" at bounding box center [532, 292] width 131 height 12
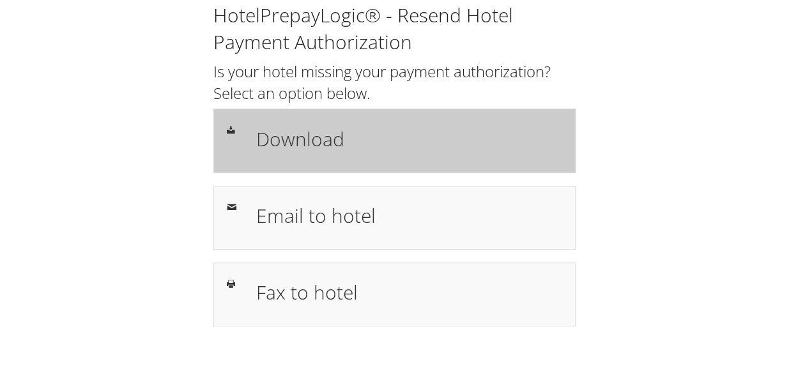
click at [335, 131] on h1 "Download" at bounding box center [409, 139] width 306 height 29
drag, startPoint x: 355, startPoint y: 105, endPoint x: 354, endPoint y: 113, distance: 7.7
click at [355, 105] on div "HotelPrepayLogic® - Resend Hotel Payment Authorization Is your hotel missing yo…" at bounding box center [395, 164] width 382 height 325
click at [350, 121] on div "Download" at bounding box center [394, 141] width 363 height 64
click at [284, 144] on h1 "Download" at bounding box center [409, 139] width 306 height 29
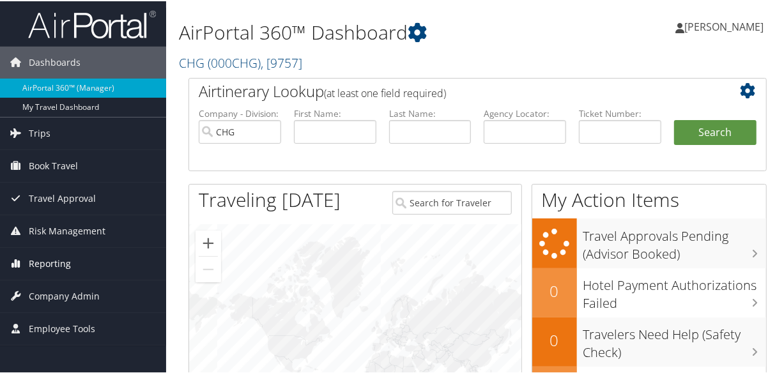
click at [69, 272] on span "Reporting" at bounding box center [50, 263] width 42 height 32
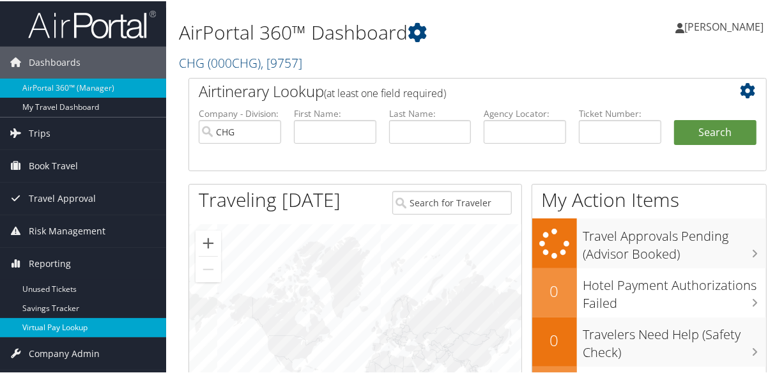
click at [67, 330] on link "Virtual Pay Lookup" at bounding box center [83, 326] width 166 height 19
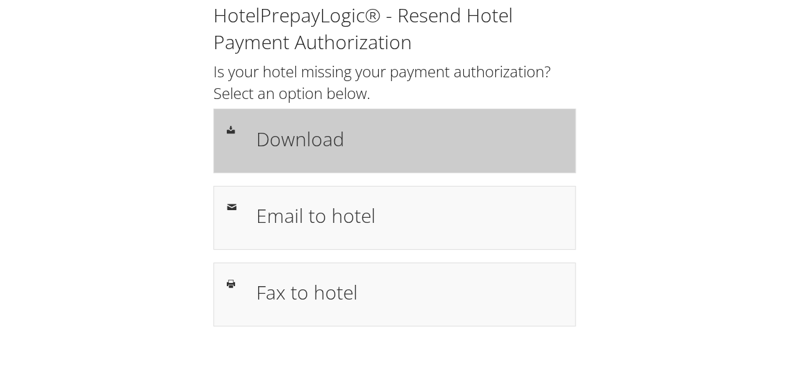
click at [332, 113] on div "Download" at bounding box center [394, 141] width 363 height 64
click at [339, 163] on div "Download" at bounding box center [394, 141] width 363 height 64
click at [359, 116] on div "Download" at bounding box center [394, 141] width 363 height 64
click at [359, 134] on h1 "Download" at bounding box center [409, 139] width 306 height 29
click at [333, 159] on div "Download" at bounding box center [409, 140] width 325 height 37
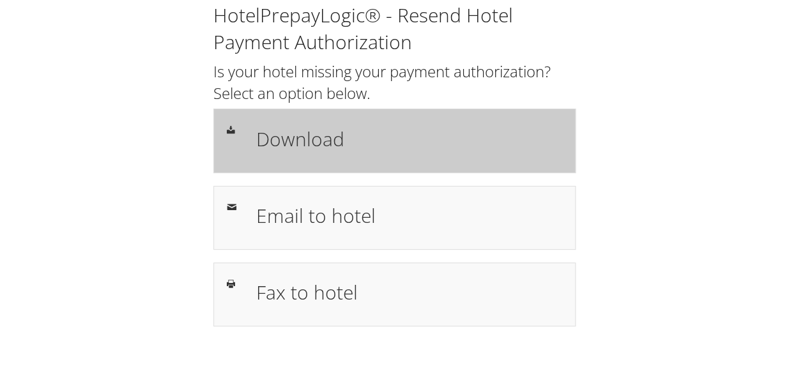
click at [395, 126] on h1 "Download" at bounding box center [409, 139] width 306 height 29
click at [346, 155] on div "Download" at bounding box center [409, 140] width 325 height 37
click at [266, 142] on h1 "Download" at bounding box center [409, 139] width 306 height 29
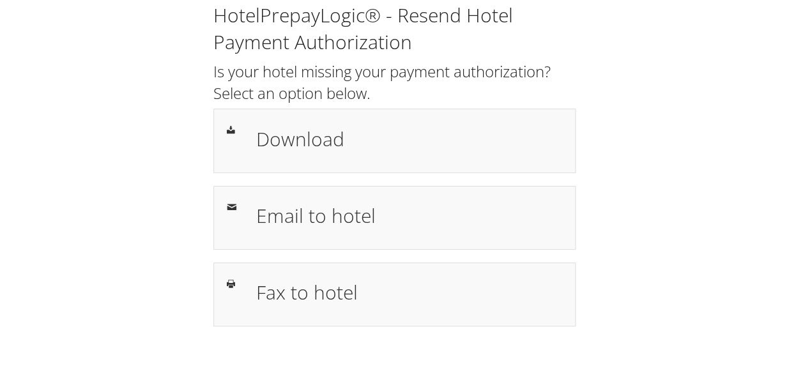
click at [266, 105] on div "HotelPrepayLogic® - Resend Hotel Payment Authorization Is your hotel missing yo…" at bounding box center [395, 164] width 382 height 325
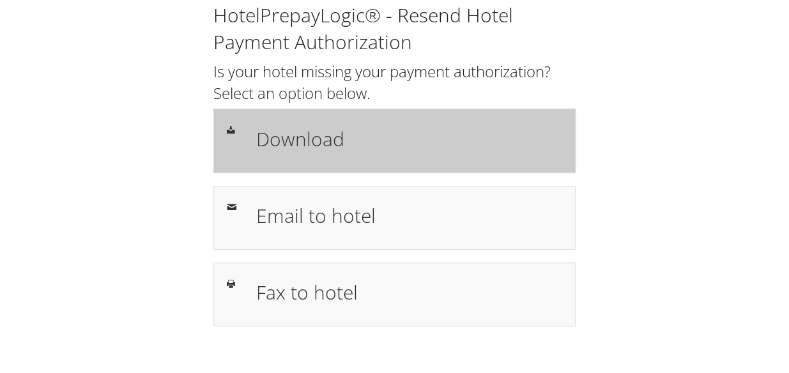
click at [264, 121] on div "Download" at bounding box center [394, 141] width 363 height 64
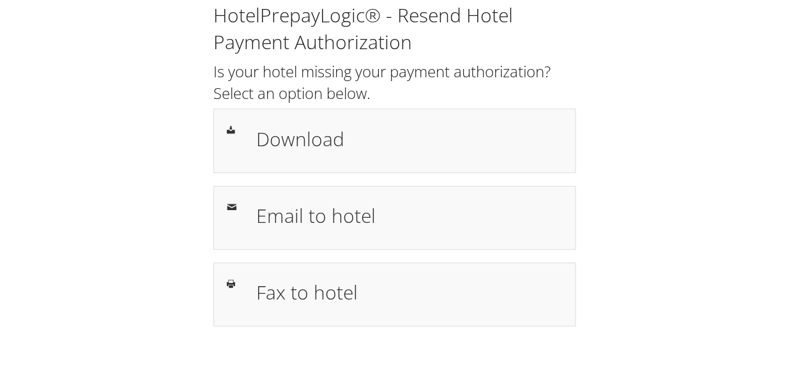
drag, startPoint x: 454, startPoint y: 141, endPoint x: 617, endPoint y: 323, distance: 244.3
click at [454, 141] on h1 "Download" at bounding box center [409, 139] width 306 height 29
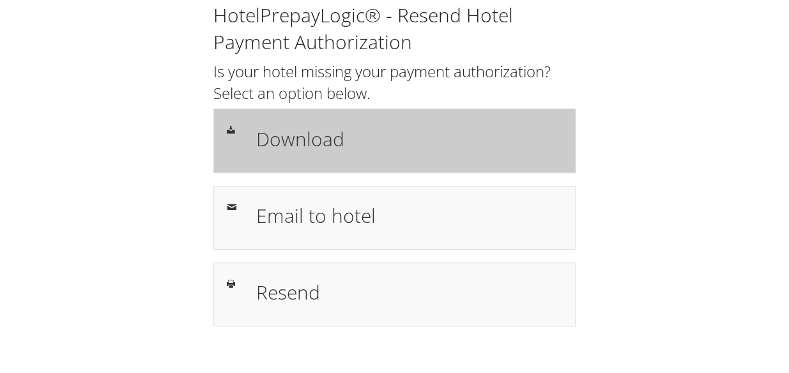
click at [300, 136] on h1 "Download" at bounding box center [409, 139] width 306 height 29
click at [372, 127] on h1 "Download" at bounding box center [409, 139] width 306 height 29
click at [424, 148] on h1 "Download" at bounding box center [409, 139] width 306 height 29
click at [320, 135] on h1 "Download" at bounding box center [409, 139] width 306 height 29
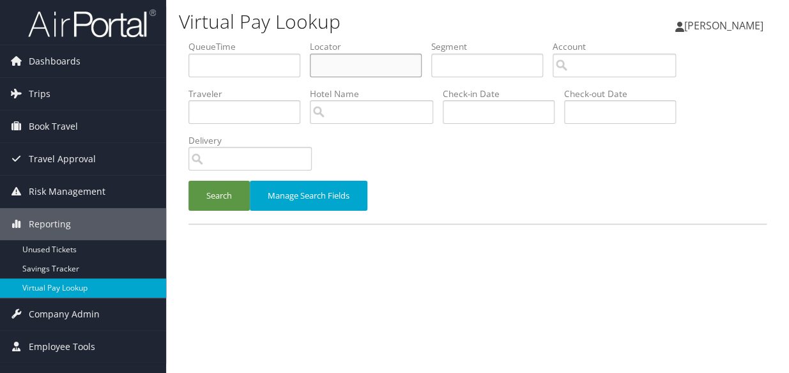
click at [346, 72] on input "text" at bounding box center [366, 66] width 112 height 24
paste input "SDBOFP"
type input "SDBOFP"
click at [188, 181] on button "Search" at bounding box center [218, 196] width 61 height 30
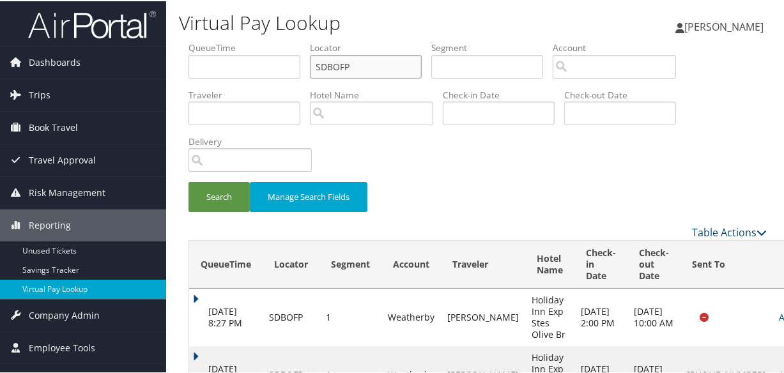
scroll to position [51, 0]
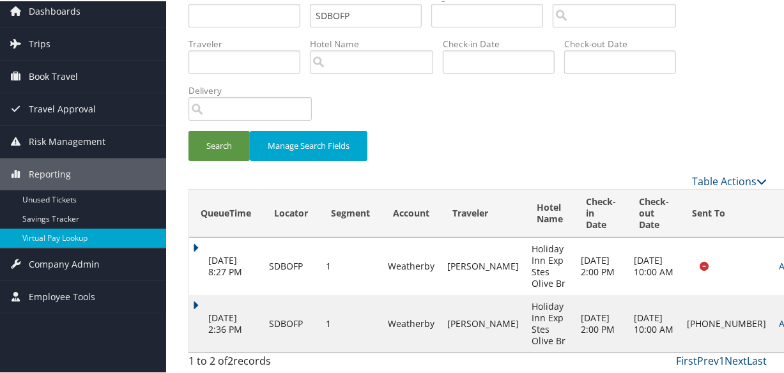
click at [186, 294] on div "QueueTime Locator SDBOFP Segment Account Traveler Hotel Name Check-in Date Chec…" at bounding box center [477, 181] width 597 height 385
drag, startPoint x: 203, startPoint y: 298, endPoint x: 214, endPoint y: 299, distance: 11.6
click at [202, 298] on td "[DATE] 2:36 PM" at bounding box center [225, 322] width 73 height 57
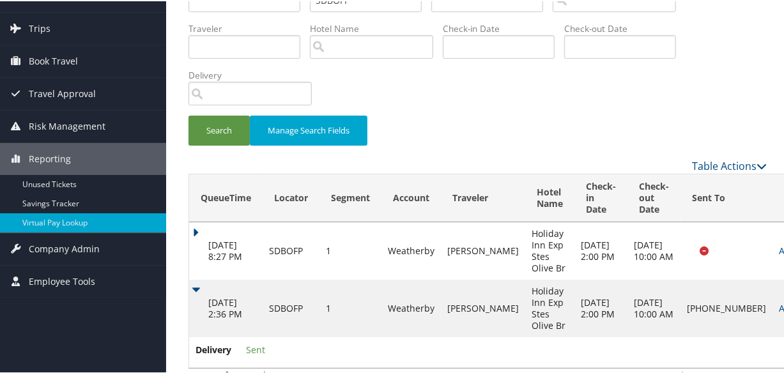
scroll to position [82, 0]
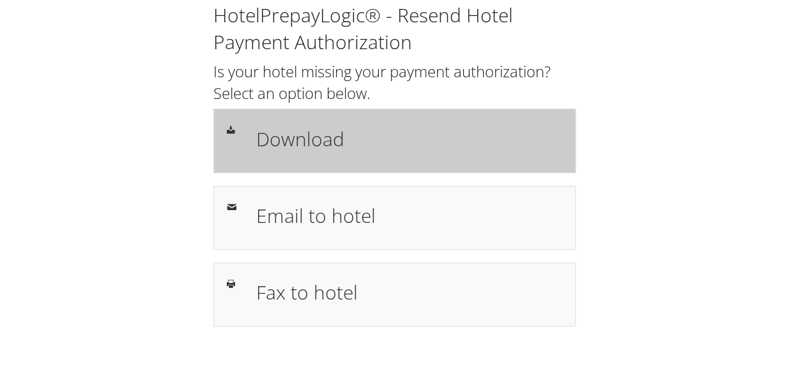
click at [390, 151] on h1 "Download" at bounding box center [409, 139] width 306 height 29
